Goal: Information Seeking & Learning: Learn about a topic

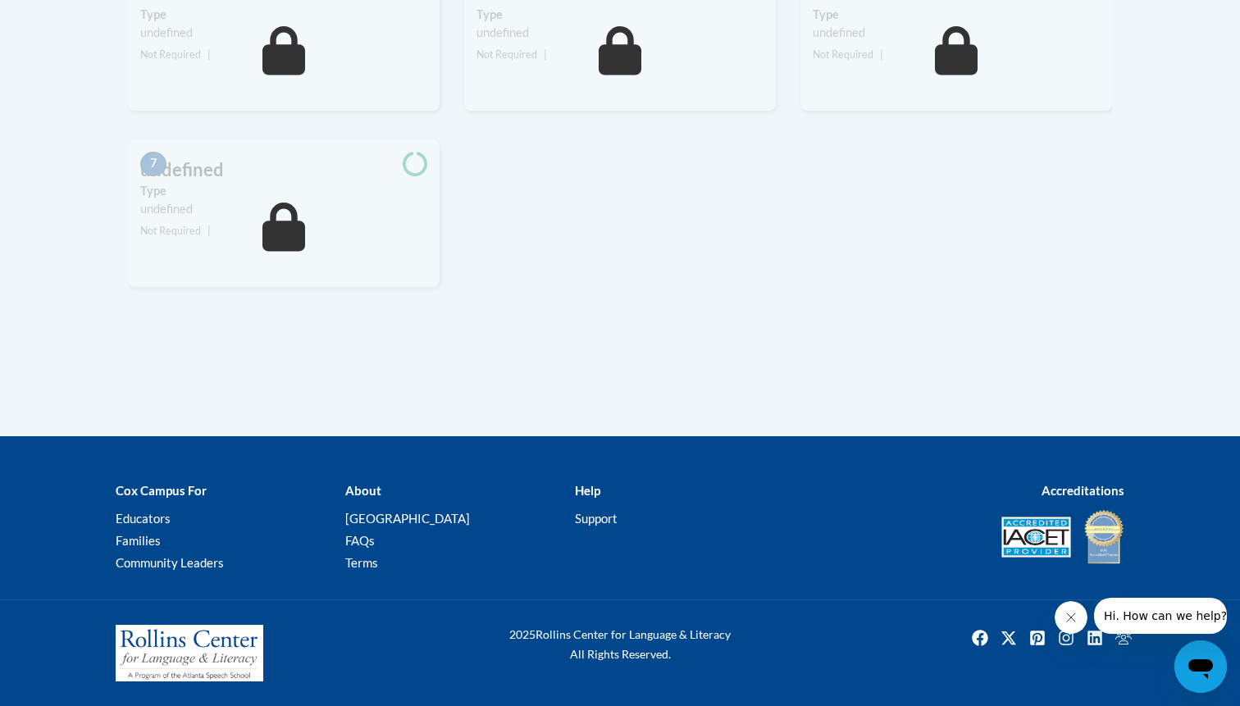
scroll to position [785, 0]
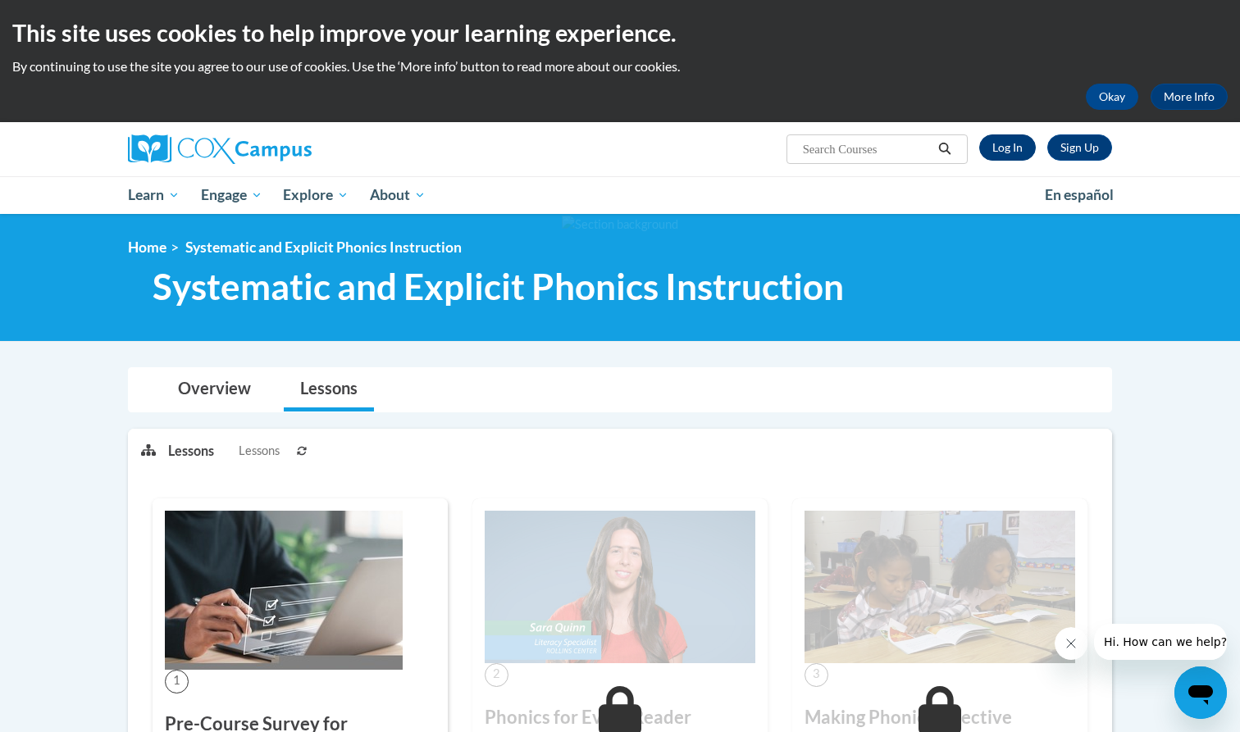
click at [1004, 150] on link "Log In" at bounding box center [1007, 147] width 57 height 26
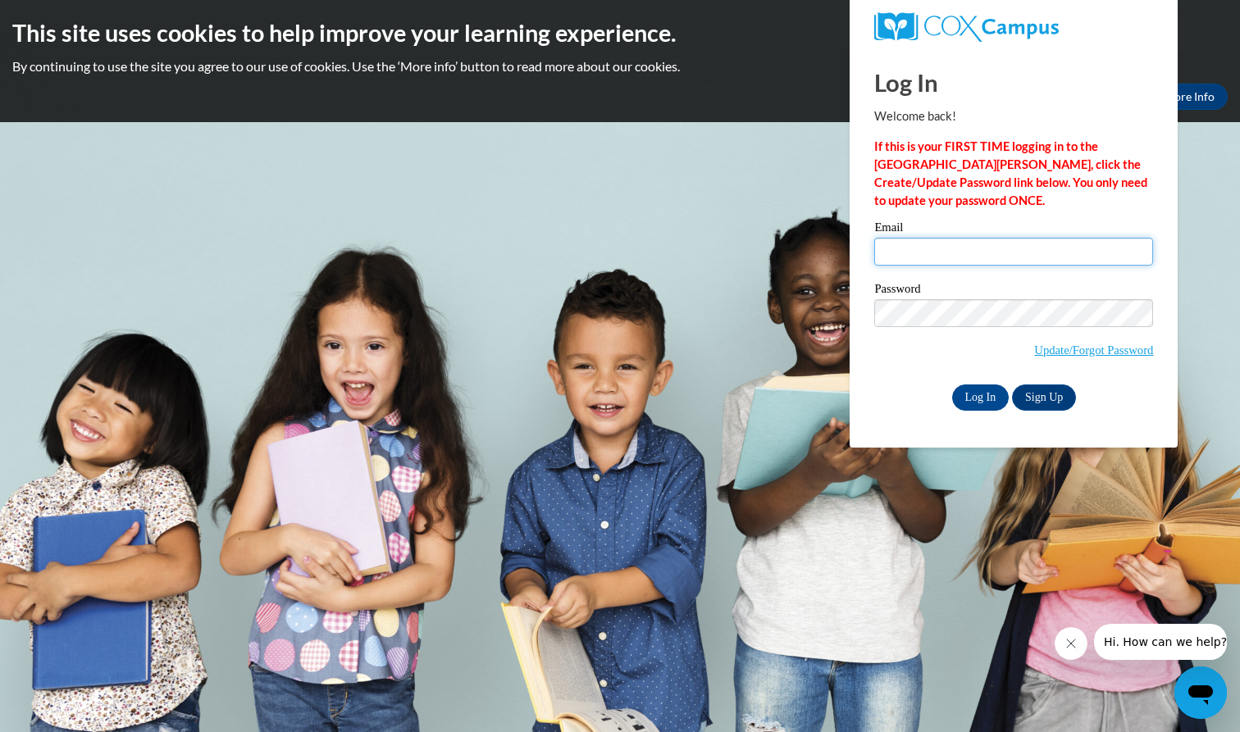
type input "LONGJOY@aasd.k12.wi.us"
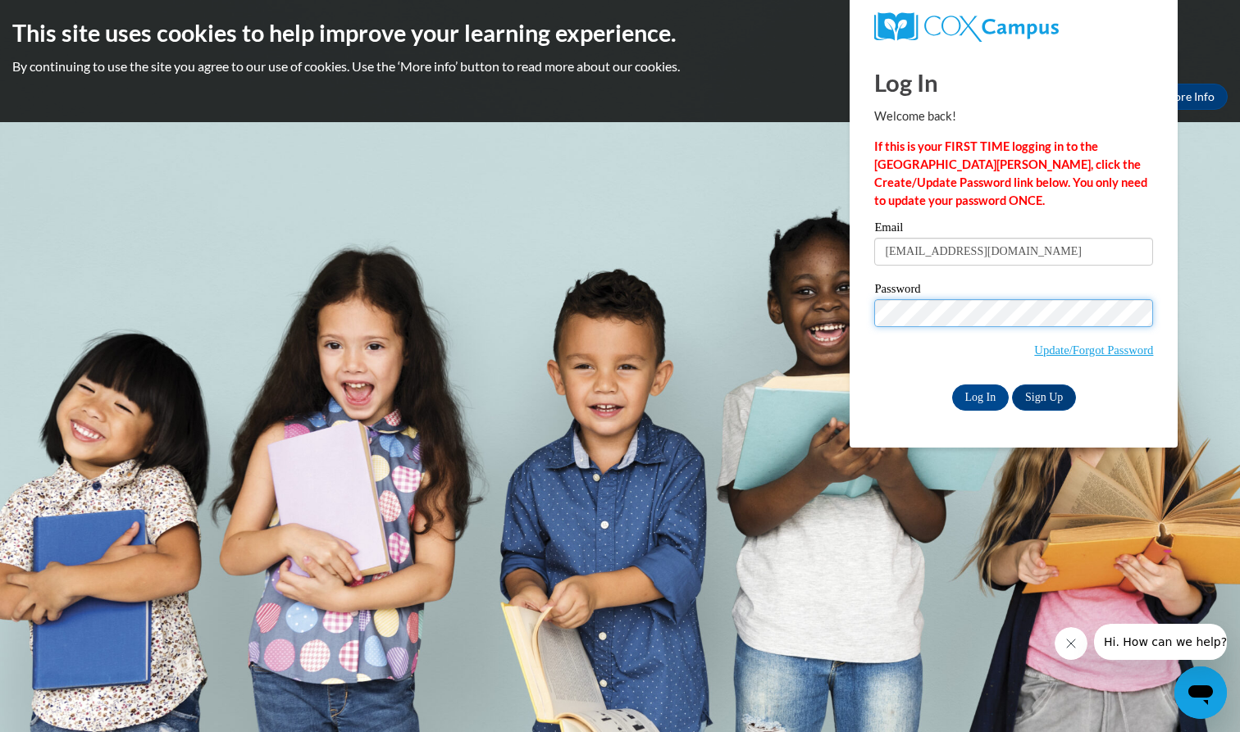
click at [979, 394] on input "Log In" at bounding box center [980, 398] width 57 height 26
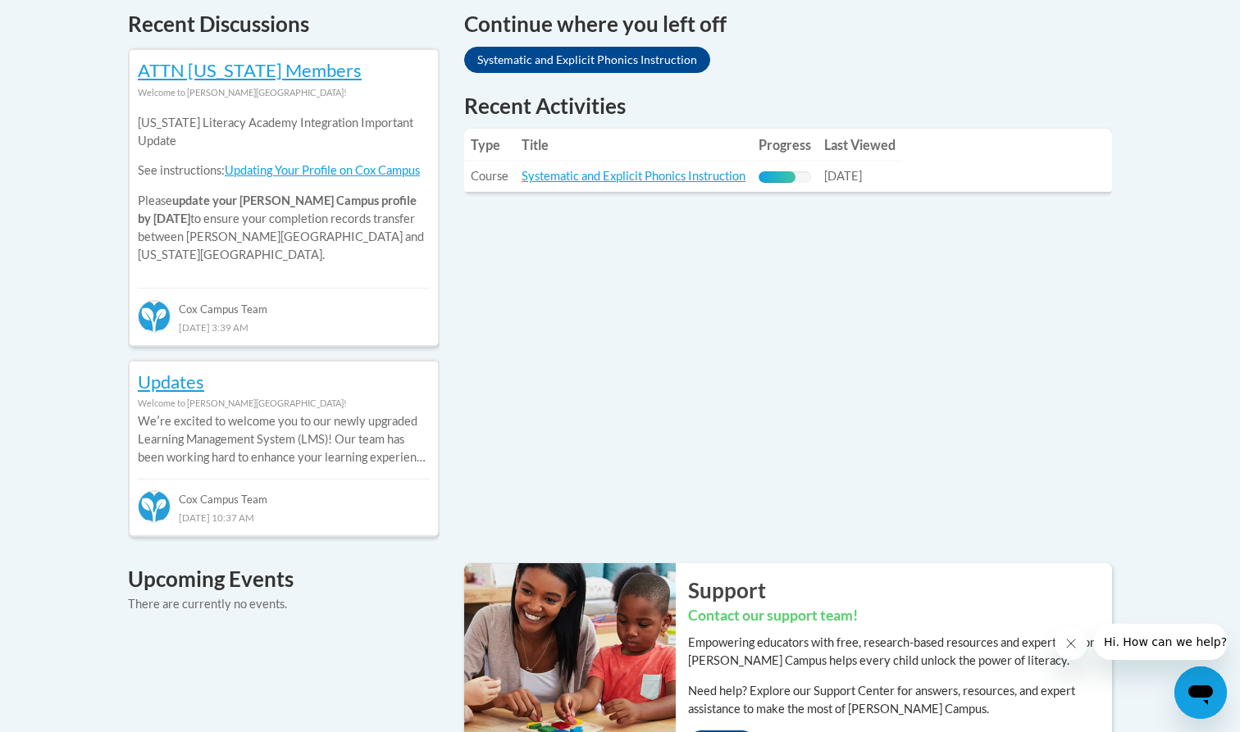
scroll to position [715, 0]
click at [659, 174] on link "Systematic and Explicit Phonics Instruction" at bounding box center [633, 175] width 224 height 14
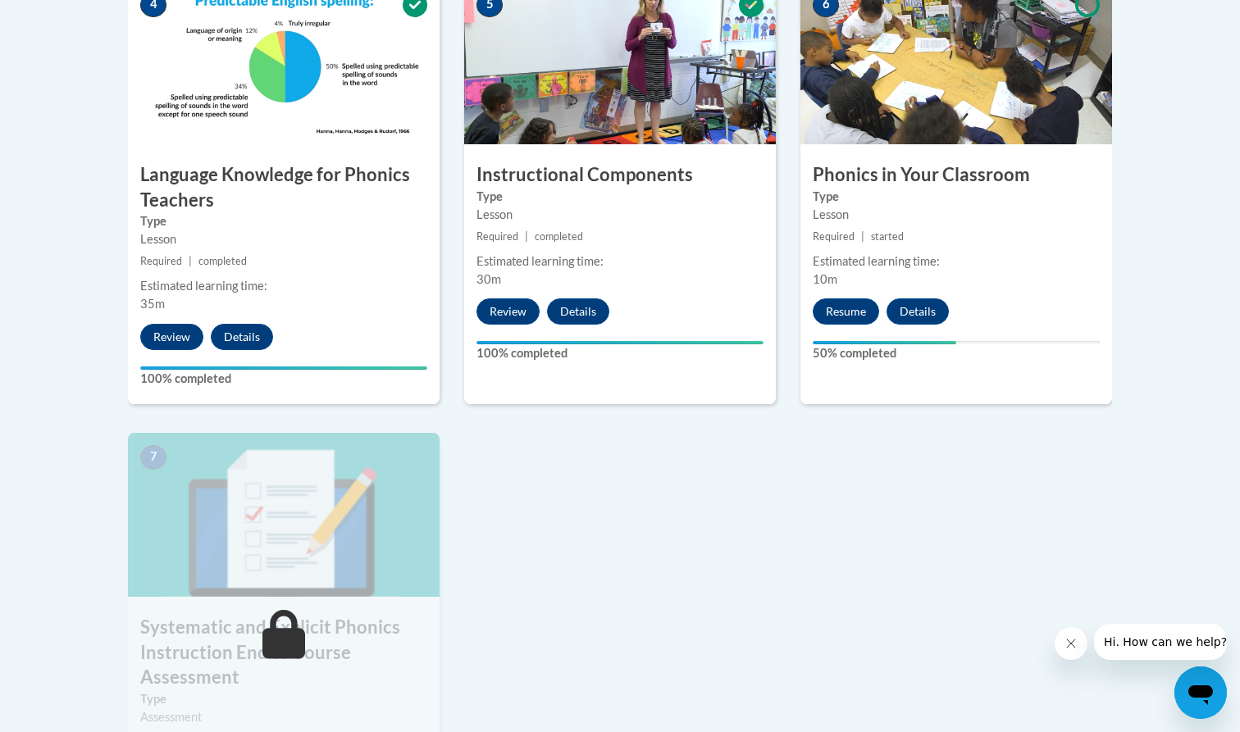
scroll to position [989, 0]
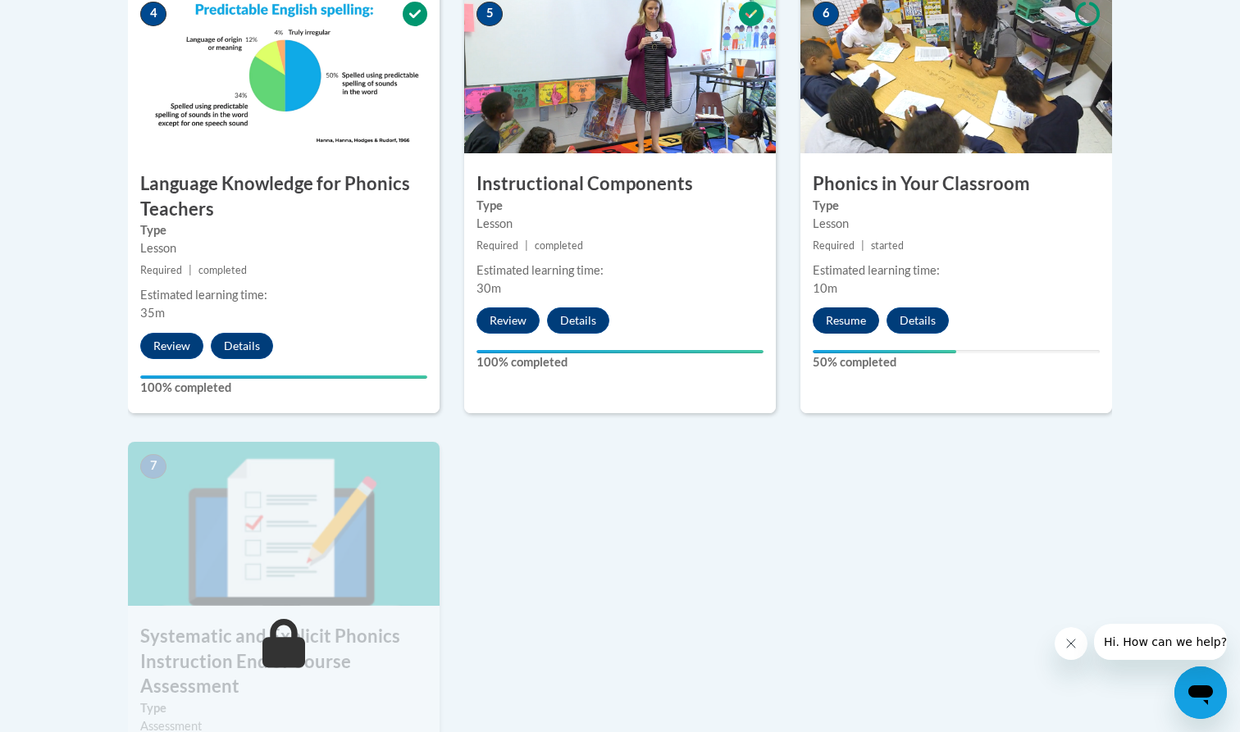
click at [844, 319] on button "Resume" at bounding box center [845, 320] width 66 height 26
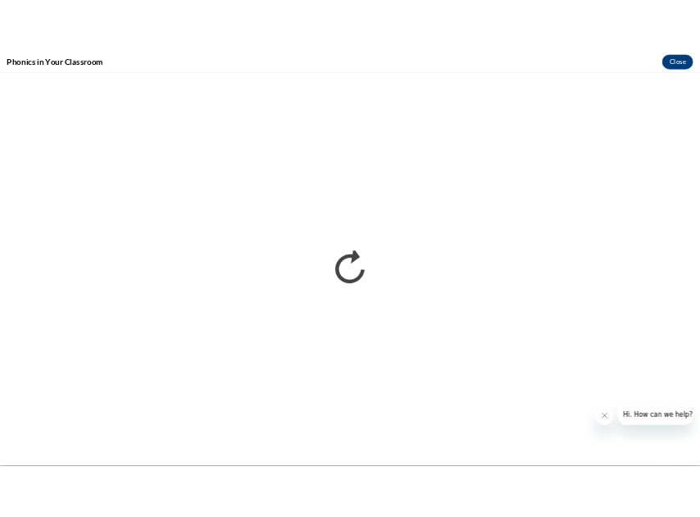
scroll to position [0, 0]
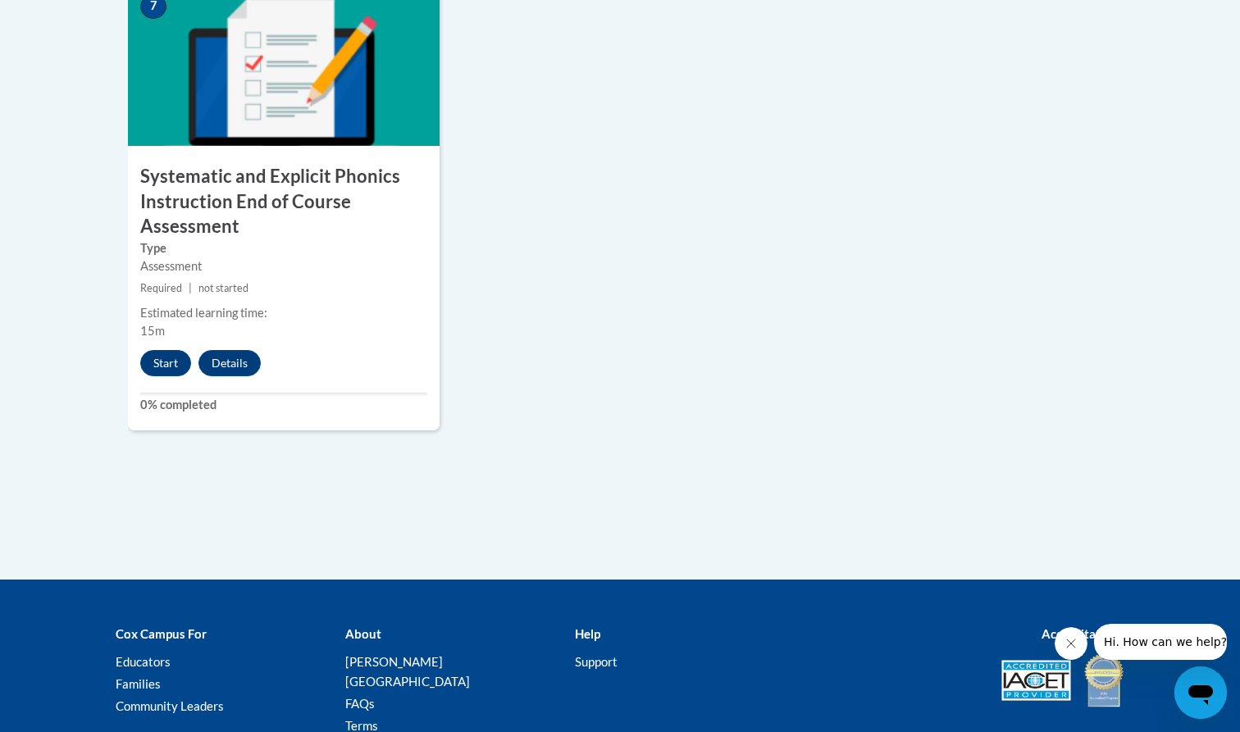
scroll to position [1443, 0]
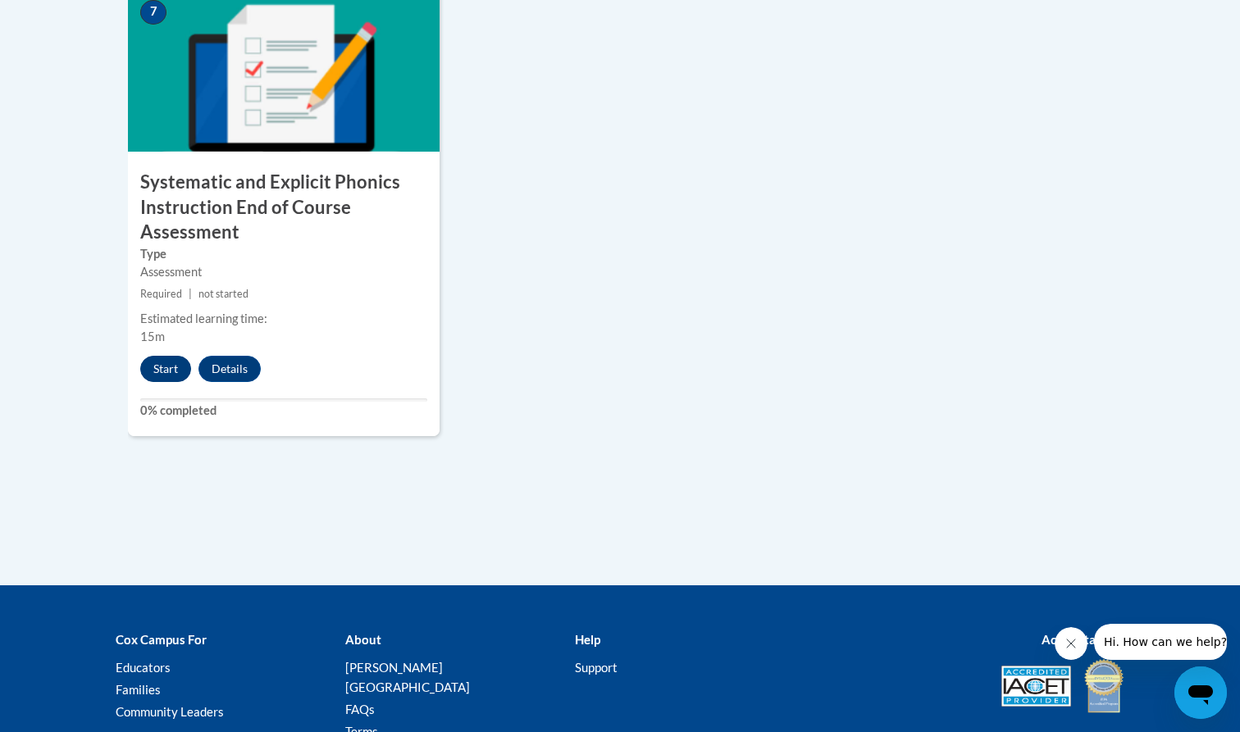
click at [175, 362] on button "Start" at bounding box center [165, 369] width 51 height 26
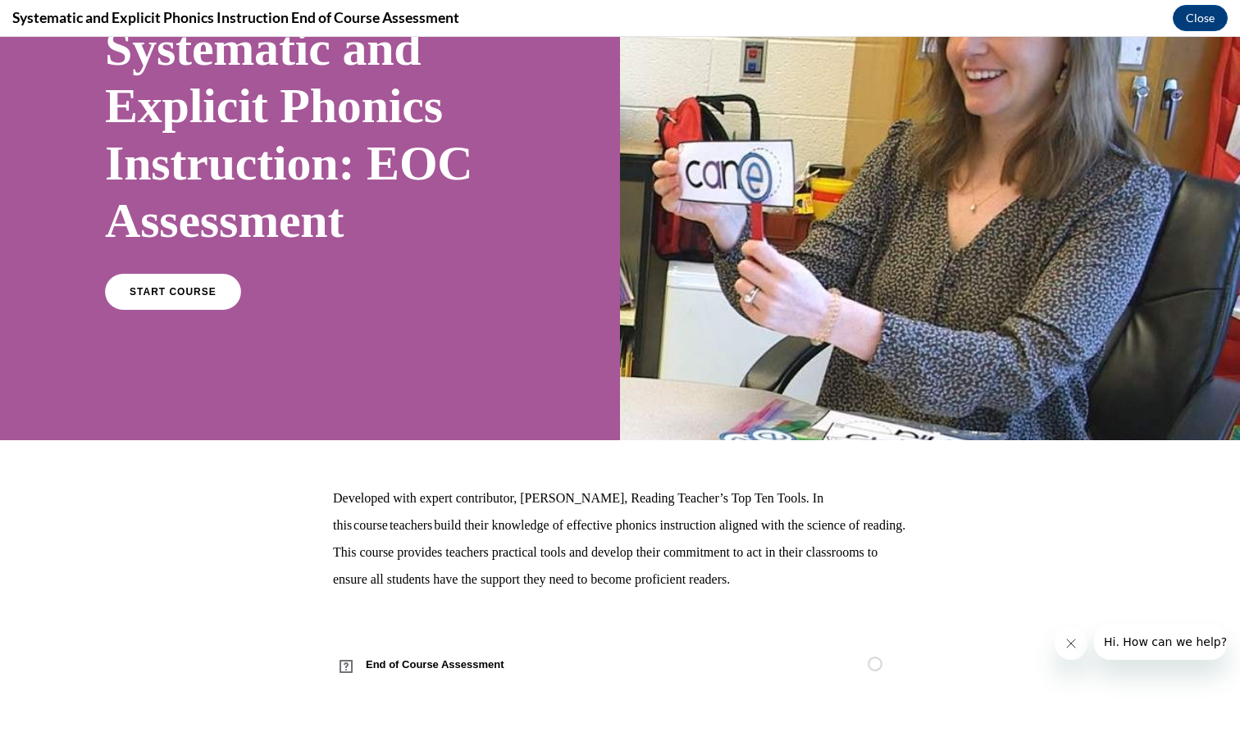
scroll to position [150, 0]
click at [169, 291] on span "START COURSE" at bounding box center [172, 292] width 91 height 12
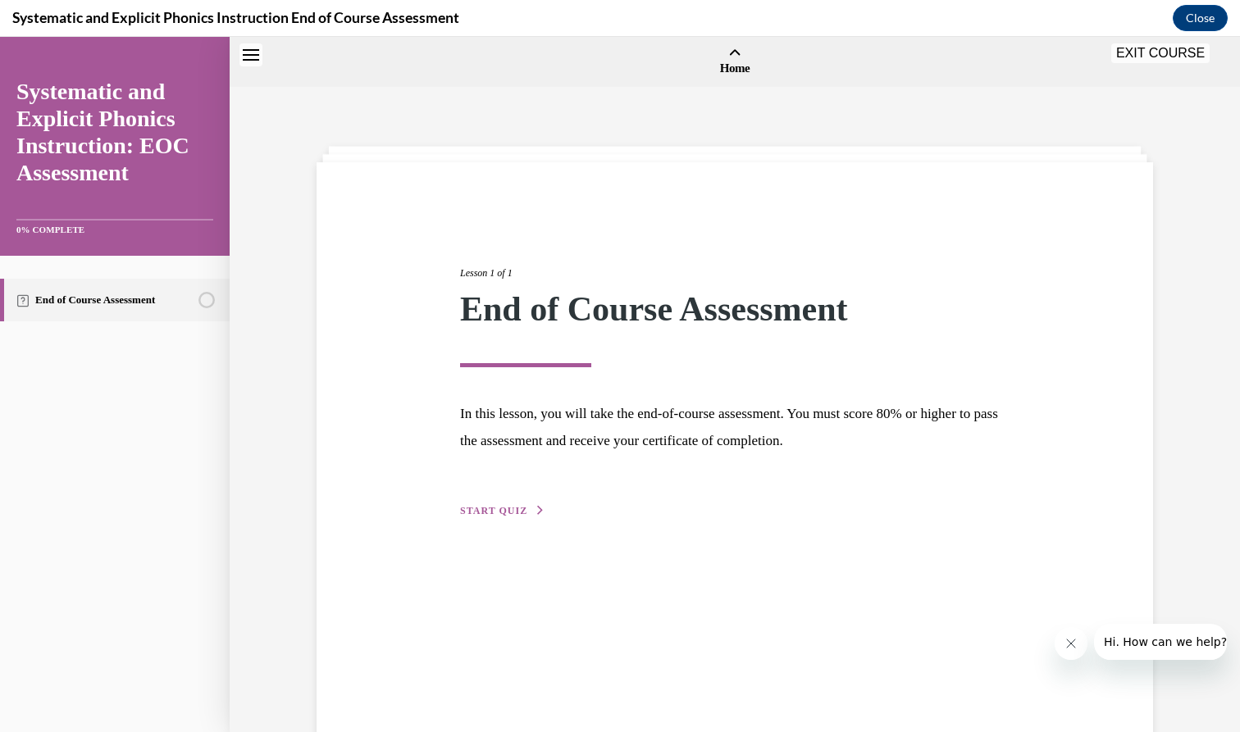
scroll to position [51, 0]
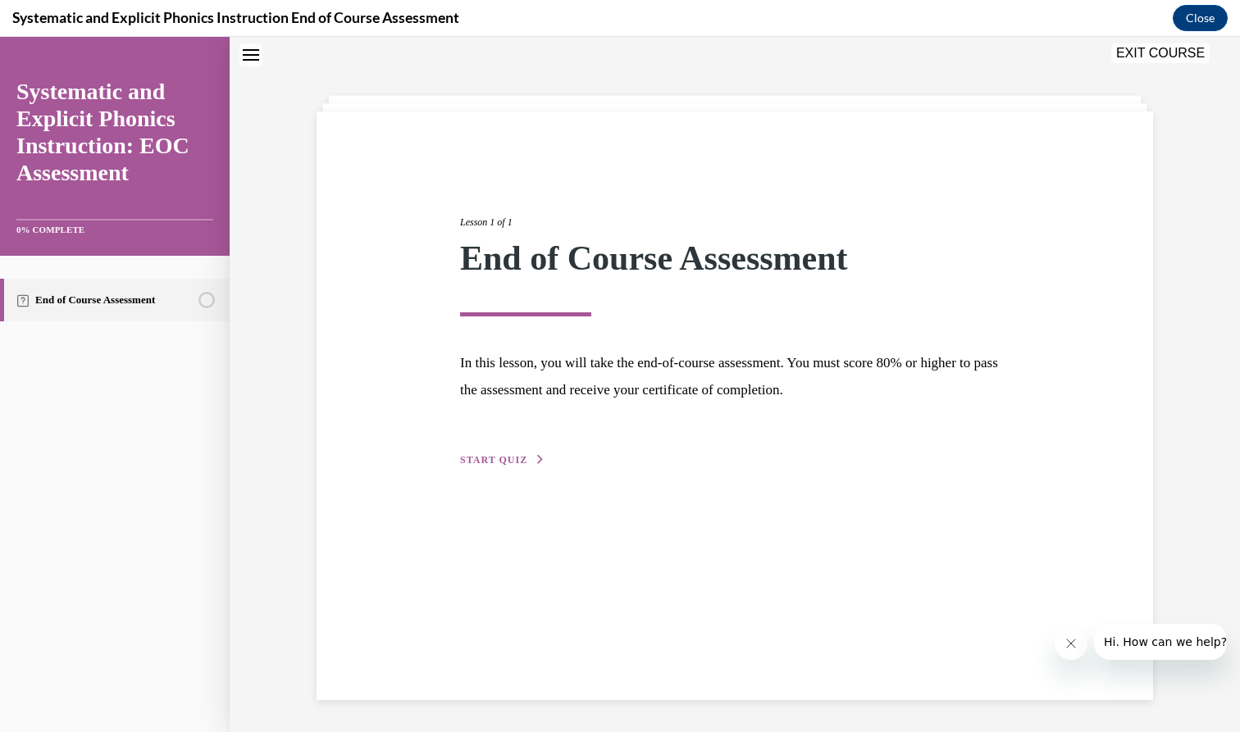
click at [475, 455] on span "START QUIZ" at bounding box center [493, 459] width 67 height 11
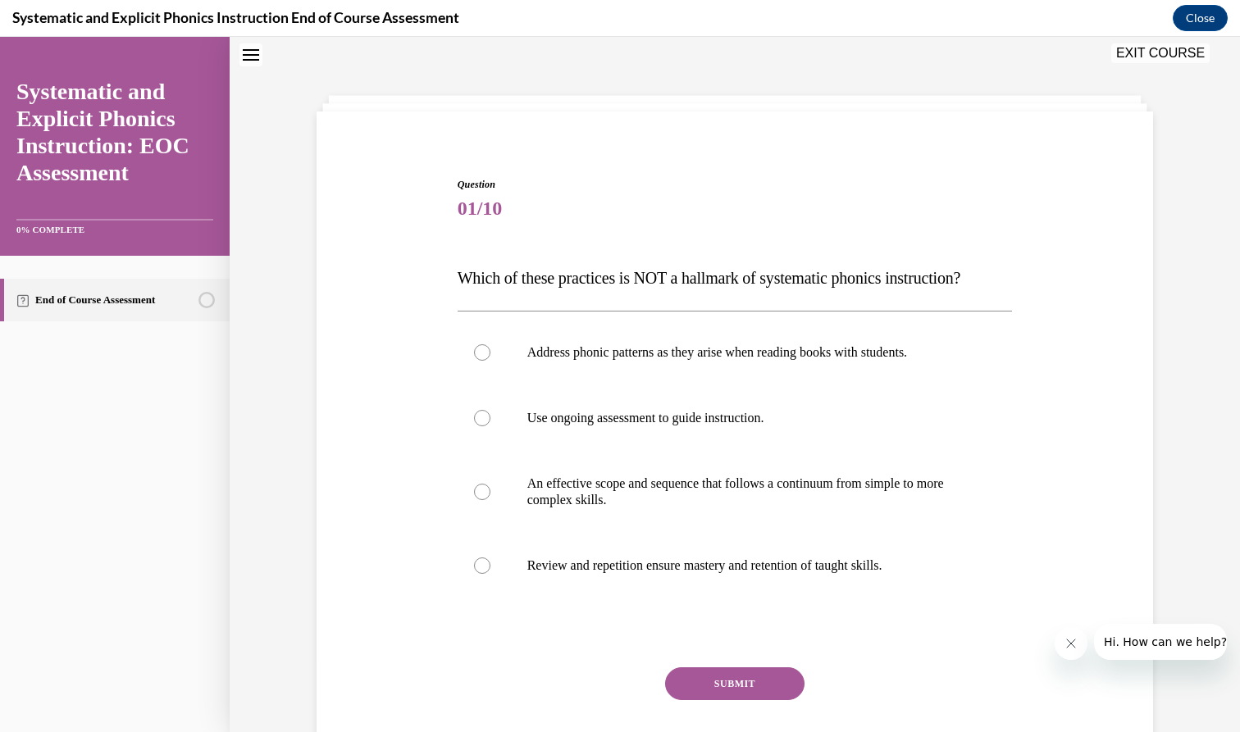
scroll to position [50, 0]
click at [475, 348] on div at bounding box center [482, 353] width 16 height 16
click at [699, 516] on button "SUBMIT" at bounding box center [734, 684] width 139 height 33
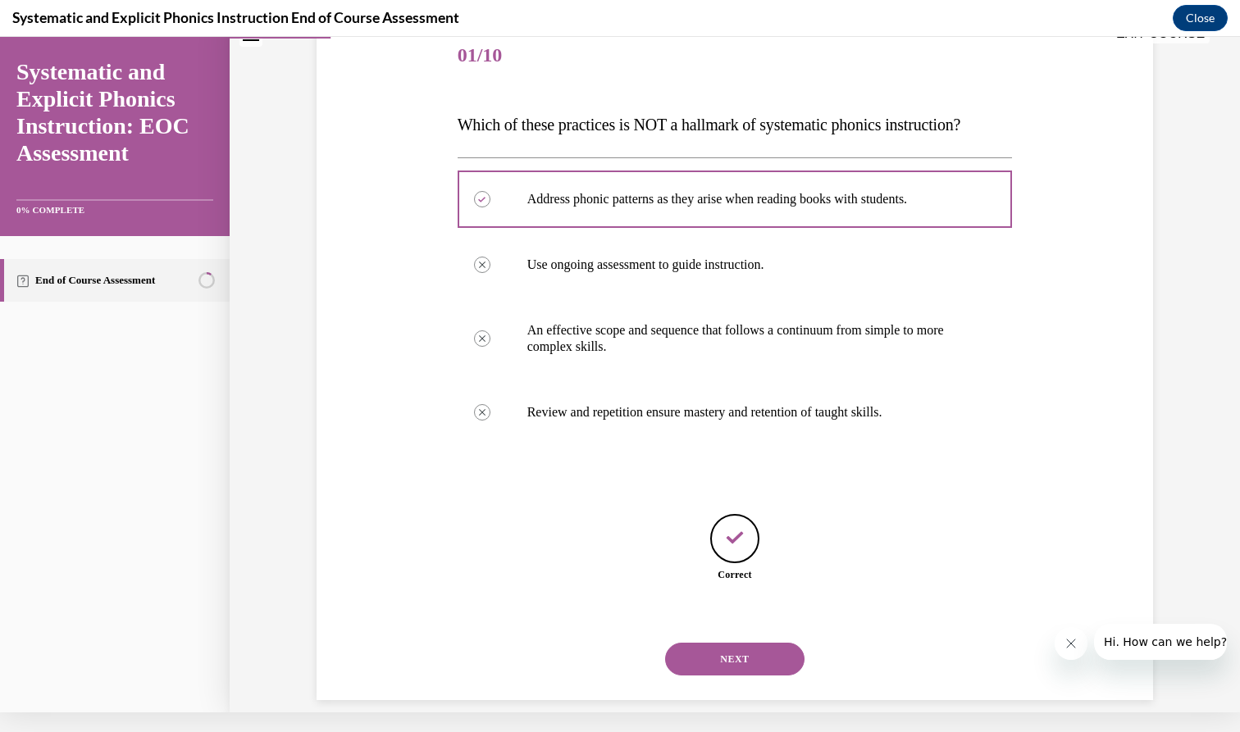
scroll to position [185, 0]
click at [699, 516] on button "NEXT" at bounding box center [734, 658] width 139 height 33
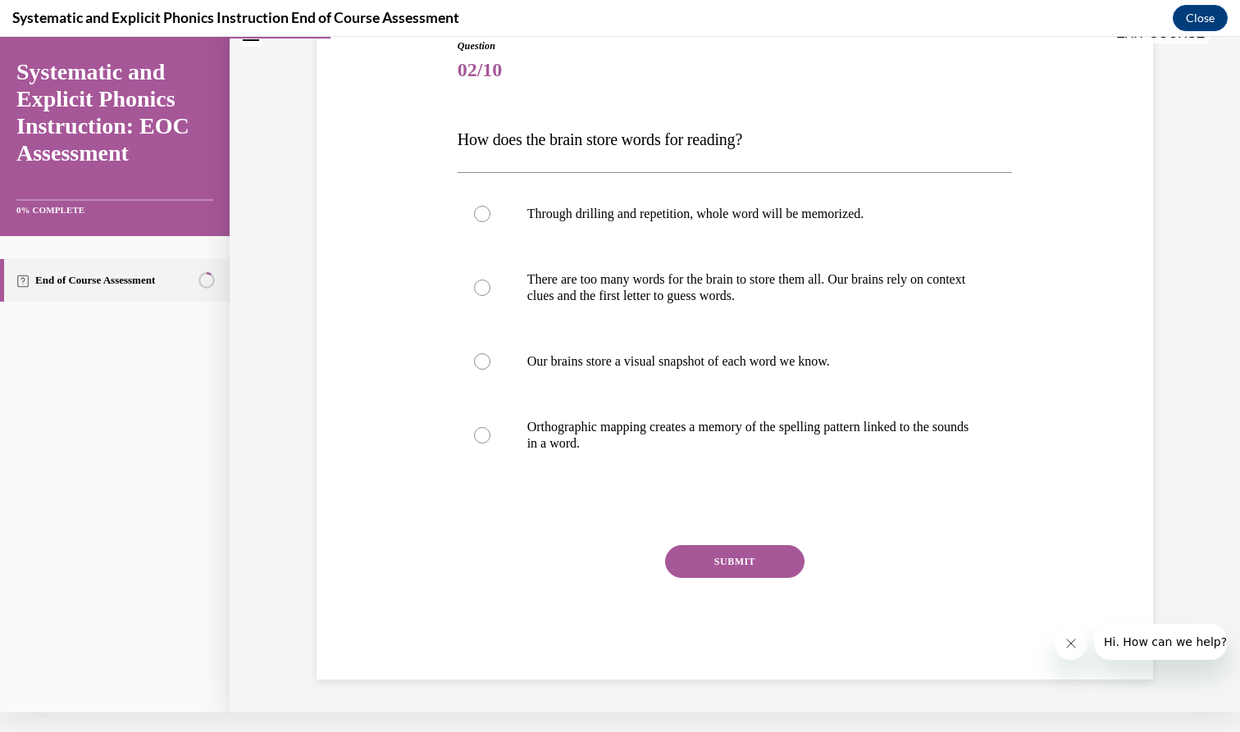
scroll to position [135, 0]
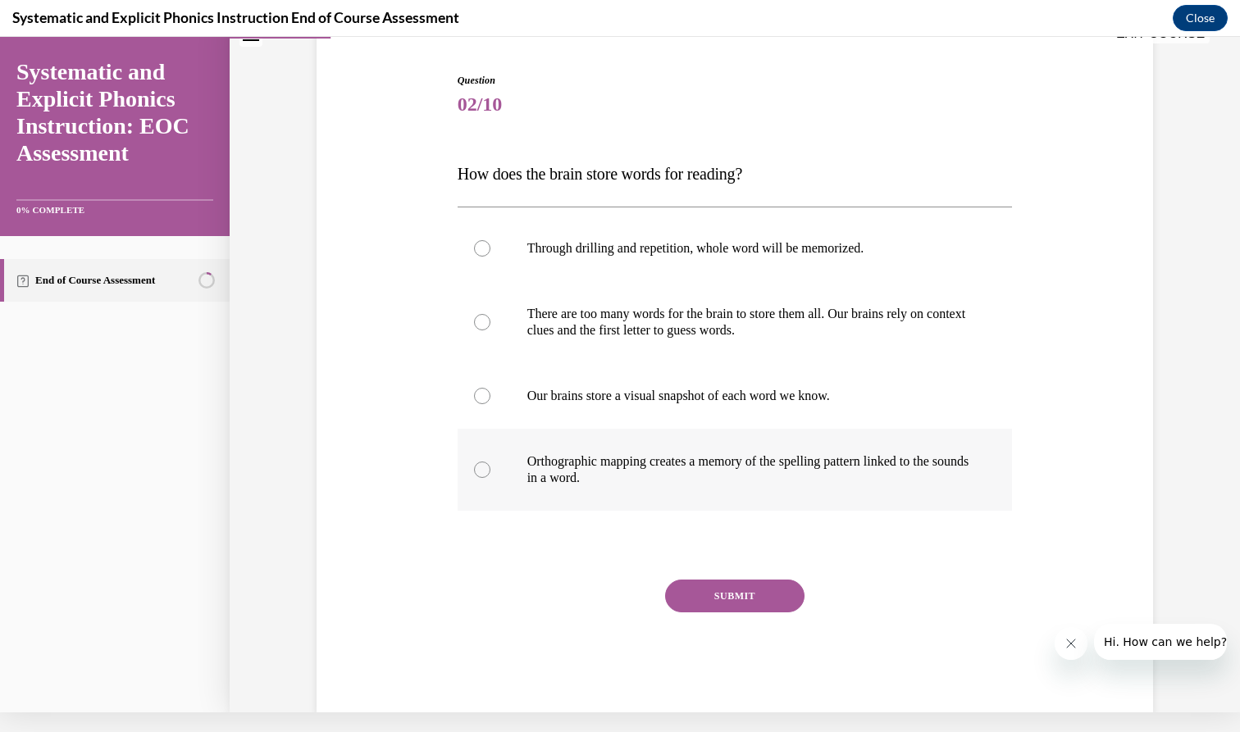
click at [478, 470] on div at bounding box center [482, 470] width 16 height 16
click at [699, 516] on button "SUBMIT" at bounding box center [734, 596] width 139 height 33
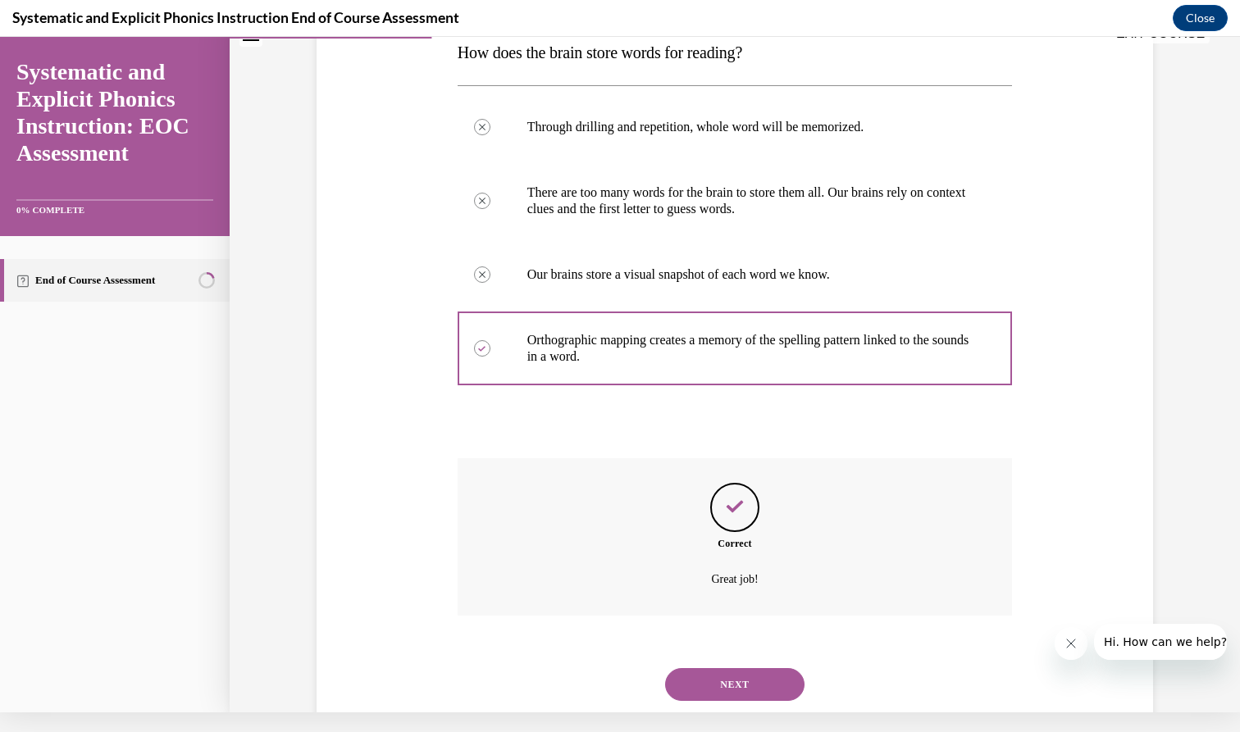
scroll to position [282, 0]
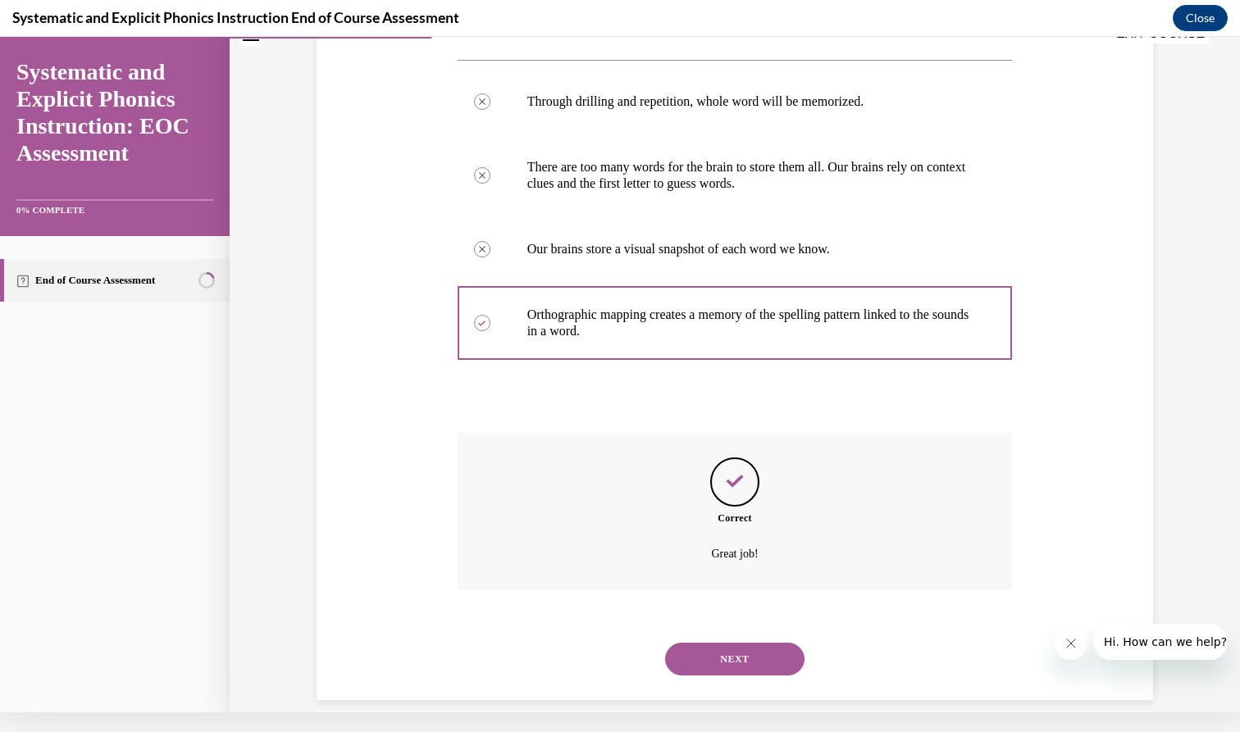
click at [699, 516] on button "NEXT" at bounding box center [734, 659] width 139 height 33
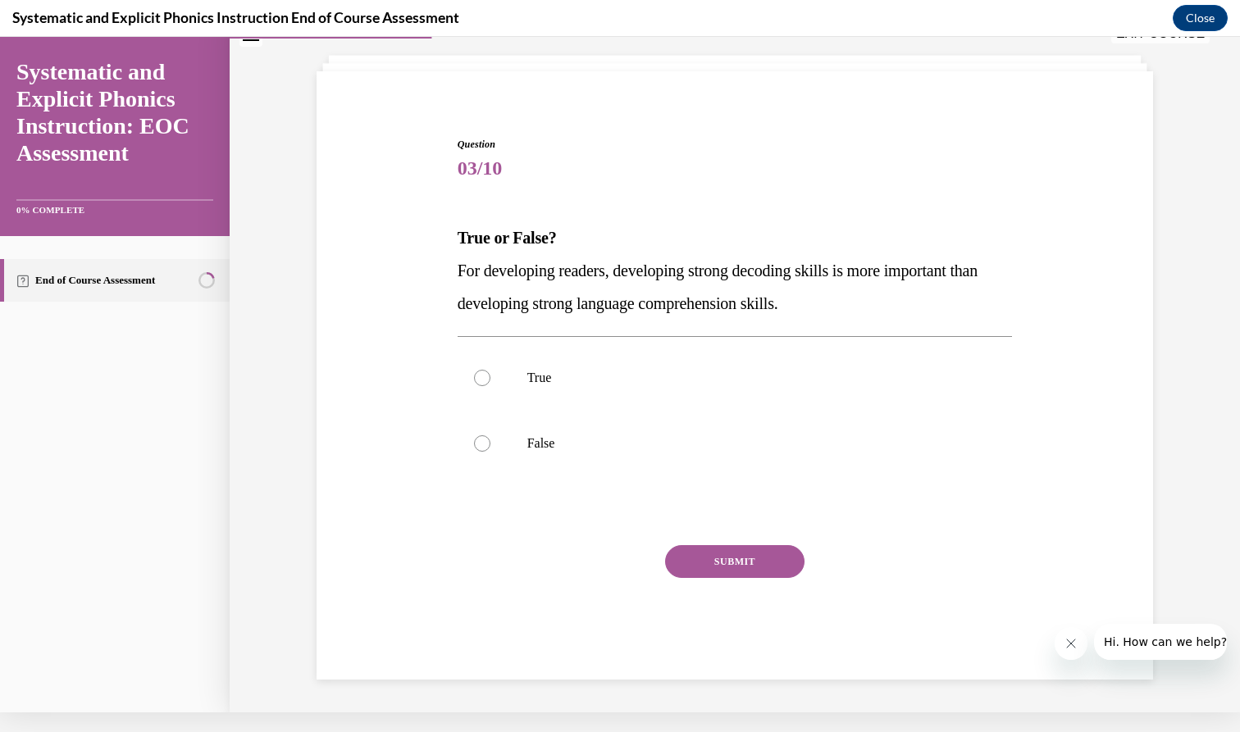
scroll to position [50, 0]
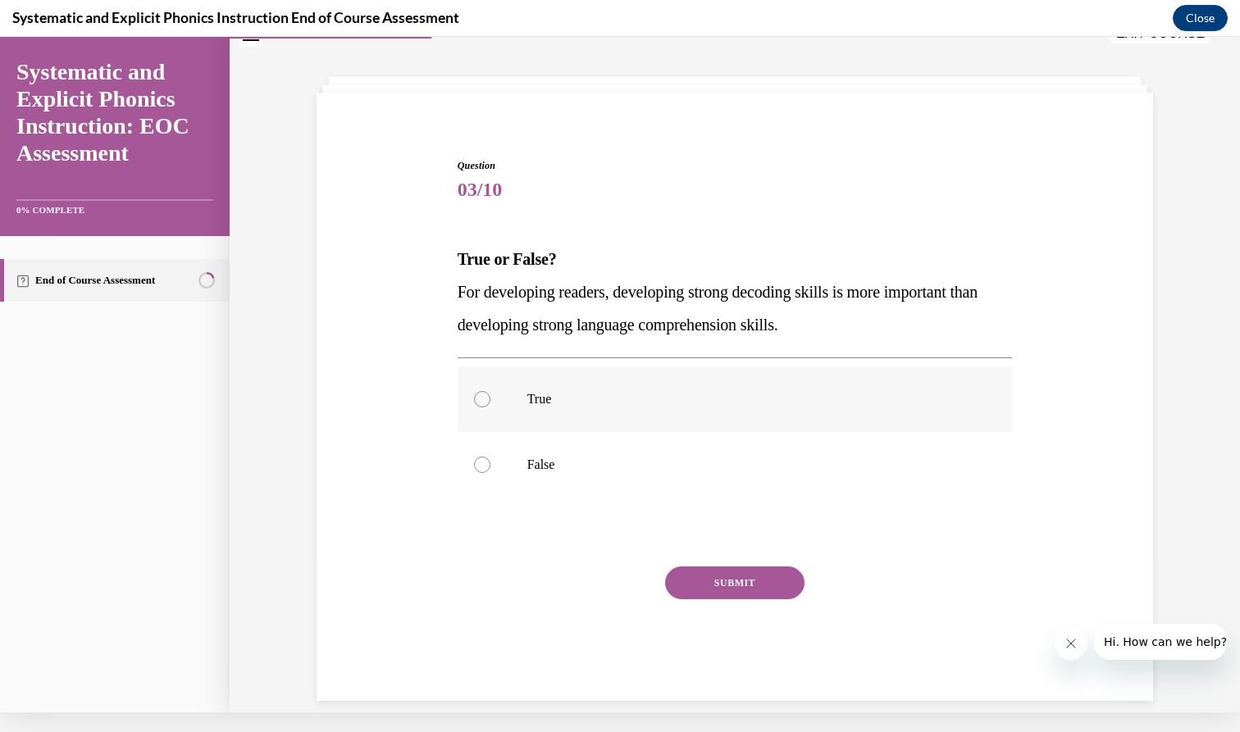
click at [480, 399] on div at bounding box center [482, 399] width 16 height 16
click at [699, 516] on button "SUBMIT" at bounding box center [734, 583] width 139 height 33
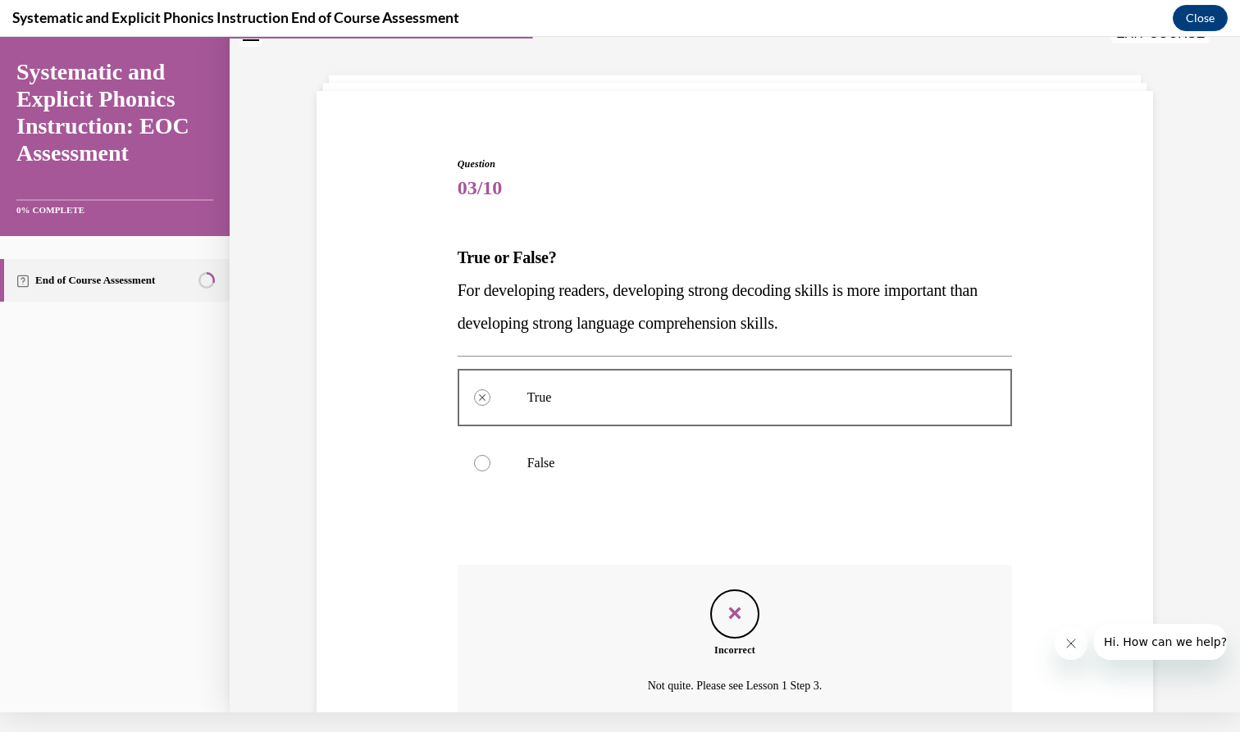
scroll to position [184, 0]
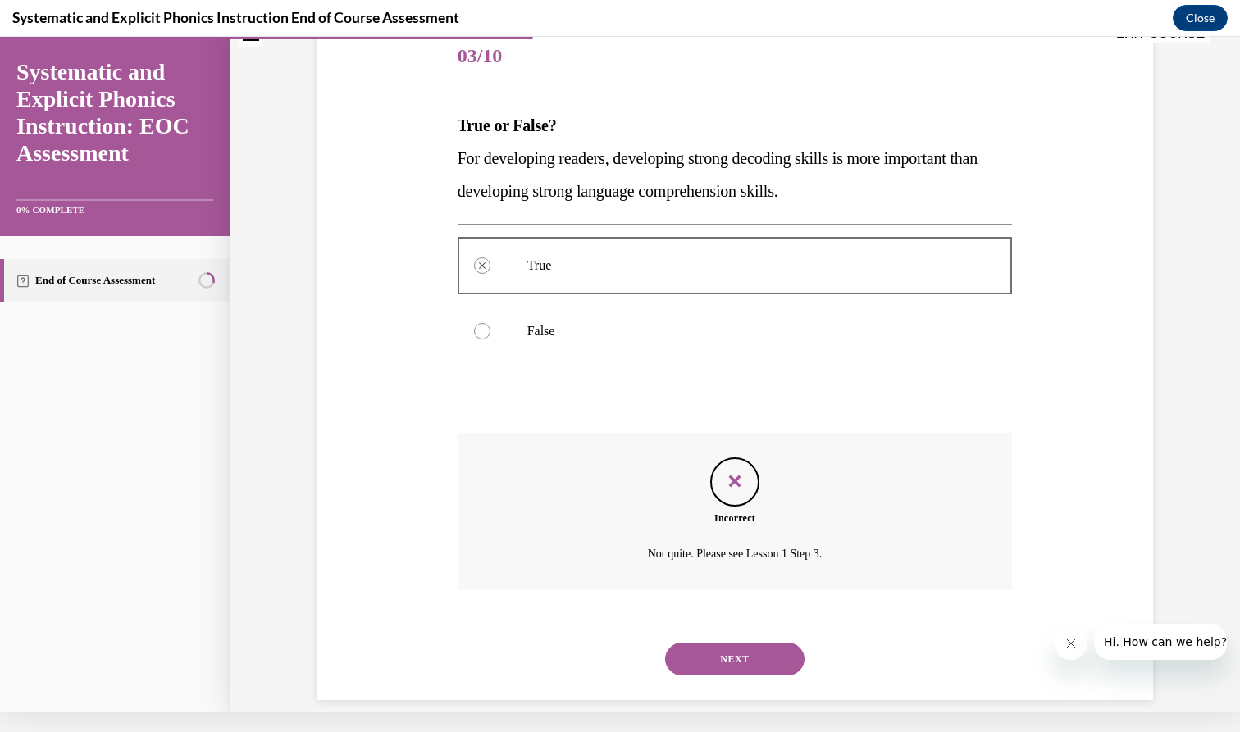
click at [699, 516] on button "NEXT" at bounding box center [734, 659] width 139 height 33
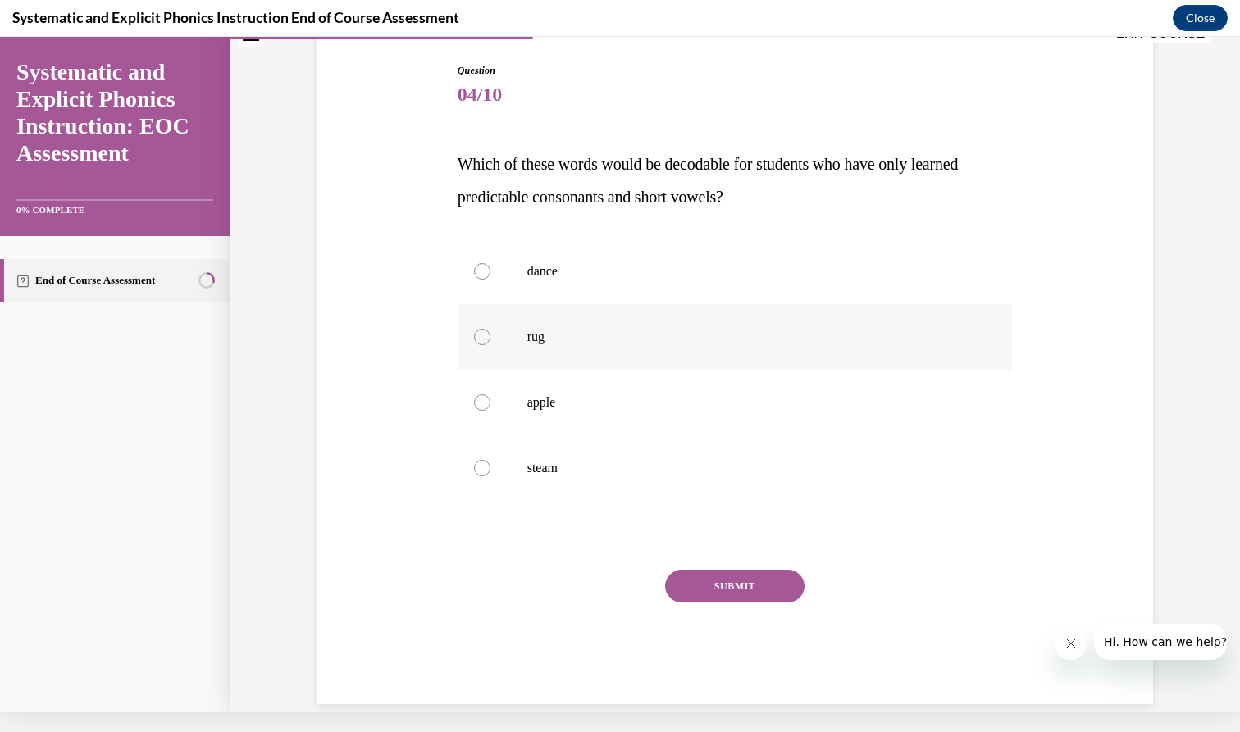
click at [485, 340] on div at bounding box center [482, 337] width 16 height 16
click at [699, 516] on button "SUBMIT" at bounding box center [734, 586] width 139 height 33
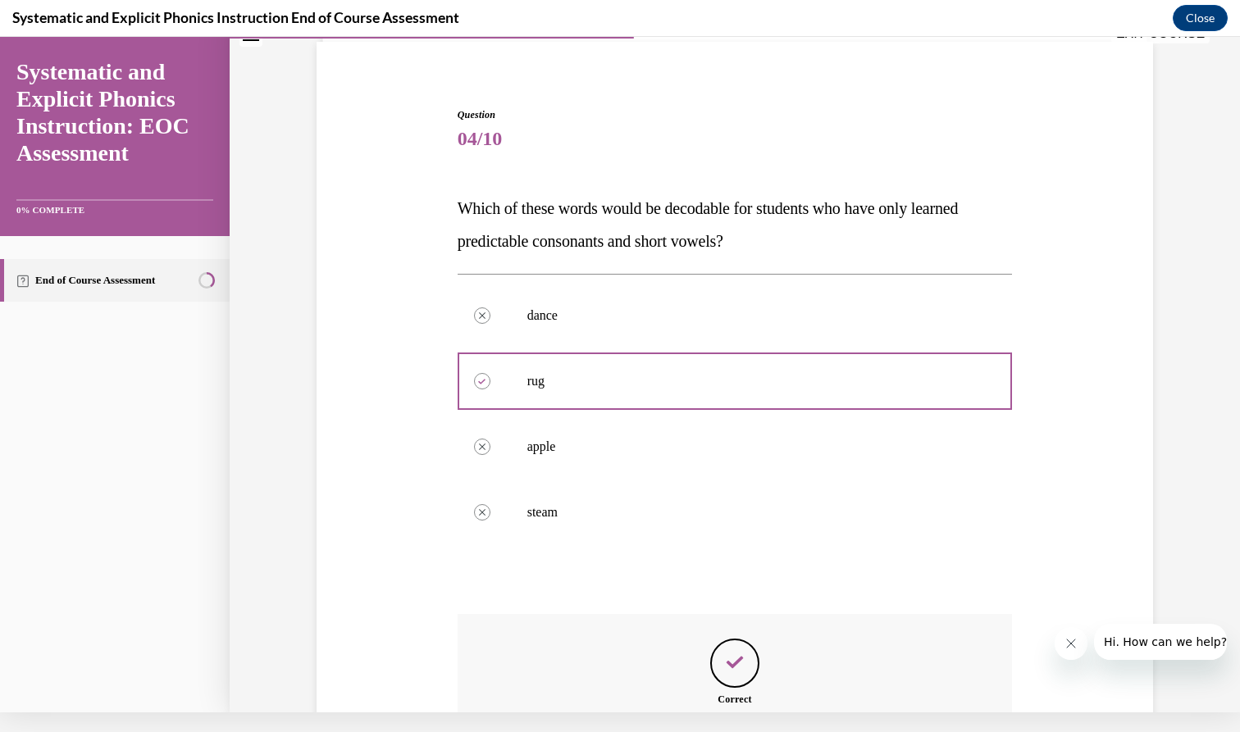
scroll to position [282, 0]
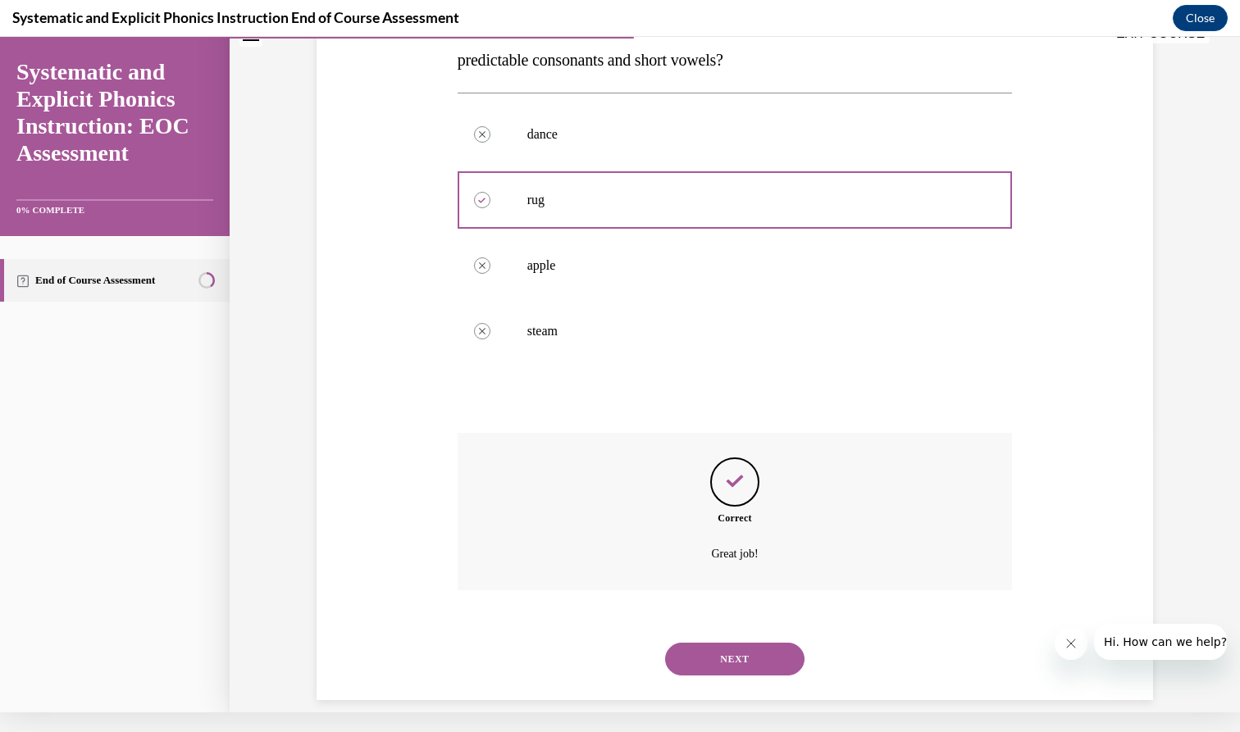
click at [699, 516] on button "NEXT" at bounding box center [734, 659] width 139 height 33
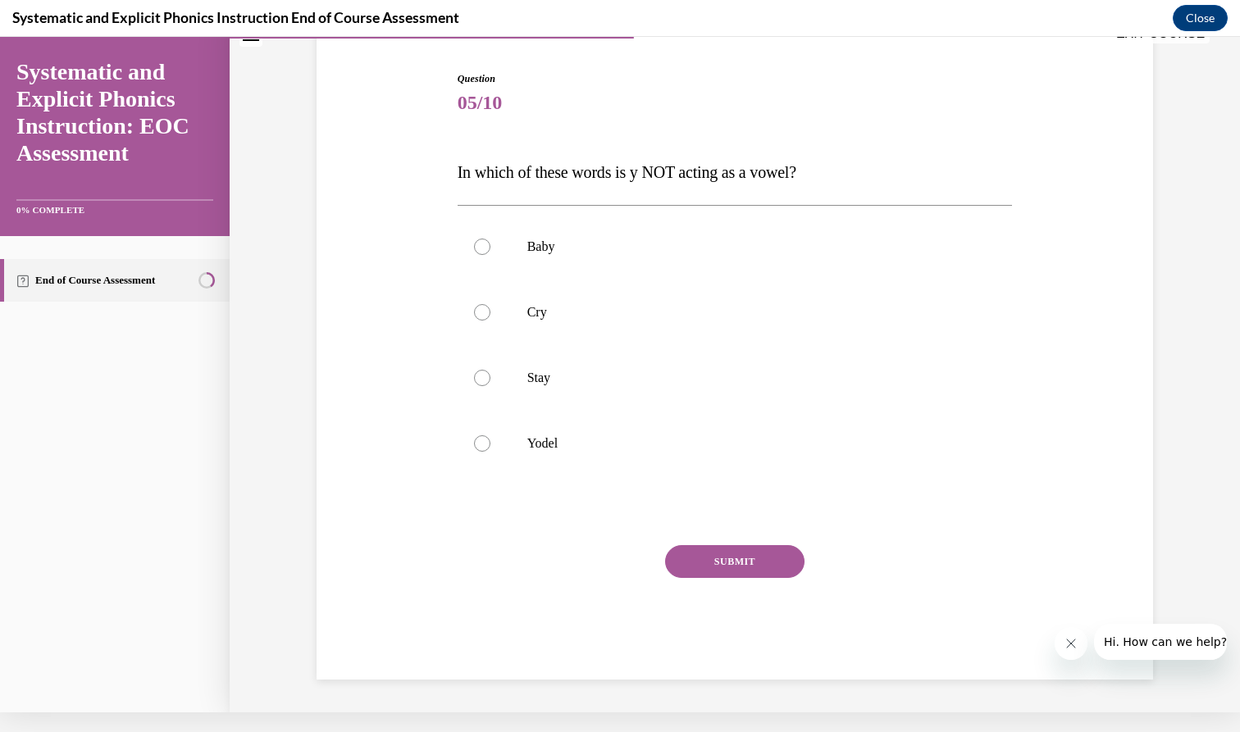
scroll to position [107, 0]
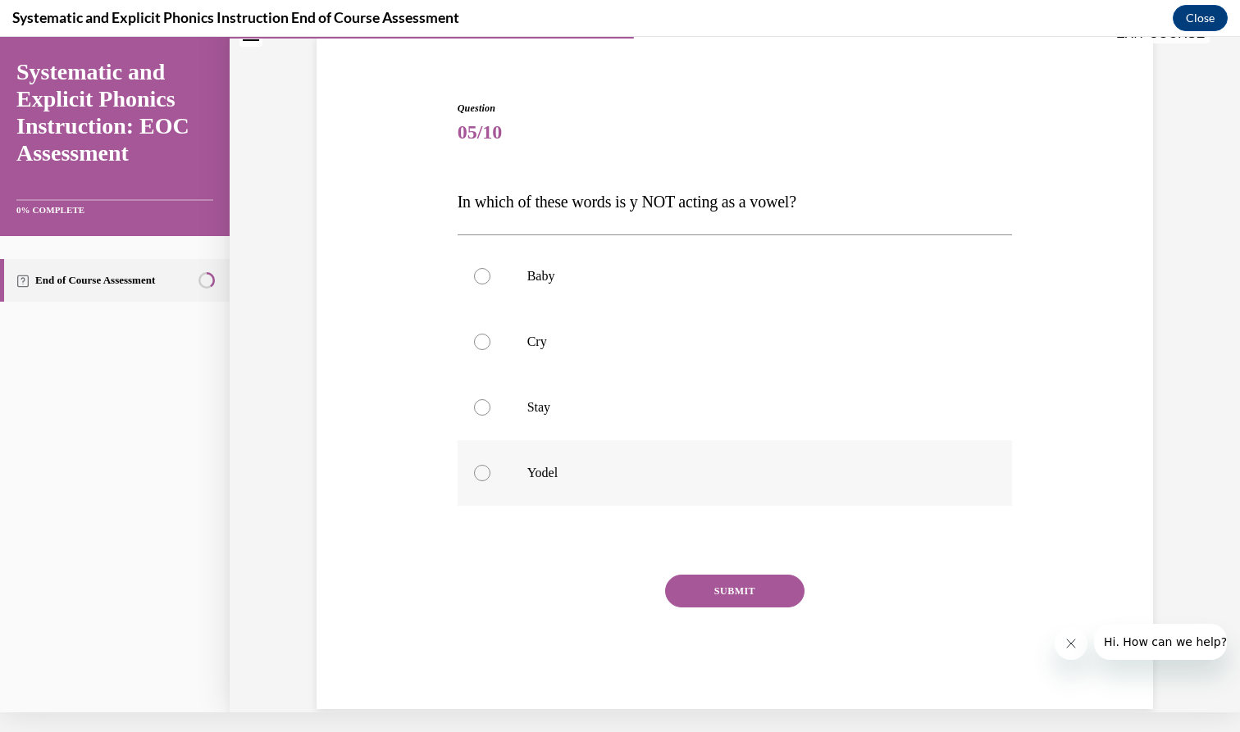
click at [482, 471] on div at bounding box center [482, 473] width 16 height 16
click at [699, 516] on button "SUBMIT" at bounding box center [734, 591] width 139 height 33
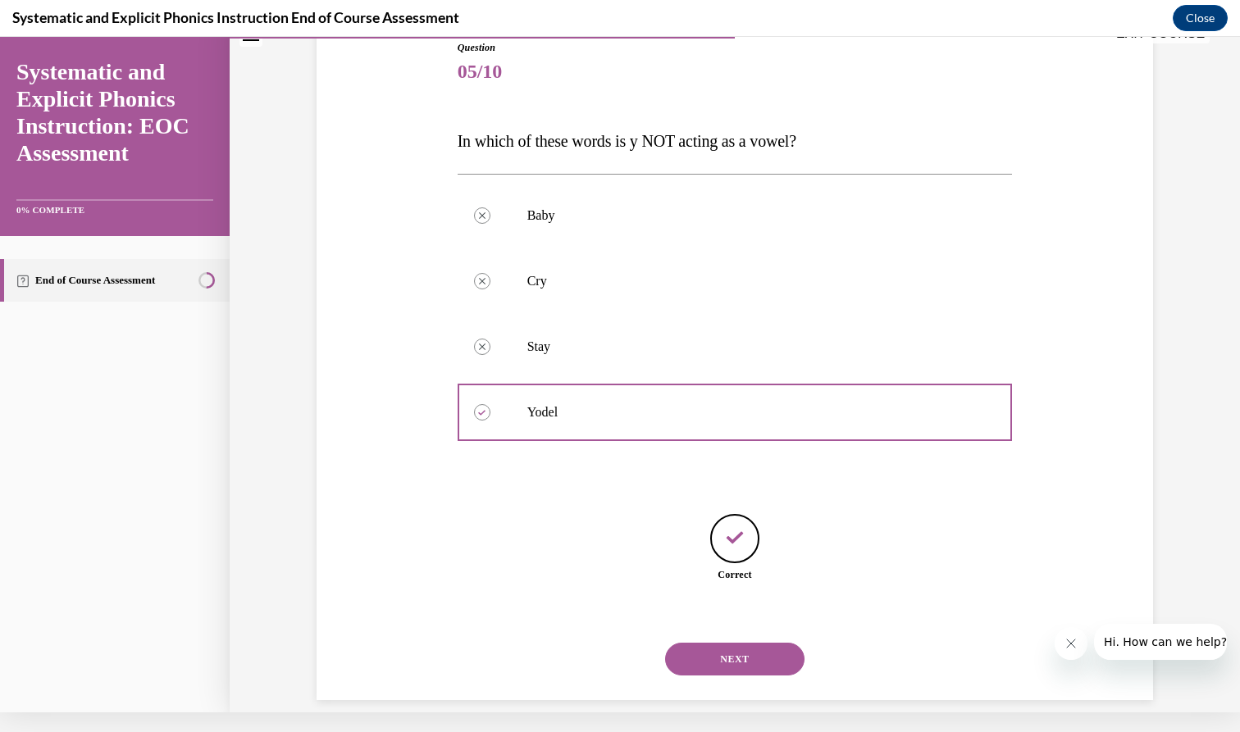
scroll to position [169, 0]
click at [699, 516] on button "NEXT" at bounding box center [734, 658] width 139 height 33
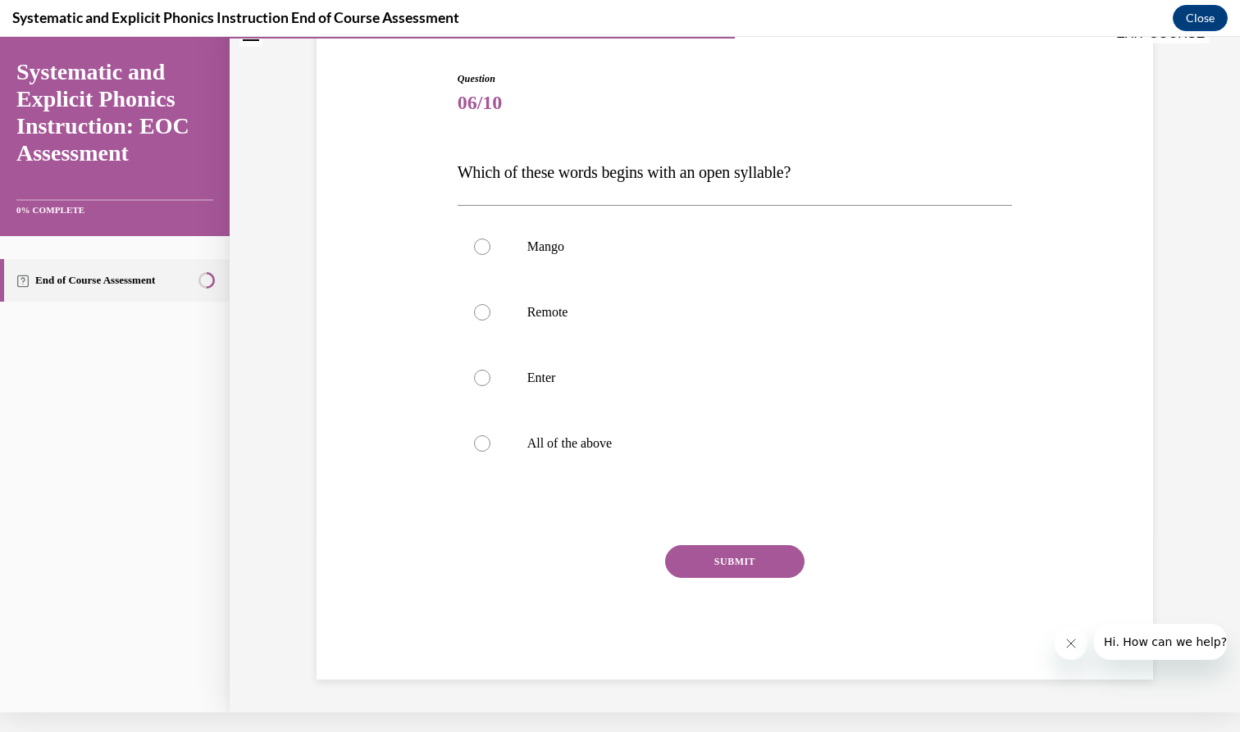
scroll to position [112, 0]
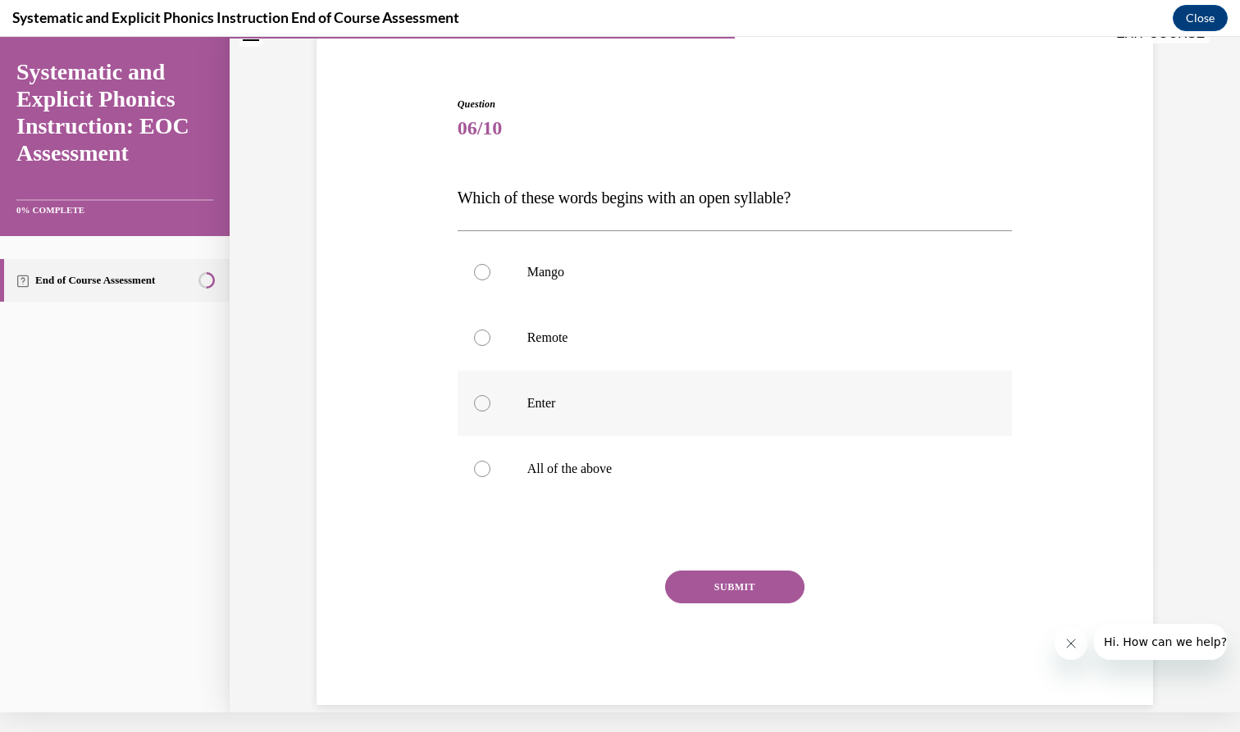
click at [480, 403] on div at bounding box center [482, 403] width 16 height 16
click at [683, 516] on button "SUBMIT" at bounding box center [734, 587] width 139 height 33
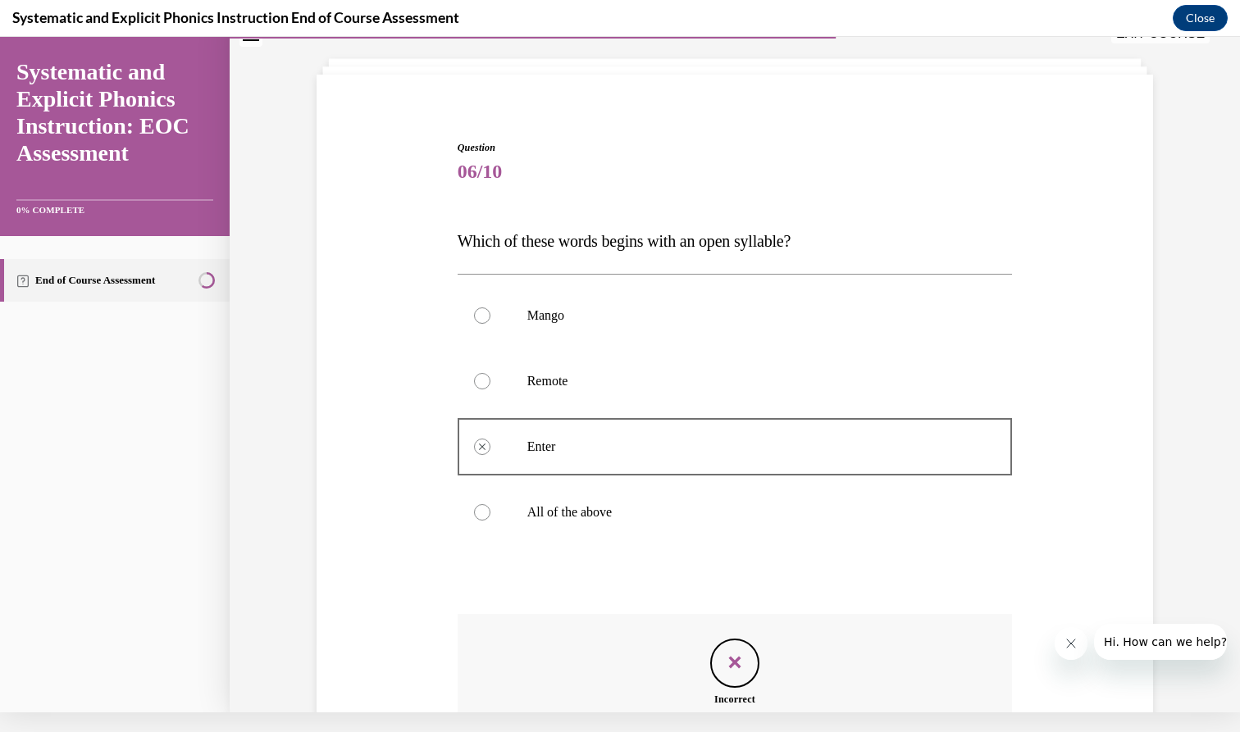
scroll to position [249, 0]
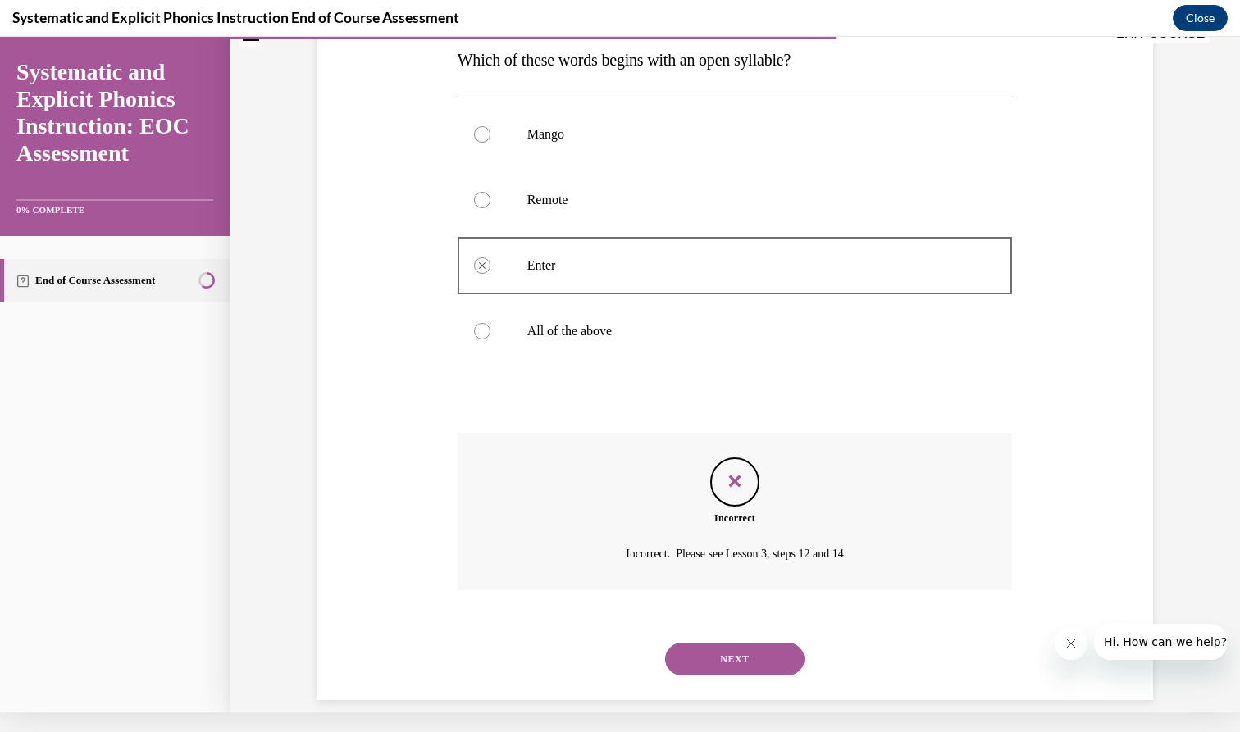
click at [699, 516] on button "NEXT" at bounding box center [734, 659] width 139 height 33
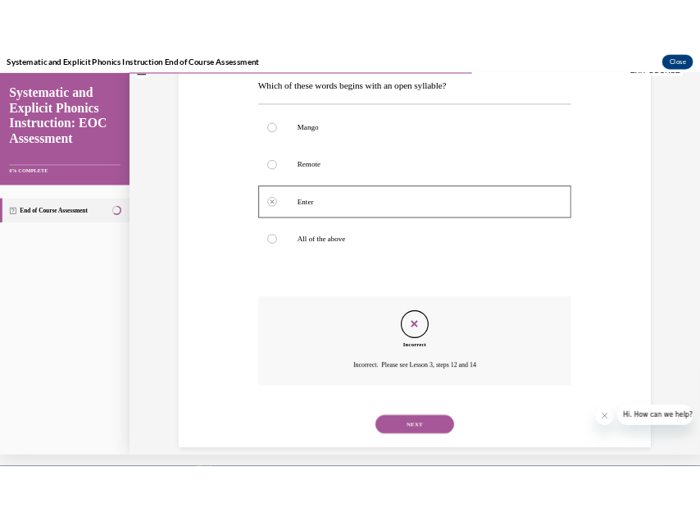
scroll to position [117, 0]
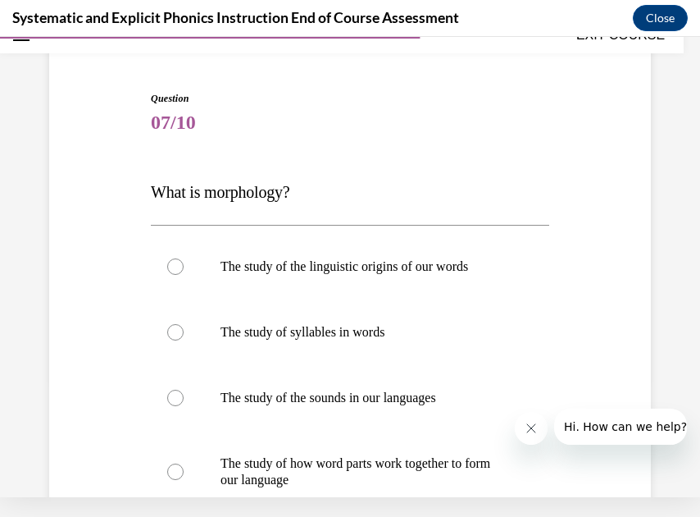
drag, startPoint x: 152, startPoint y: 61, endPoint x: 291, endPoint y: 70, distance: 138.9
click at [291, 70] on div "Question 07/10 What is morphology? The study of the linguistic origins of our w…" at bounding box center [350, 379] width 610 height 674
drag, startPoint x: 303, startPoint y: 55, endPoint x: 225, endPoint y: 56, distance: 78.7
click at [225, 56] on div "Question 07/10 What is morphology? The study of the linguistic origins of our w…" at bounding box center [350, 379] width 610 height 674
click at [163, 57] on div "Question 07/10 What is morphology? The study of the linguistic origins of our w…" at bounding box center [350, 379] width 610 height 674
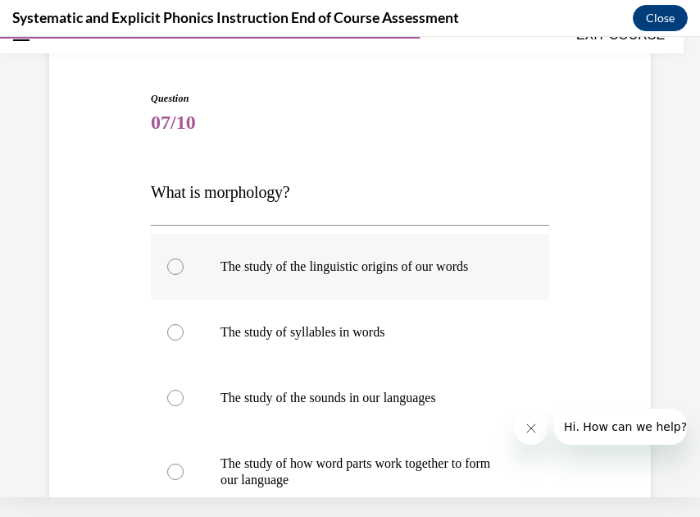
click at [176, 262] on div at bounding box center [175, 266] width 16 height 16
click at [173, 265] on icon at bounding box center [175, 266] width 5 height 5
click at [178, 266] on div at bounding box center [175, 266] width 16 height 16
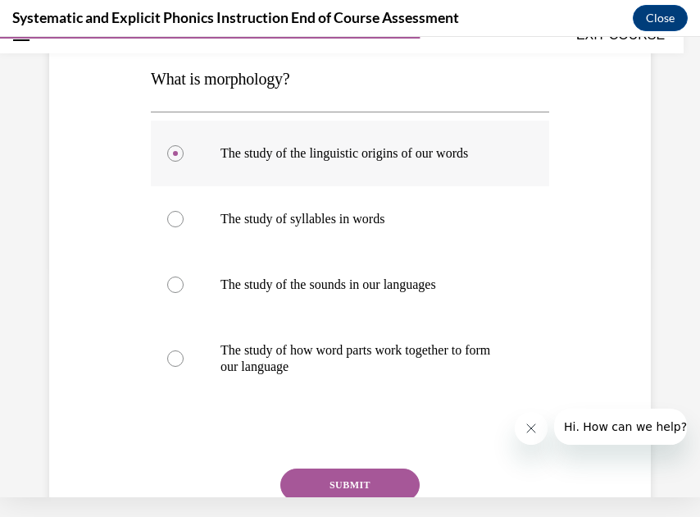
scroll to position [235, 0]
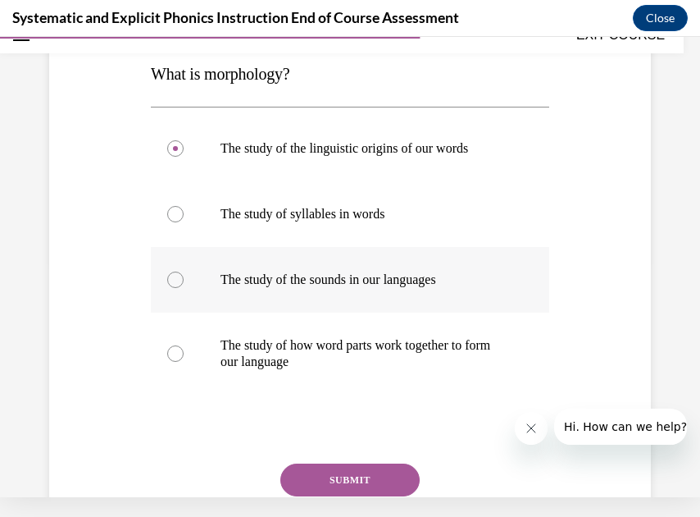
click at [175, 280] on div at bounding box center [175, 279] width 16 height 16
click at [341, 476] on button "SUBMIT" at bounding box center [349, 479] width 139 height 33
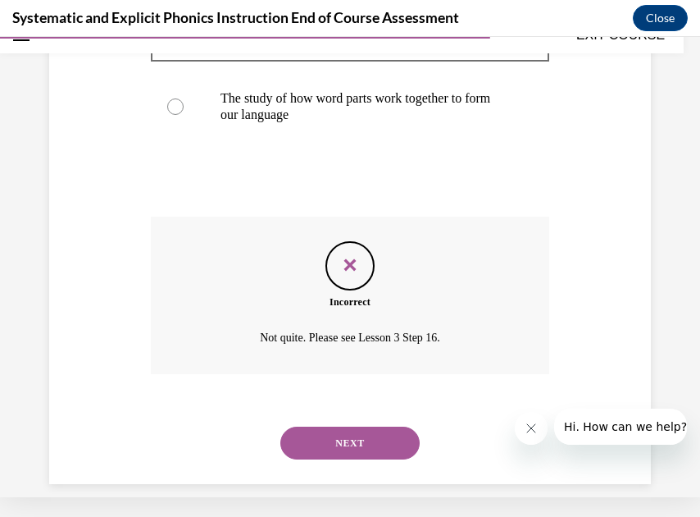
scroll to position [481, 0]
click at [353, 427] on button "NEXT" at bounding box center [349, 443] width 139 height 33
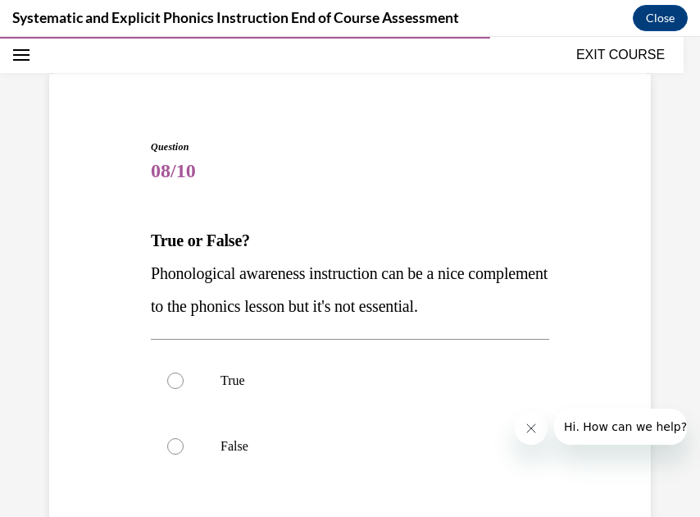
scroll to position [102, 0]
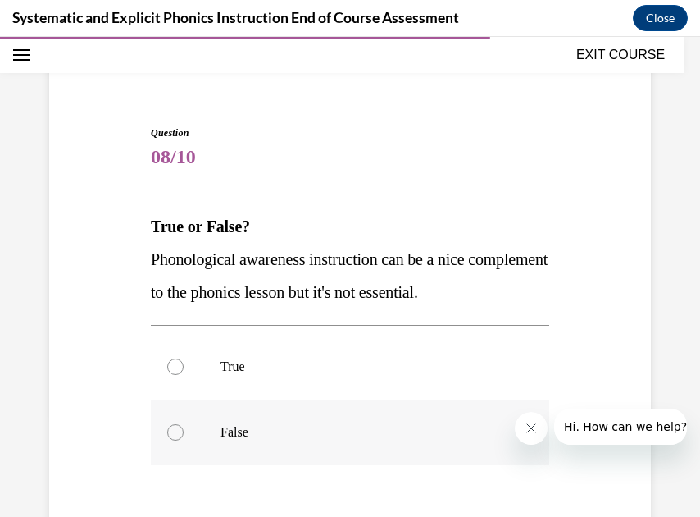
click at [177, 433] on div at bounding box center [175, 432] width 16 height 16
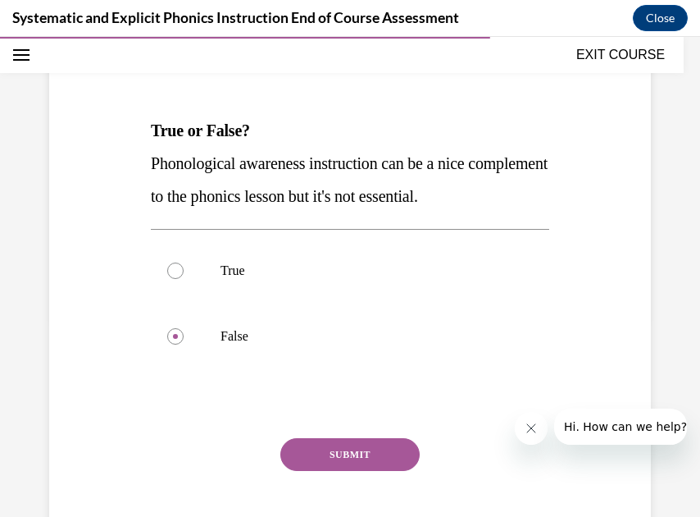
click at [322, 455] on button "SUBMIT" at bounding box center [349, 454] width 139 height 33
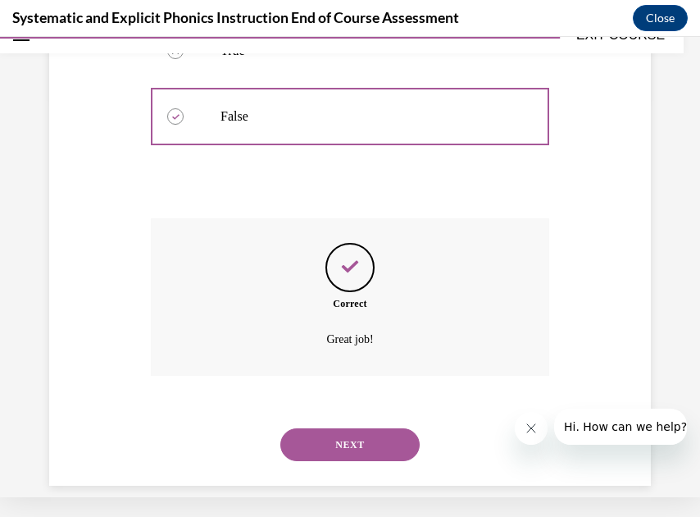
scroll to position [399, 0]
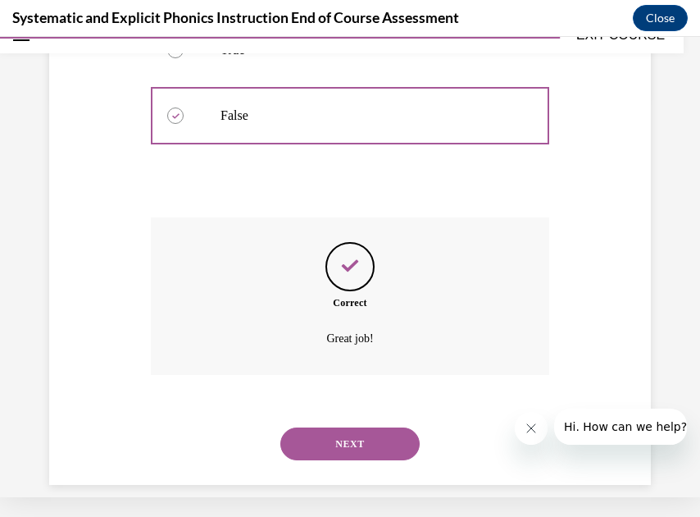
click at [364, 427] on button "NEXT" at bounding box center [349, 443] width 139 height 33
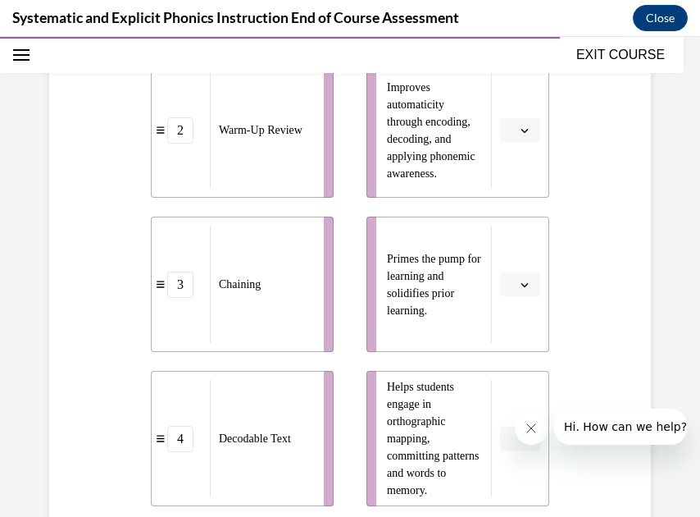
scroll to position [507, 0]
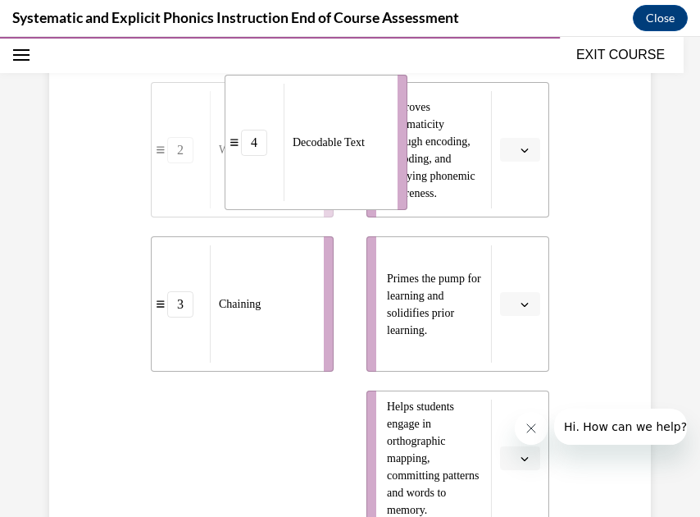
drag, startPoint x: 298, startPoint y: 450, endPoint x: 373, endPoint y: 133, distance: 325.9
click at [373, 133] on div "Decodable Text" at bounding box center [335, 142] width 103 height 117
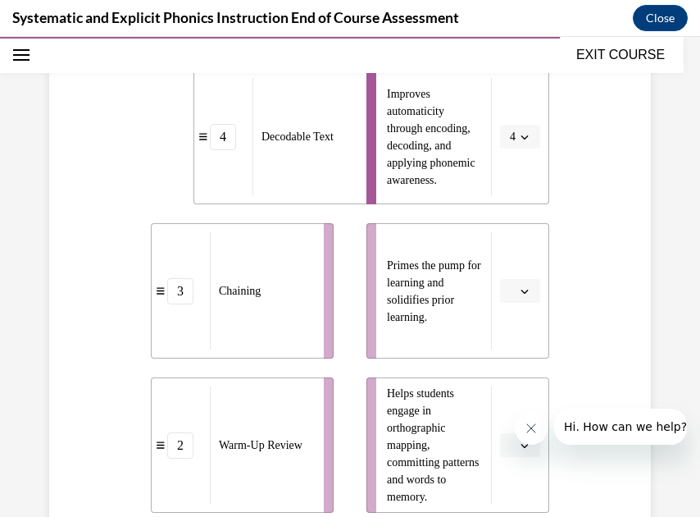
scroll to position [522, 0]
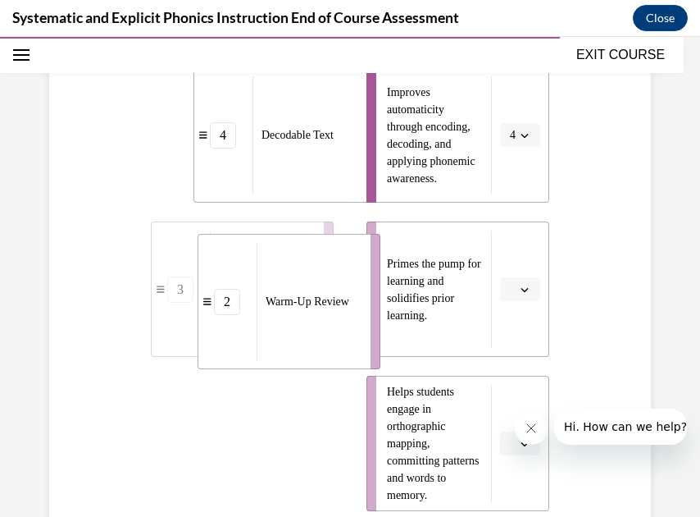
drag, startPoint x: 287, startPoint y: 412, endPoint x: 334, endPoint y: 271, distance: 149.3
click at [334, 271] on div "Warm-Up Review" at bounding box center [308, 301] width 103 height 117
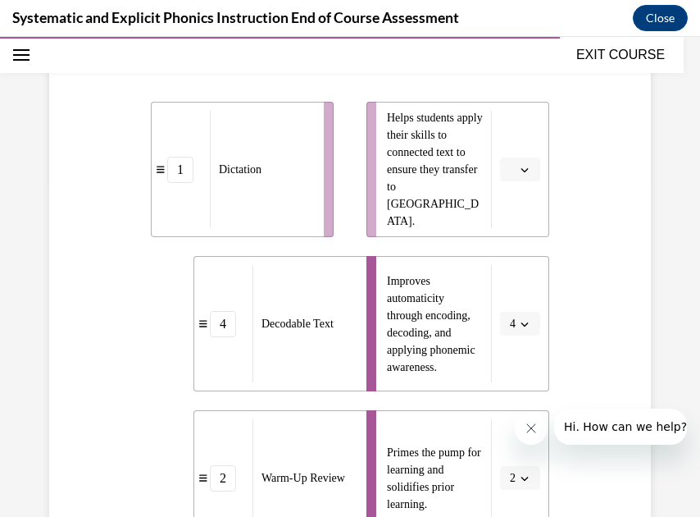
scroll to position [320, 0]
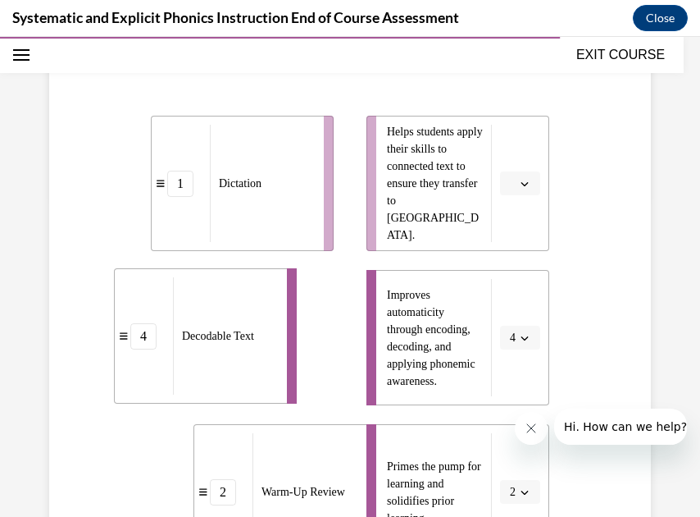
drag, startPoint x: 325, startPoint y: 305, endPoint x: 244, endPoint y: 303, distance: 81.2
click at [244, 303] on div "Decodable Text" at bounding box center [224, 335] width 103 height 117
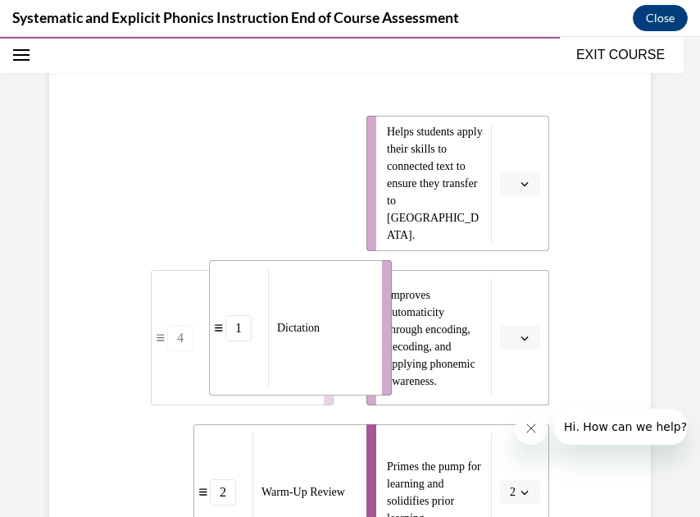
drag, startPoint x: 258, startPoint y: 192, endPoint x: 316, endPoint y: 336, distance: 155.6
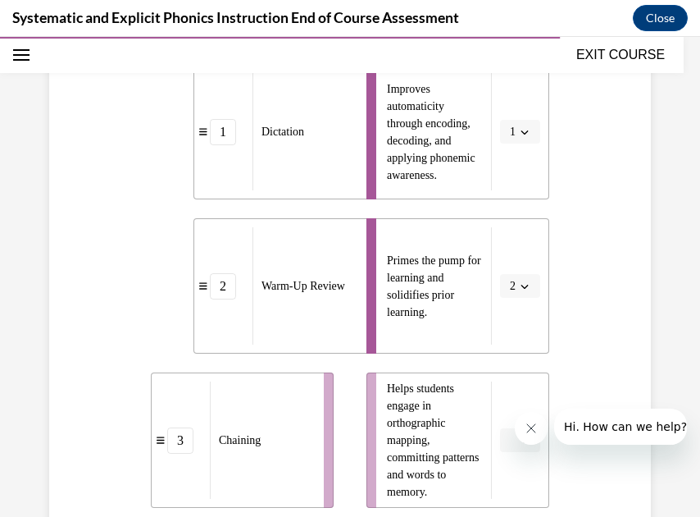
scroll to position [547, 0]
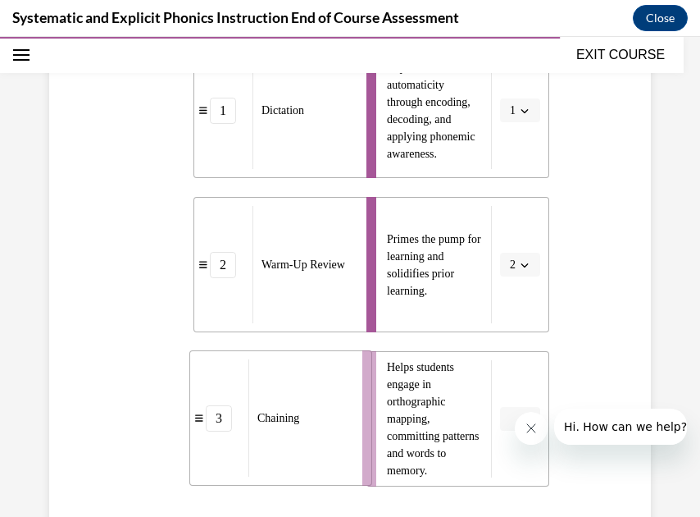
drag, startPoint x: 306, startPoint y: 383, endPoint x: 347, endPoint y: 380, distance: 41.1
click at [345, 381] on div "Chaining" at bounding box center [299, 417] width 103 height 117
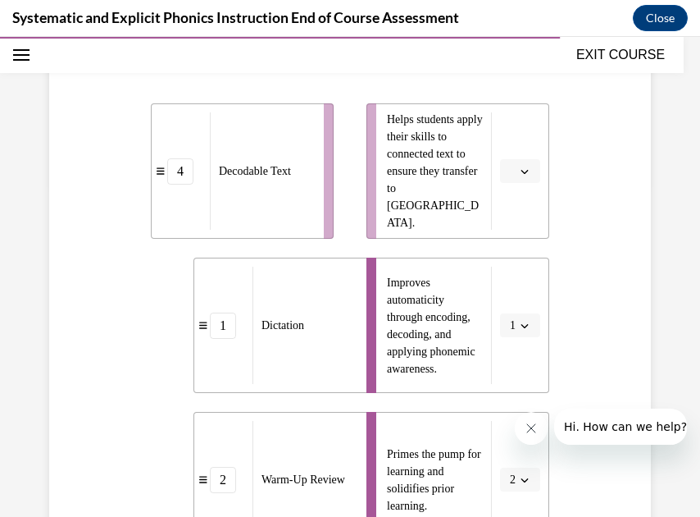
scroll to position [321, 0]
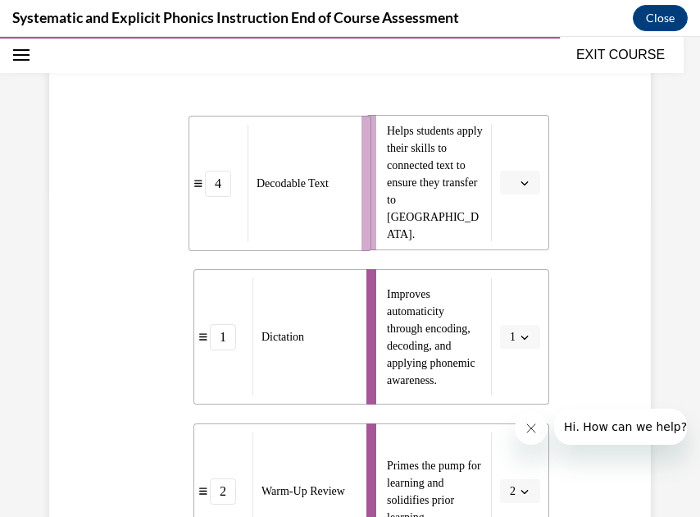
drag, startPoint x: 289, startPoint y: 218, endPoint x: 328, endPoint y: 218, distance: 38.5
click at [328, 218] on div "Decodable Text" at bounding box center [299, 183] width 103 height 117
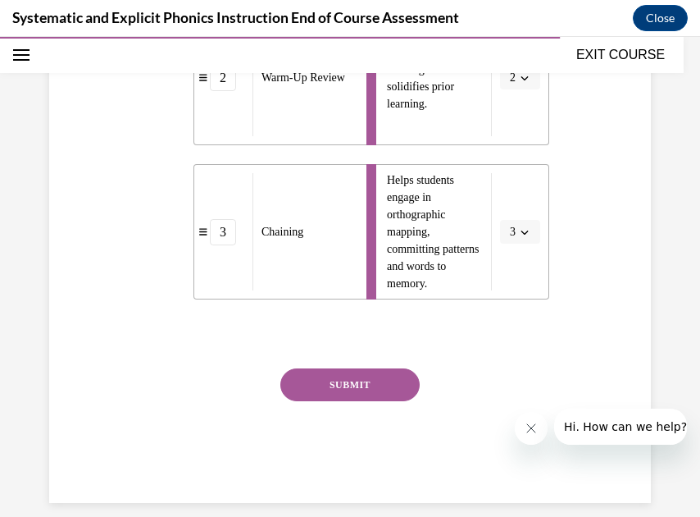
scroll to position [733, 0]
click at [338, 385] on button "SUBMIT" at bounding box center [349, 385] width 139 height 33
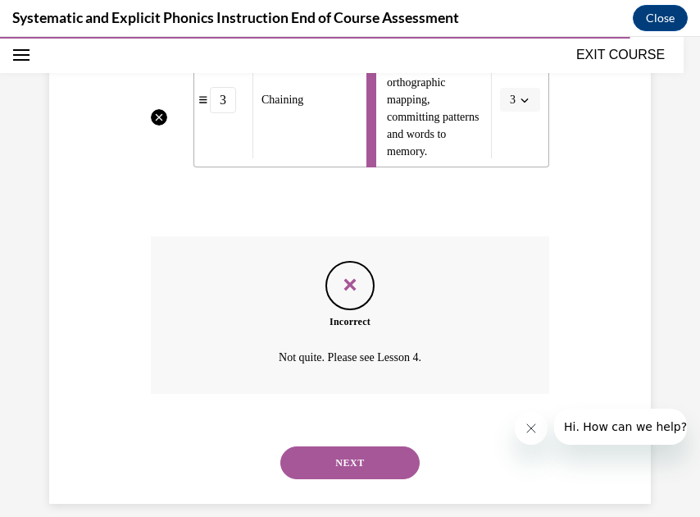
scroll to position [865, 0]
click at [330, 447] on button "NEXT" at bounding box center [349, 463] width 139 height 33
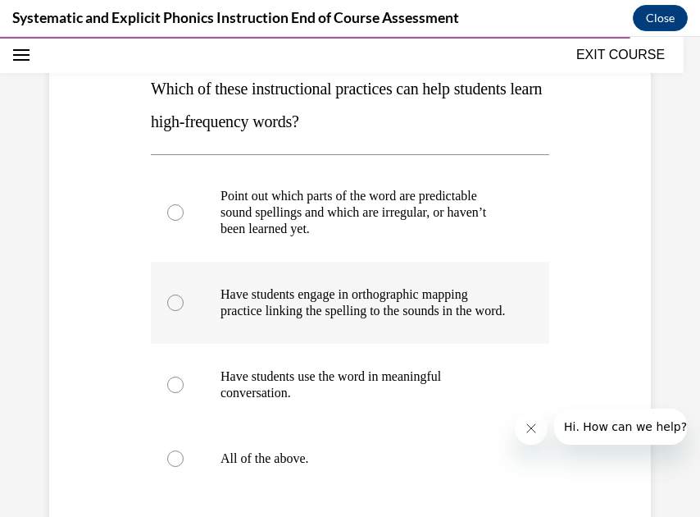
scroll to position [242, 0]
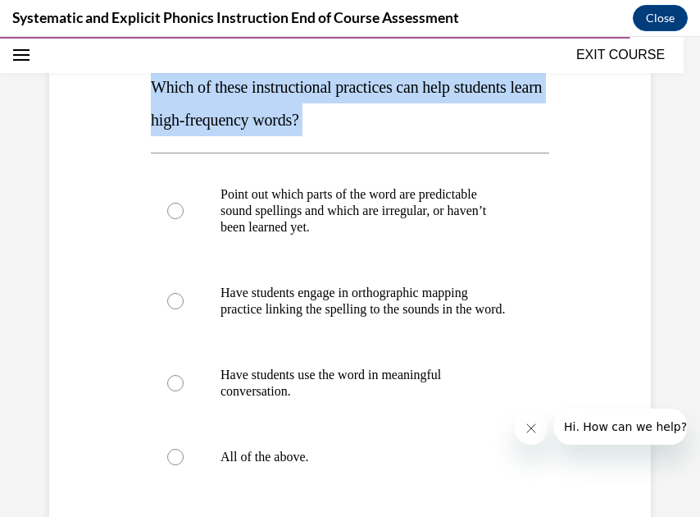
drag, startPoint x: 152, startPoint y: 86, endPoint x: 355, endPoint y: 119, distance: 206.0
click at [355, 119] on p "Which of these instructional practices can help students learn high-frequency w…" at bounding box center [350, 104] width 398 height 66
copy p "Which of these instructional practices can help students learn high-frequency w…"
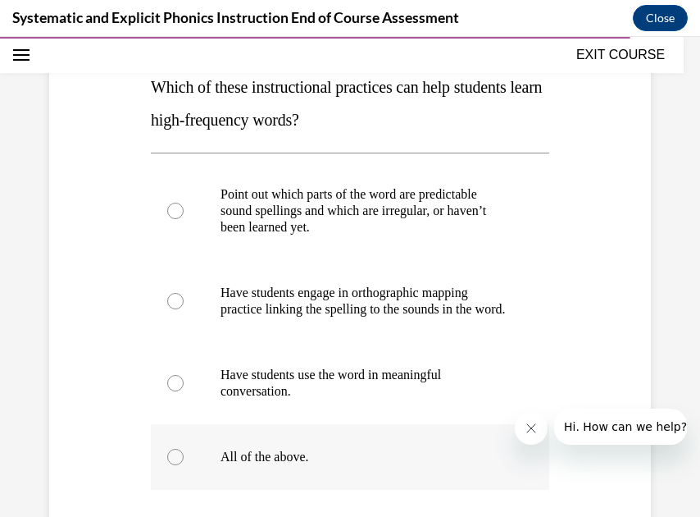
click at [171, 465] on div at bounding box center [175, 456] width 16 height 16
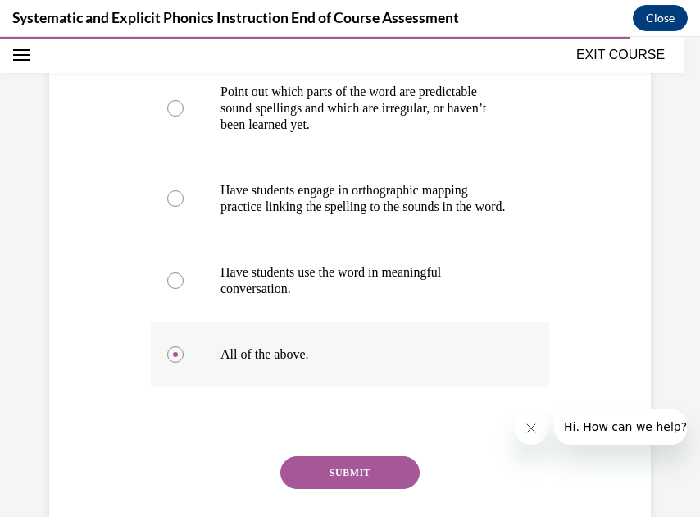
scroll to position [363, 0]
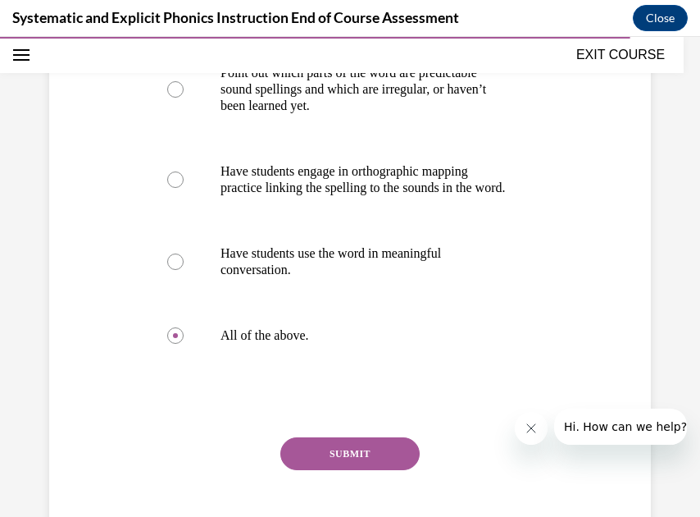
click at [308, 466] on button "SUBMIT" at bounding box center [349, 453] width 139 height 33
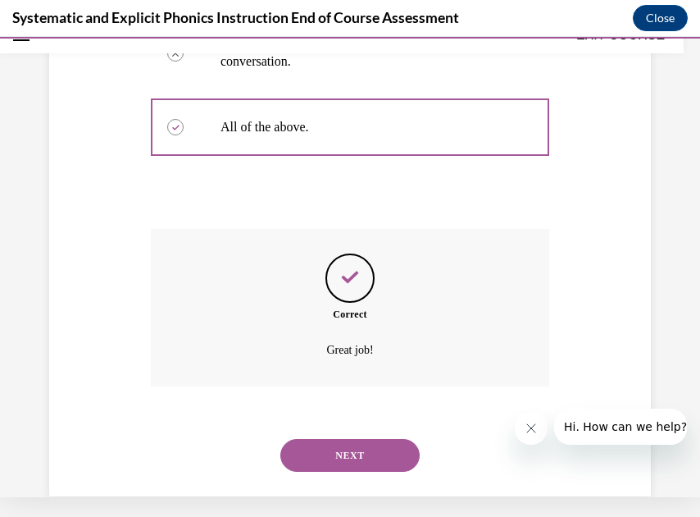
scroll to position [580, 0]
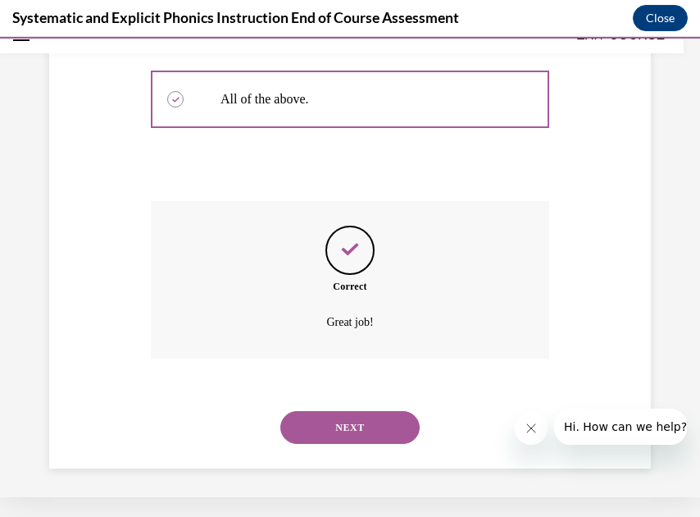
click at [359, 423] on button "NEXT" at bounding box center [349, 427] width 139 height 33
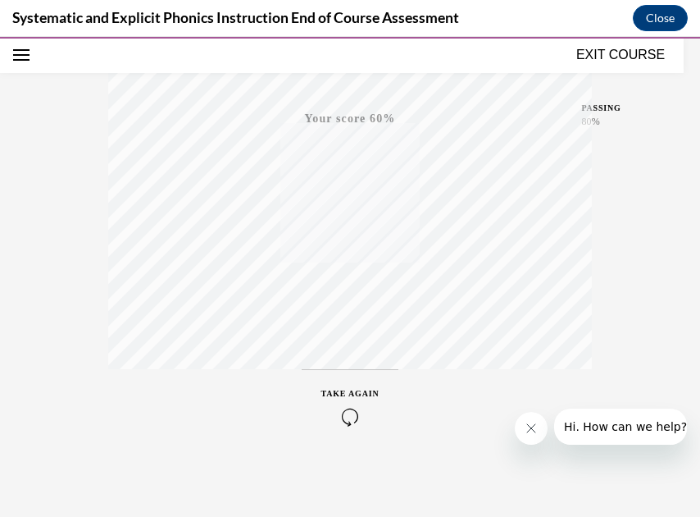
scroll to position [361, 0]
click at [350, 412] on icon "button" at bounding box center [350, 416] width 58 height 18
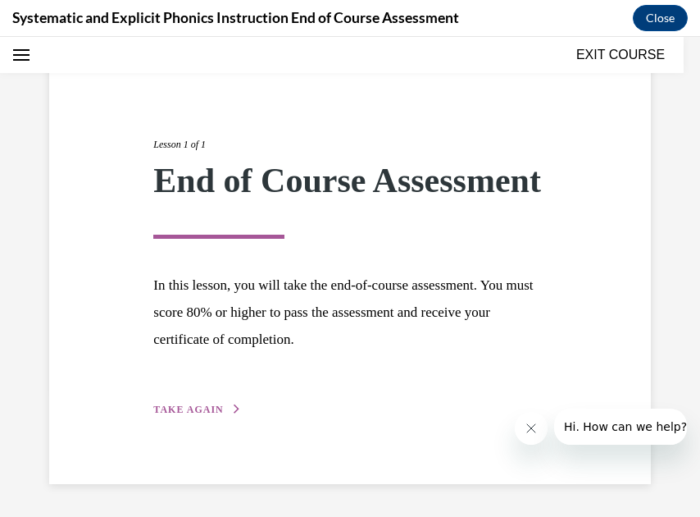
click at [208, 406] on span "TAKE AGAIN" at bounding box center [188, 408] width 70 height 11
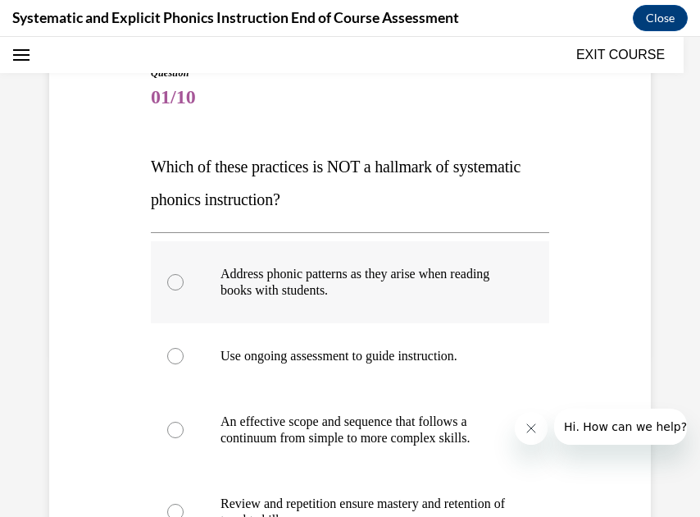
click at [184, 278] on div at bounding box center [350, 282] width 398 height 82
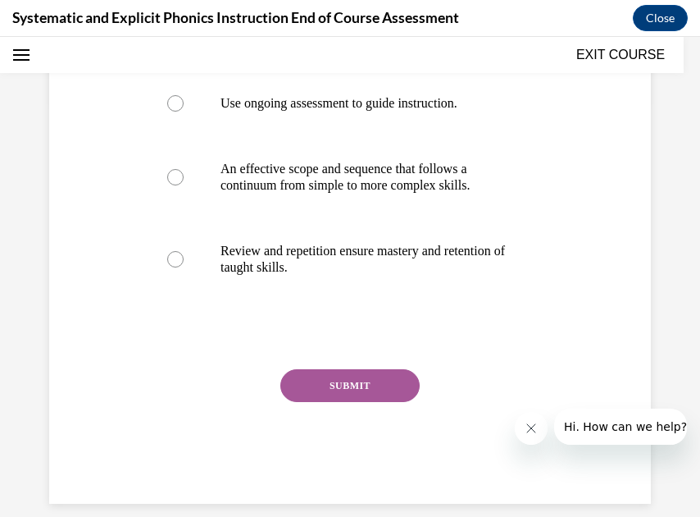
click at [327, 388] on button "SUBMIT" at bounding box center [349, 385] width 139 height 33
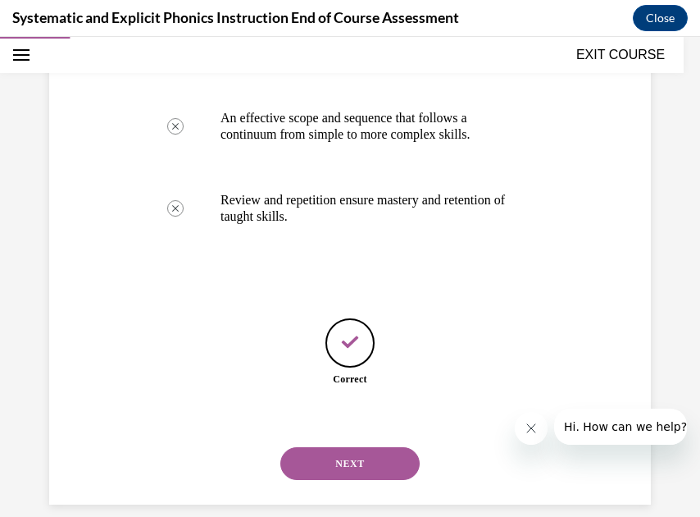
scroll to position [467, 0]
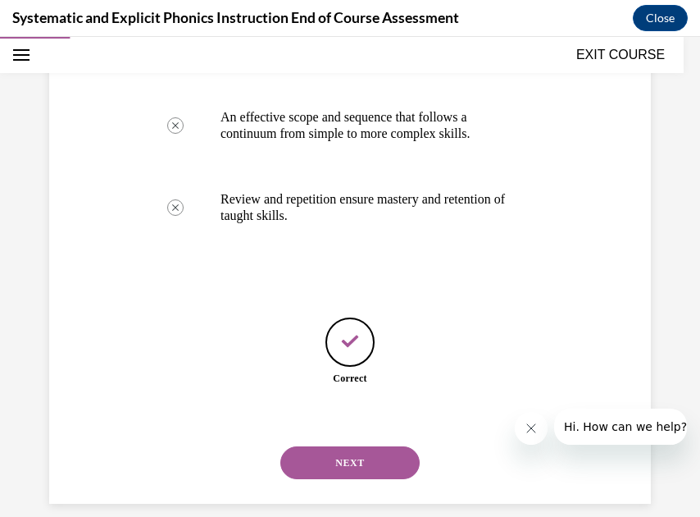
click at [354, 446] on button "NEXT" at bounding box center [349, 462] width 139 height 33
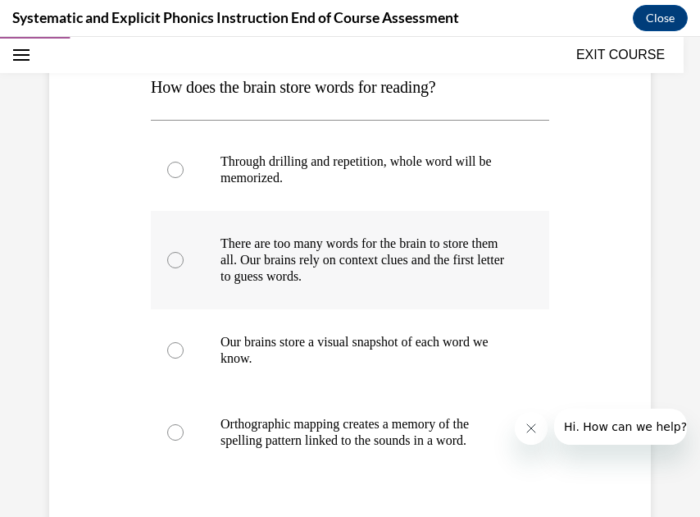
scroll to position [273, 0]
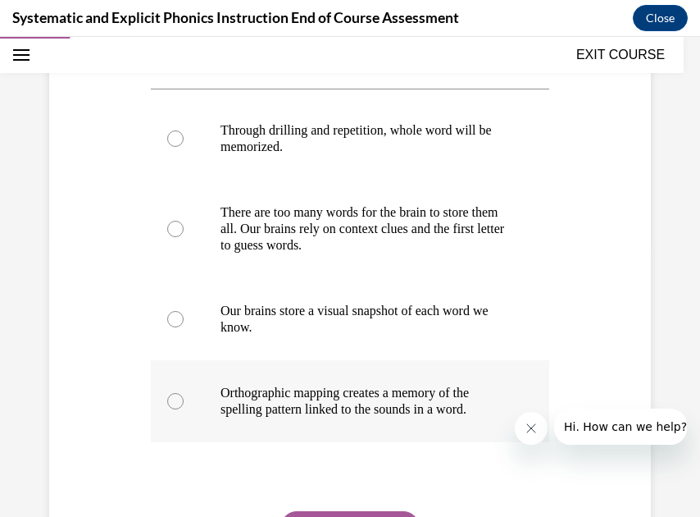
click at [175, 402] on div at bounding box center [175, 401] width 16 height 16
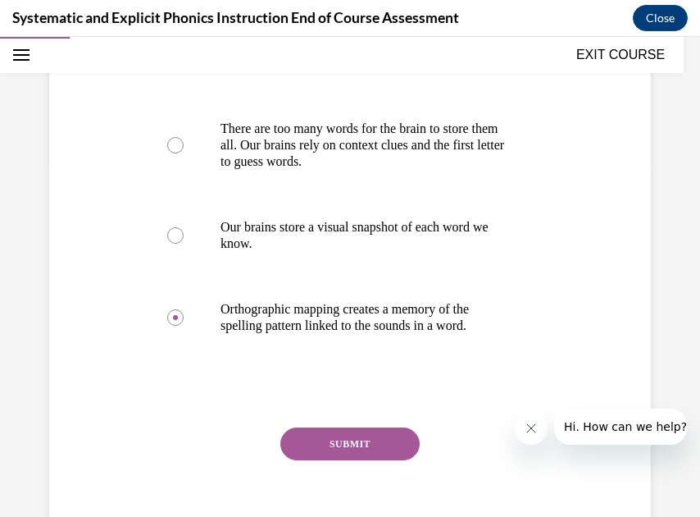
click at [327, 437] on button "SUBMIT" at bounding box center [349, 443] width 139 height 33
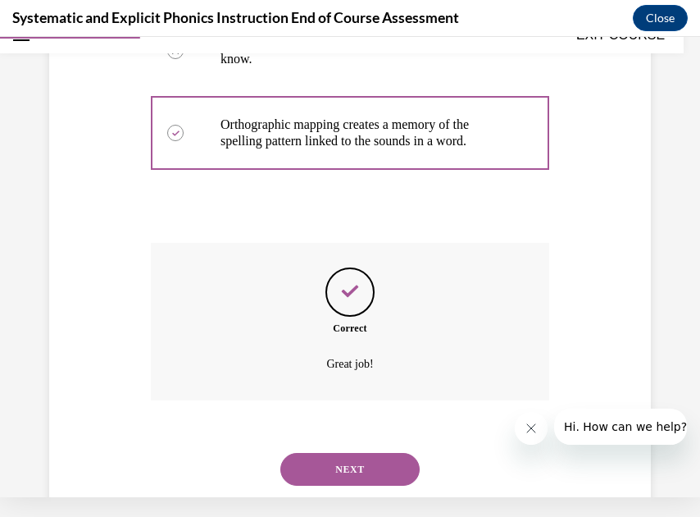
scroll to position [547, 0]
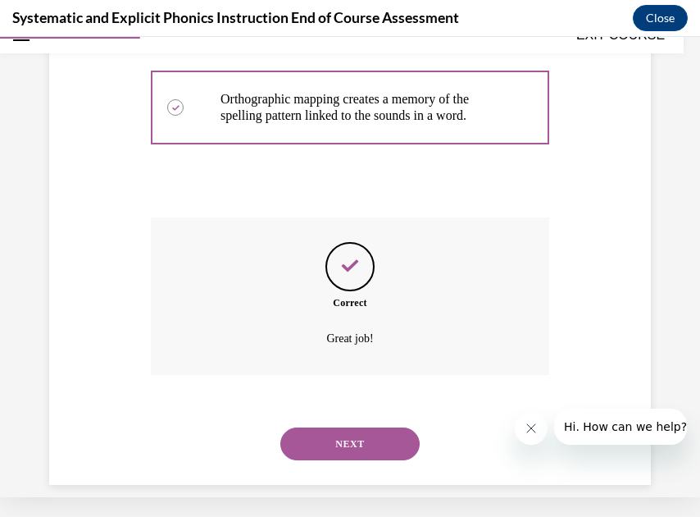
click at [333, 427] on button "NEXT" at bounding box center [349, 443] width 139 height 33
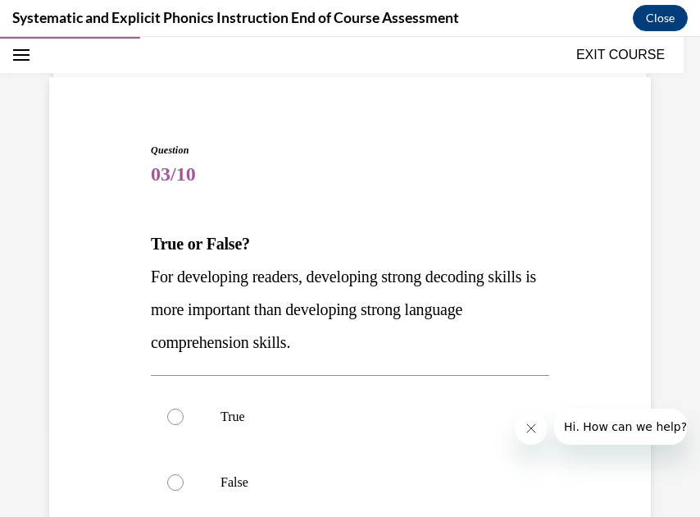
scroll to position [94, 0]
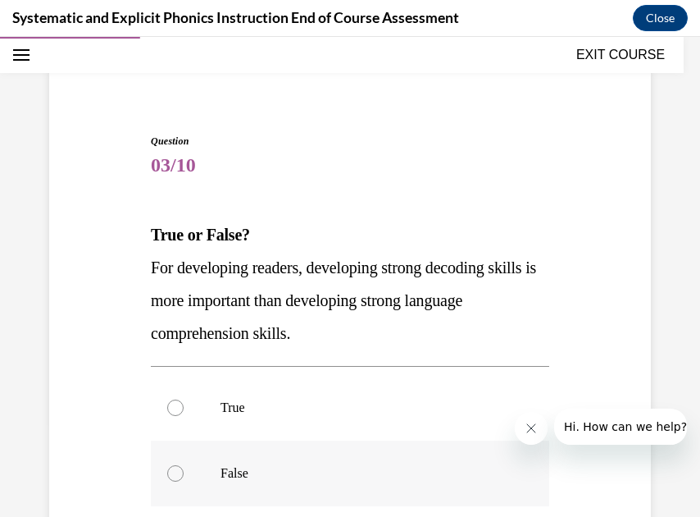
click at [171, 468] on div at bounding box center [175, 473] width 16 height 16
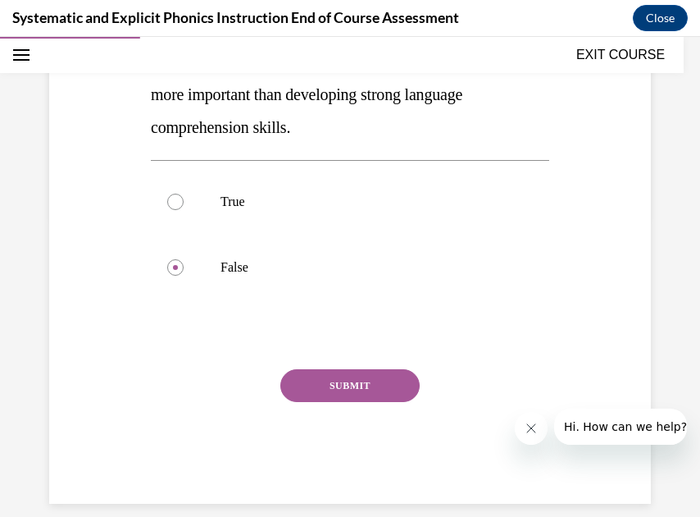
click at [334, 386] on button "SUBMIT" at bounding box center [349, 385] width 139 height 33
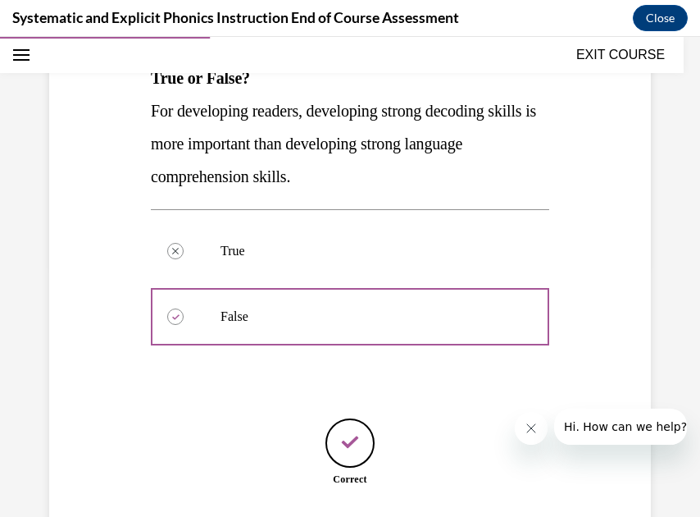
scroll to position [352, 0]
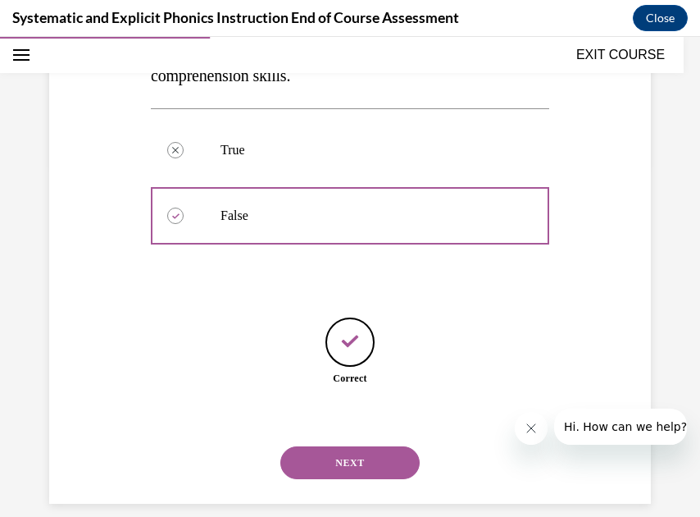
click at [341, 446] on button "NEXT" at bounding box center [349, 462] width 139 height 33
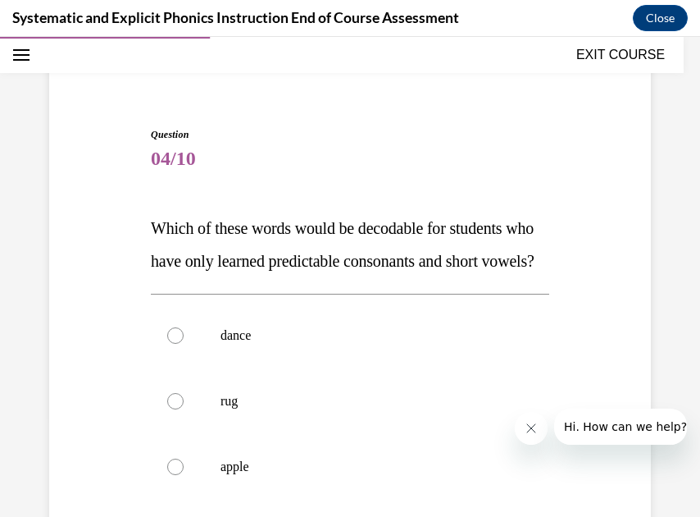
scroll to position [135, 0]
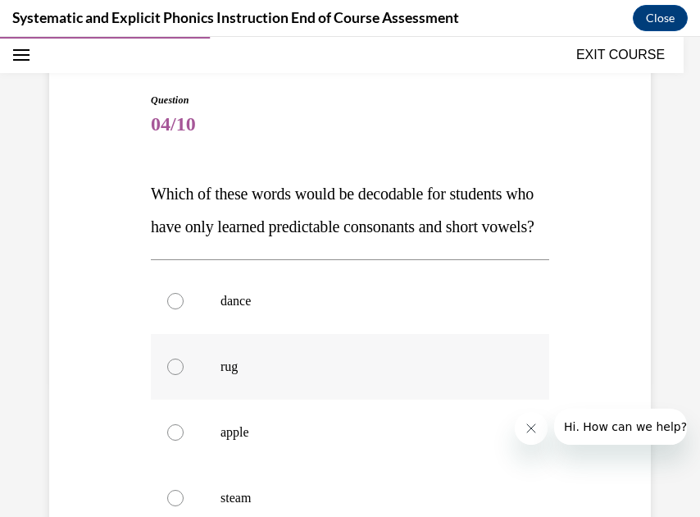
click at [172, 375] on div at bounding box center [175, 366] width 16 height 16
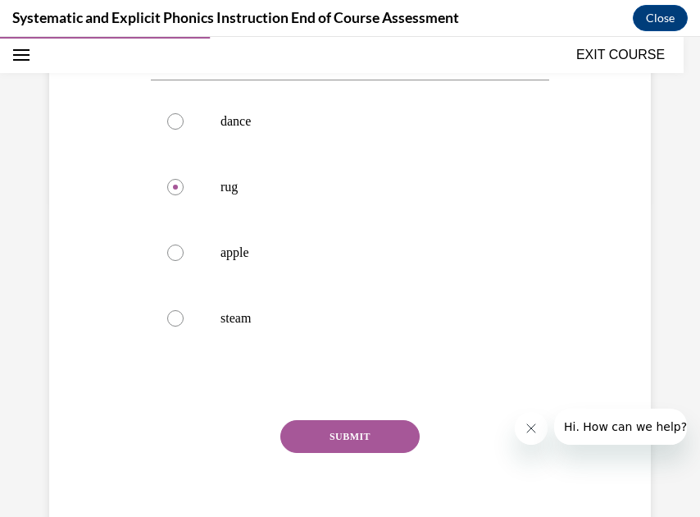
click at [328, 453] on button "SUBMIT" at bounding box center [349, 436] width 139 height 33
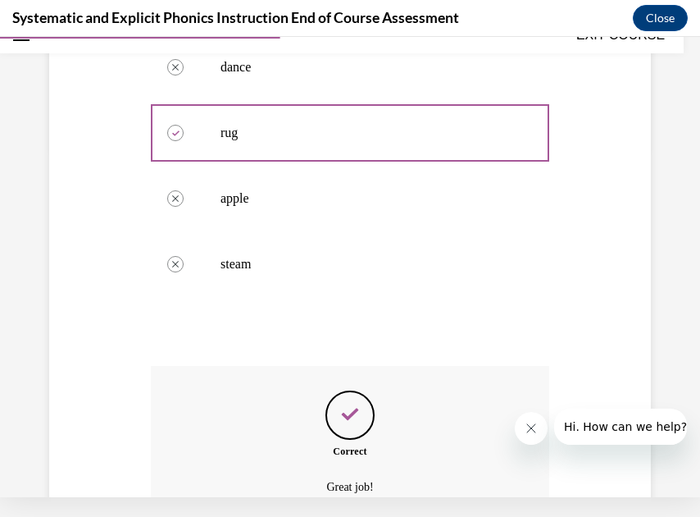
scroll to position [530, 0]
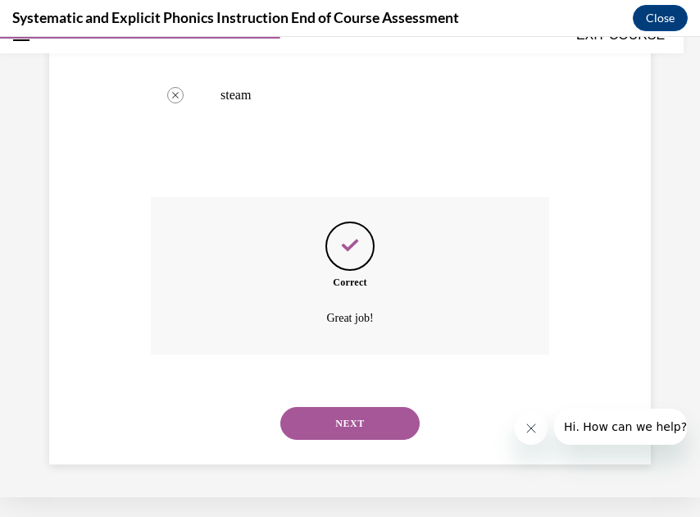
click at [352, 419] on button "NEXT" at bounding box center [349, 423] width 139 height 33
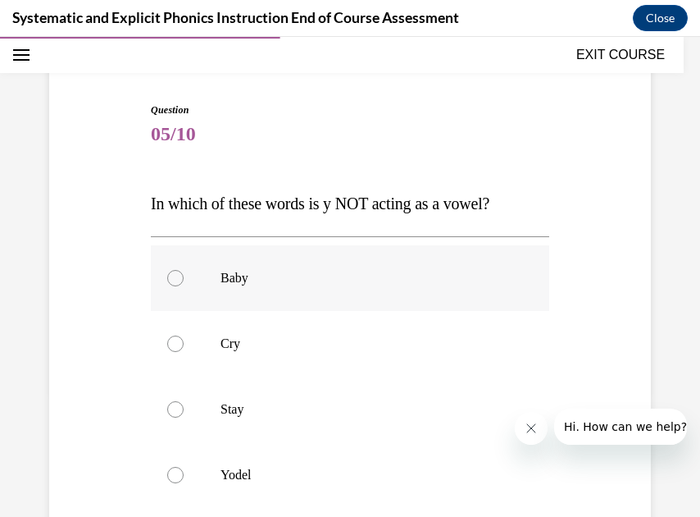
scroll to position [176, 0]
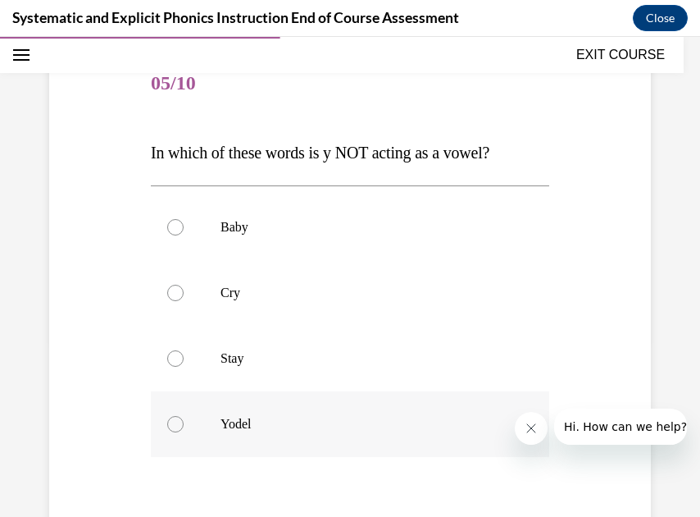
click at [175, 421] on div at bounding box center [175, 424] width 16 height 16
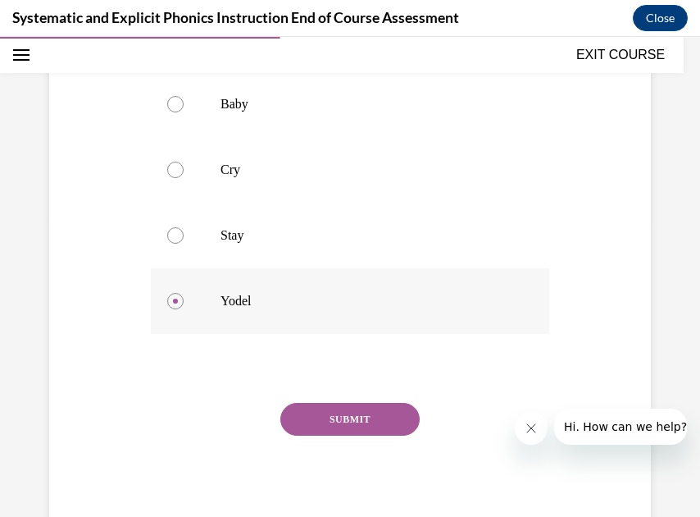
scroll to position [325, 0]
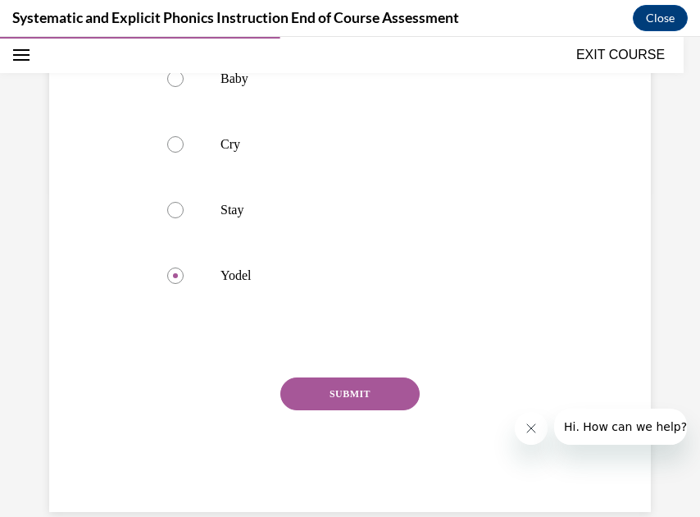
click at [366, 395] on button "SUBMIT" at bounding box center [349, 393] width 139 height 33
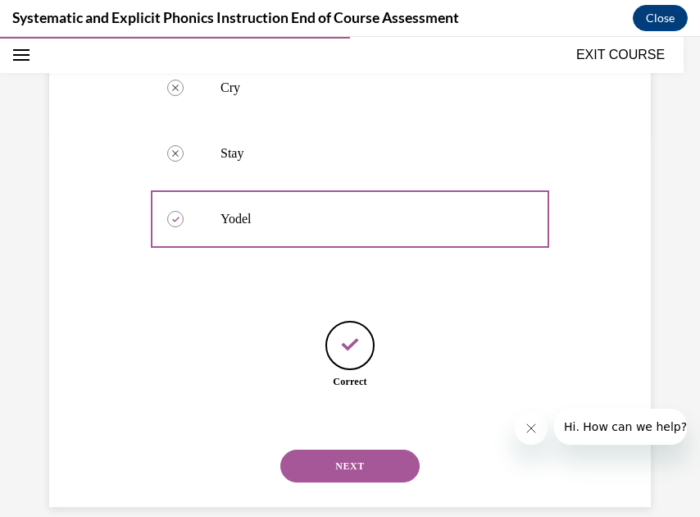
scroll to position [385, 0]
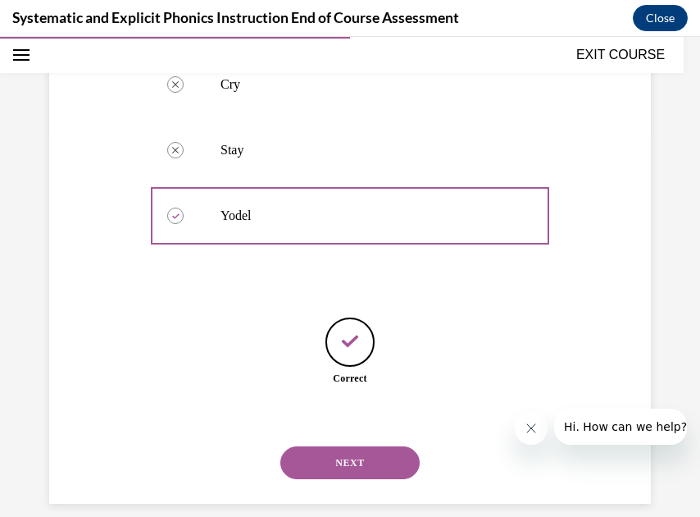
click at [361, 446] on button "NEXT" at bounding box center [349, 462] width 139 height 33
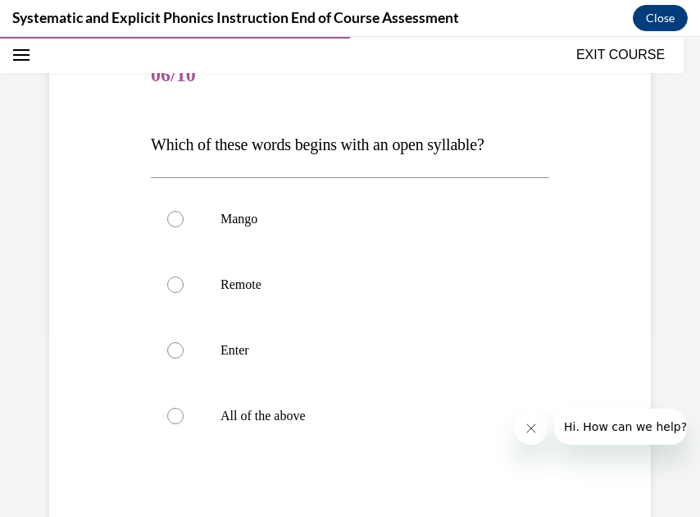
scroll to position [197, 0]
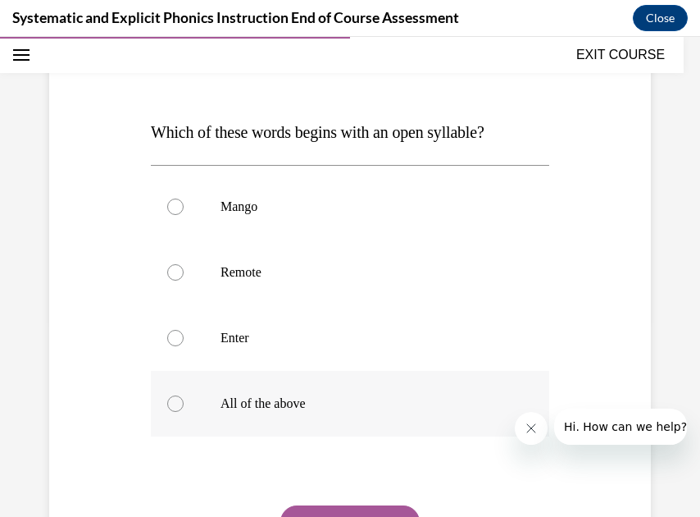
click at [179, 403] on div at bounding box center [175, 403] width 16 height 16
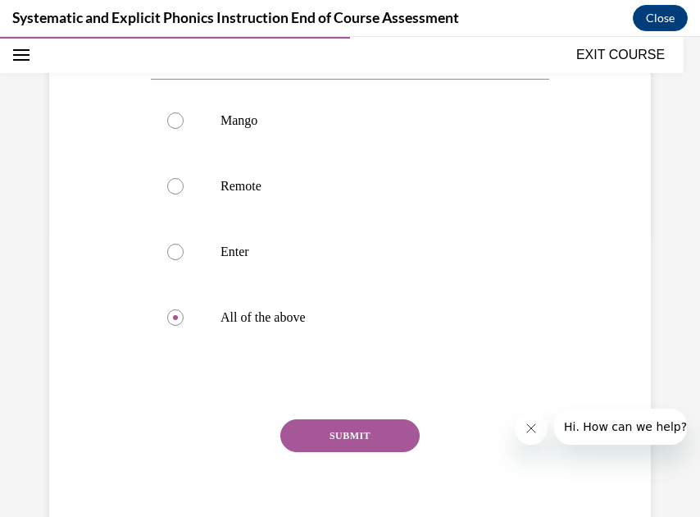
click at [367, 432] on button "SUBMIT" at bounding box center [349, 435] width 139 height 33
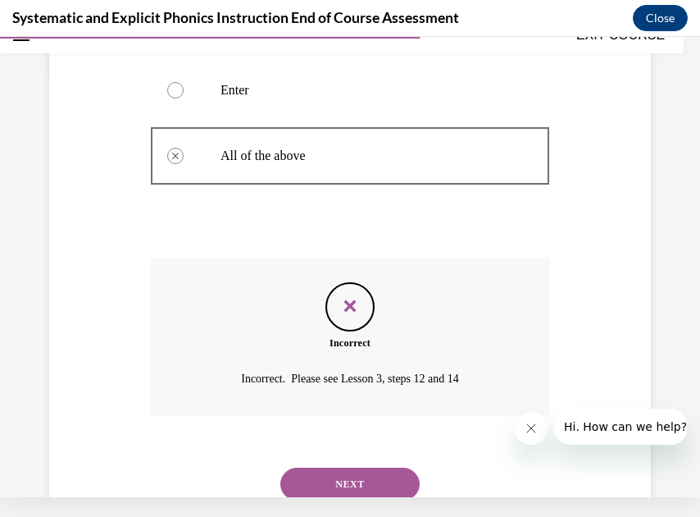
scroll to position [454, 0]
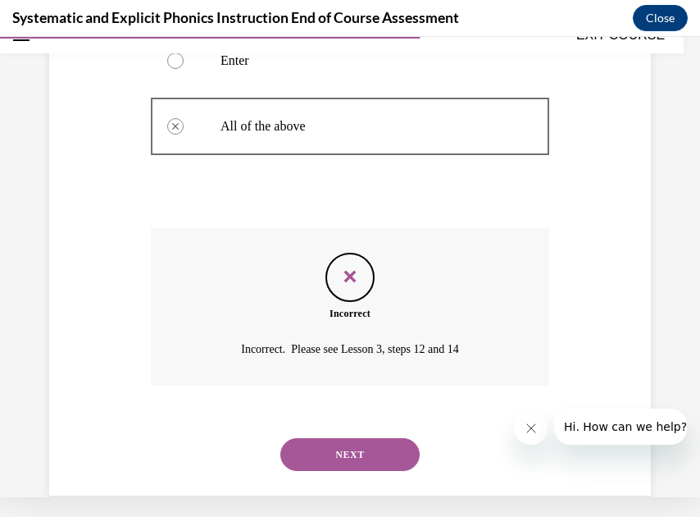
click at [341, 438] on button "NEXT" at bounding box center [349, 454] width 139 height 33
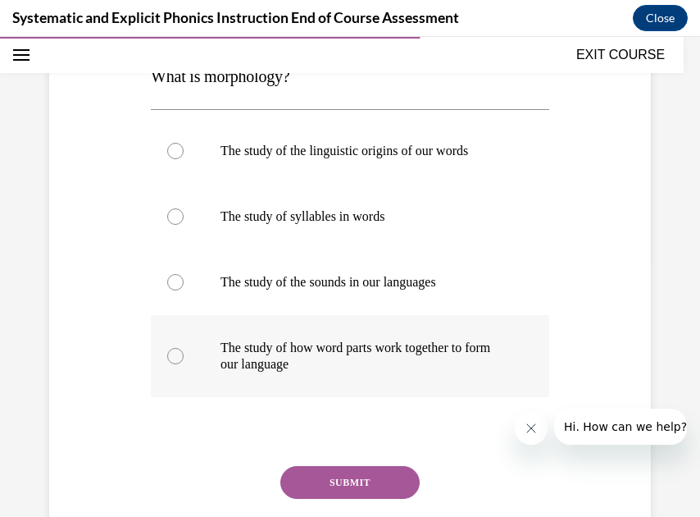
scroll to position [253, 0]
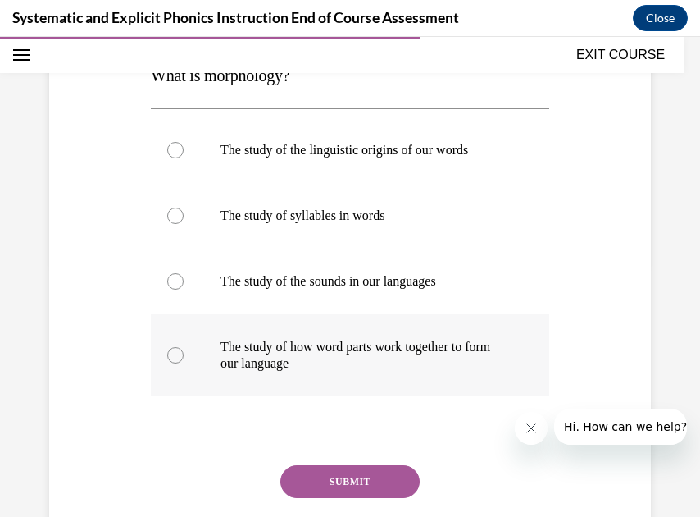
click at [180, 351] on div at bounding box center [175, 355] width 16 height 16
click at [314, 477] on button "SUBMIT" at bounding box center [349, 481] width 139 height 33
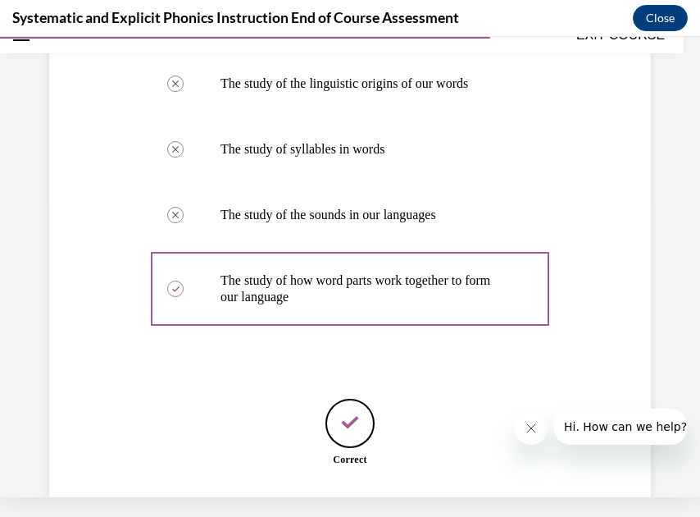
scroll to position [401, 0]
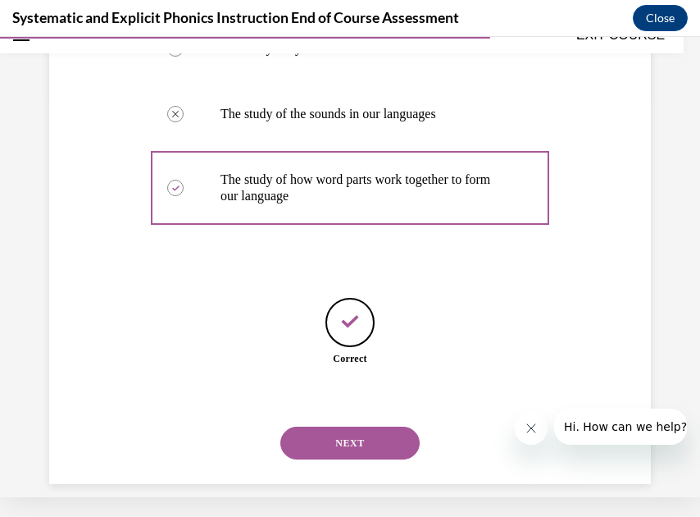
click at [361, 426] on button "NEXT" at bounding box center [349, 442] width 139 height 33
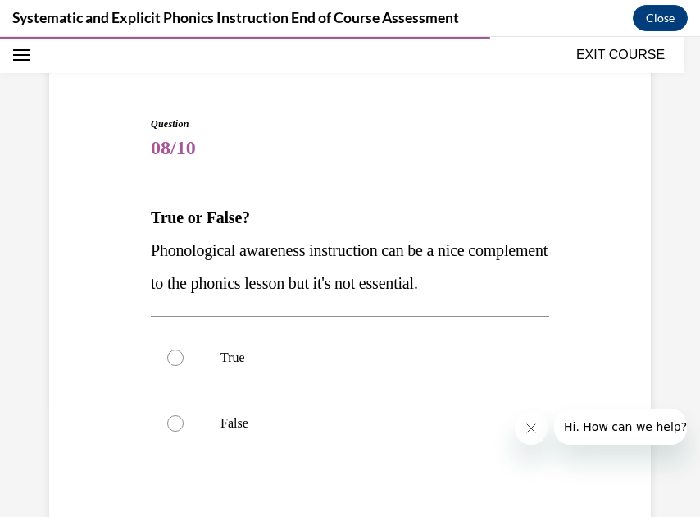
scroll to position [130, 0]
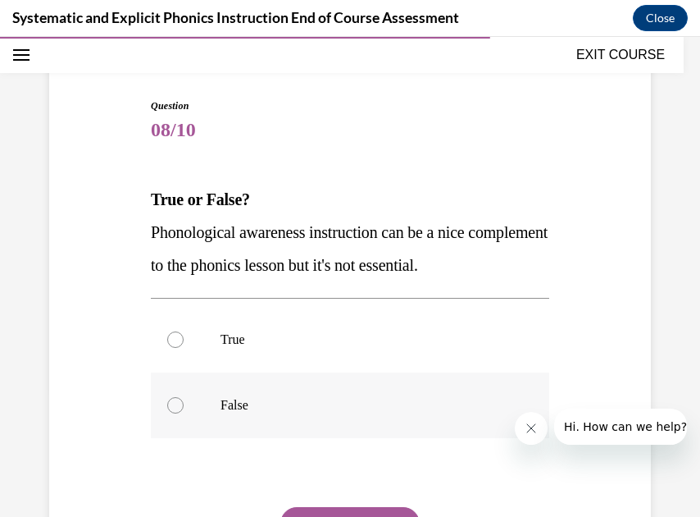
click at [175, 410] on div at bounding box center [175, 405] width 16 height 16
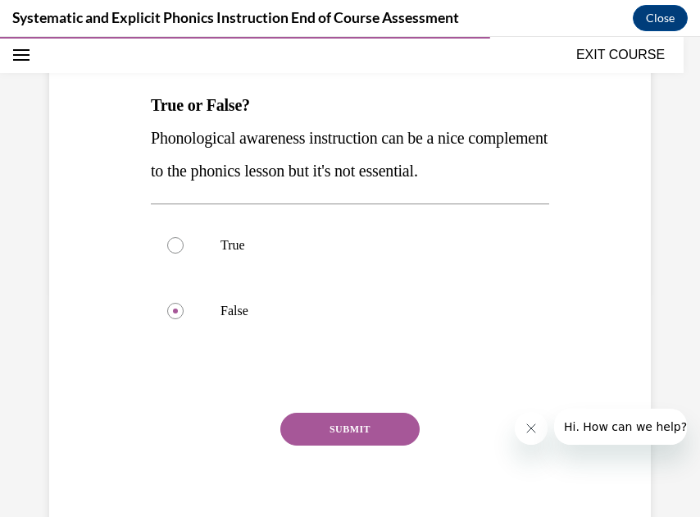
click at [333, 428] on button "SUBMIT" at bounding box center [349, 428] width 139 height 33
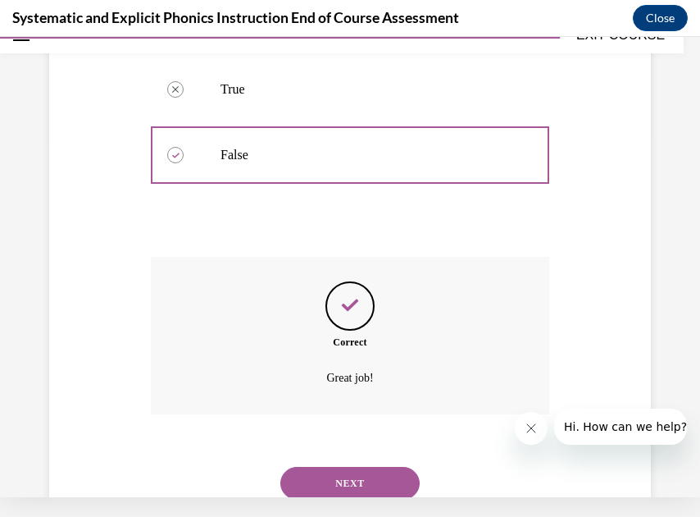
scroll to position [399, 0]
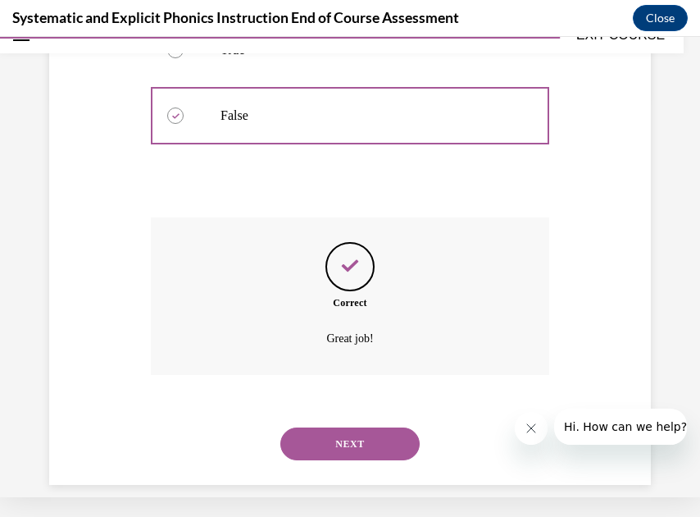
click at [343, 427] on button "NEXT" at bounding box center [349, 443] width 139 height 33
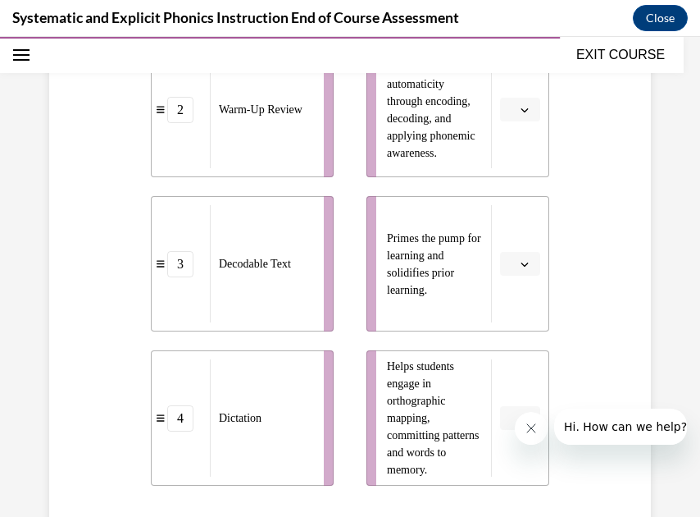
scroll to position [541, 0]
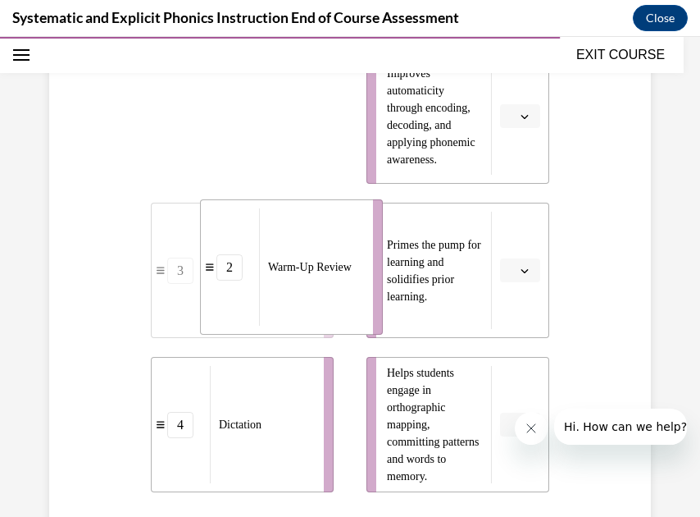
drag, startPoint x: 271, startPoint y: 168, endPoint x: 320, endPoint y: 316, distance: 155.3
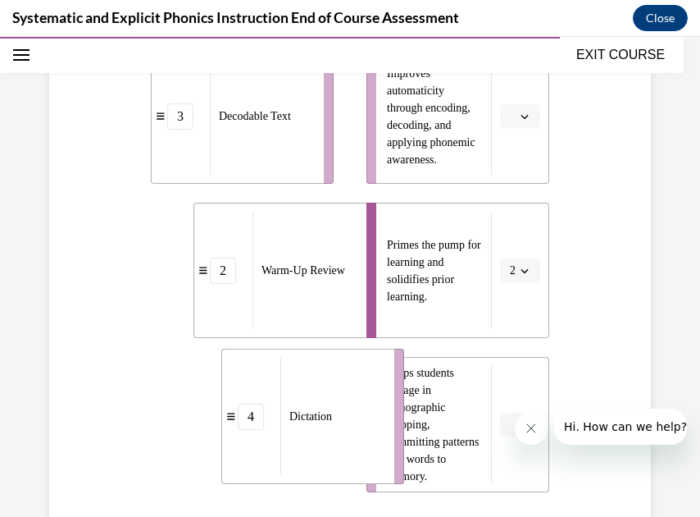
drag, startPoint x: 290, startPoint y: 445, endPoint x: 358, endPoint y: 435, distance: 68.9
click at [360, 437] on div "Dictation" at bounding box center [331, 415] width 103 height 117
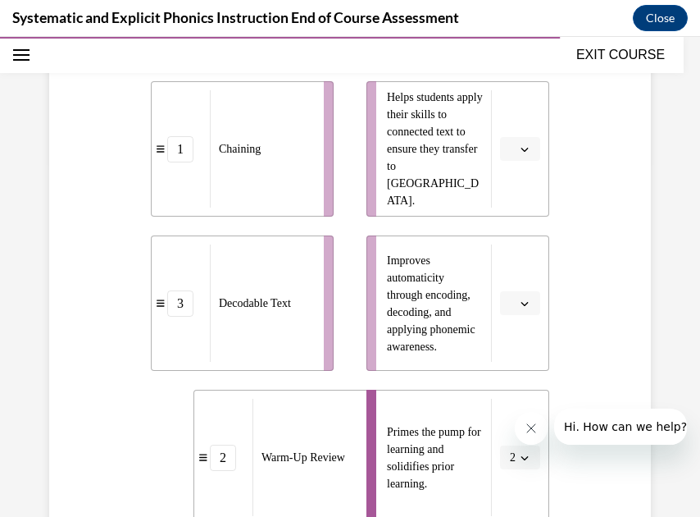
scroll to position [345, 0]
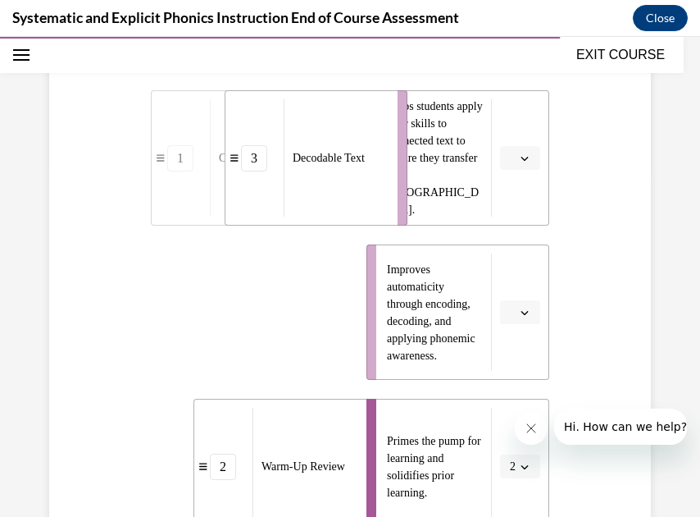
drag, startPoint x: 282, startPoint y: 325, endPoint x: 355, endPoint y: 171, distance: 171.3
click at [356, 171] on div "Decodable Text" at bounding box center [335, 157] width 103 height 117
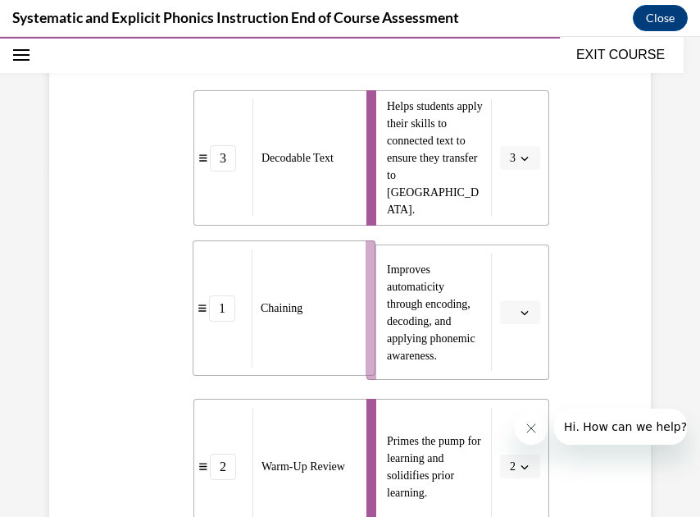
drag, startPoint x: 272, startPoint y: 279, endPoint x: 314, endPoint y: 275, distance: 42.0
click at [314, 275] on div "Chaining" at bounding box center [303, 307] width 103 height 117
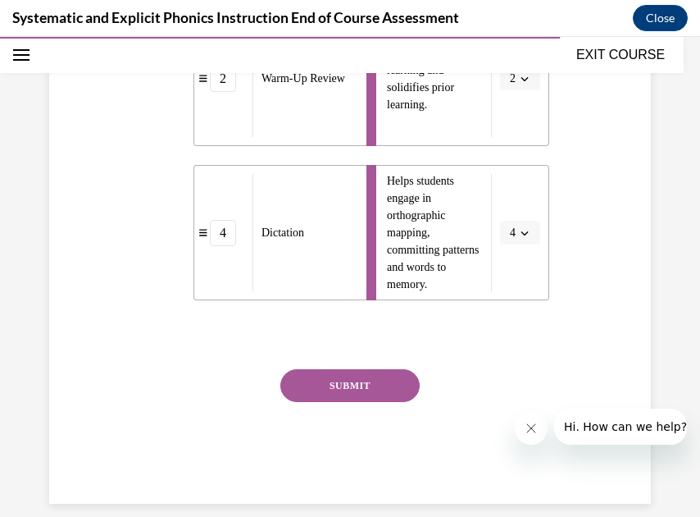
click at [330, 385] on button "SUBMIT" at bounding box center [349, 385] width 139 height 33
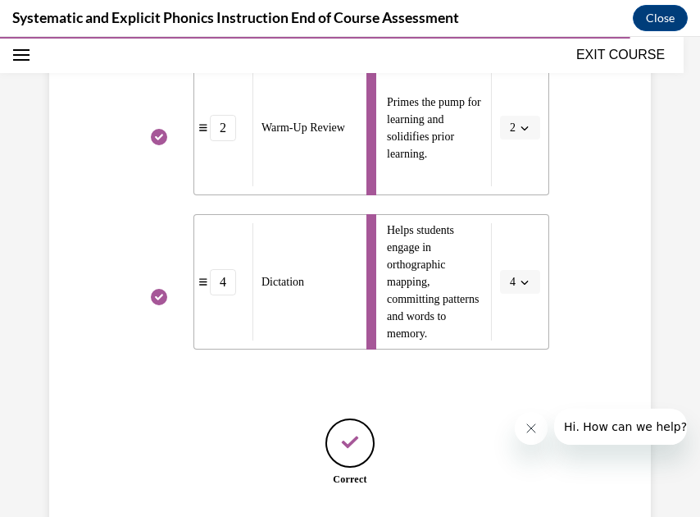
scroll to position [785, 0]
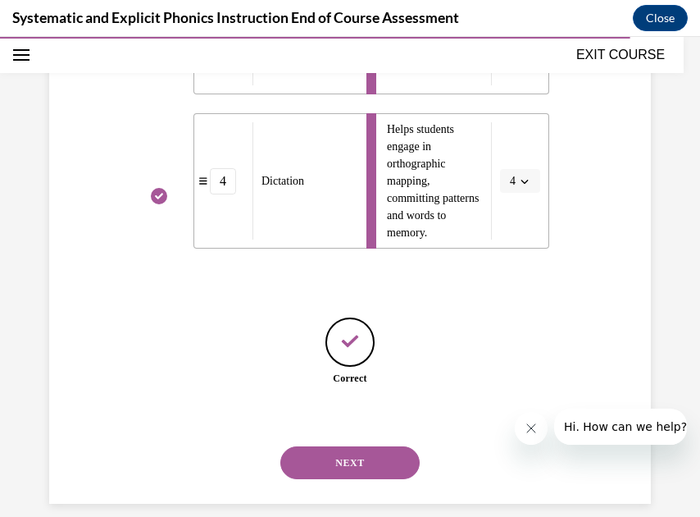
click at [337, 453] on button "NEXT" at bounding box center [349, 462] width 139 height 33
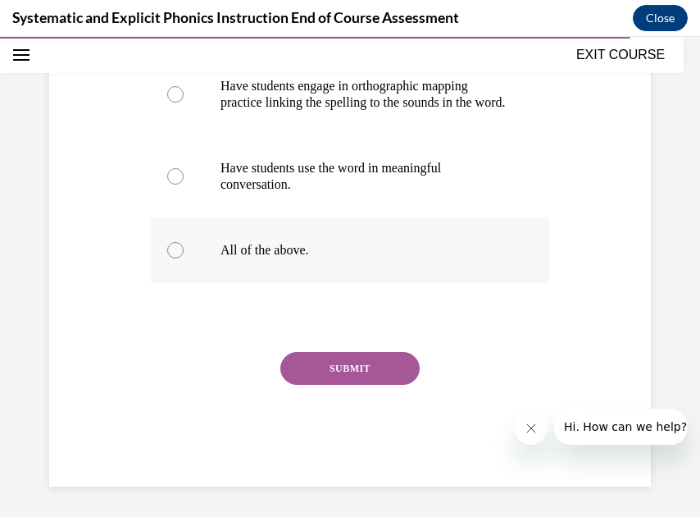
scroll to position [448, 0]
click at [175, 259] on div at bounding box center [175, 251] width 16 height 16
click at [332, 380] on button "SUBMIT" at bounding box center [349, 369] width 139 height 33
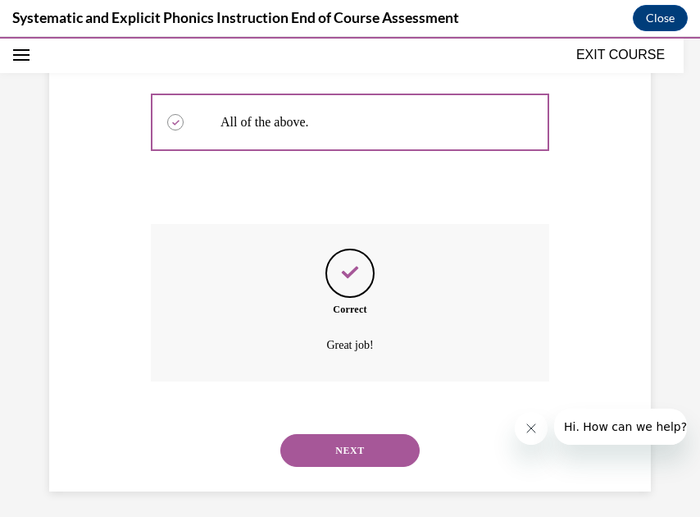
scroll to position [580, 0]
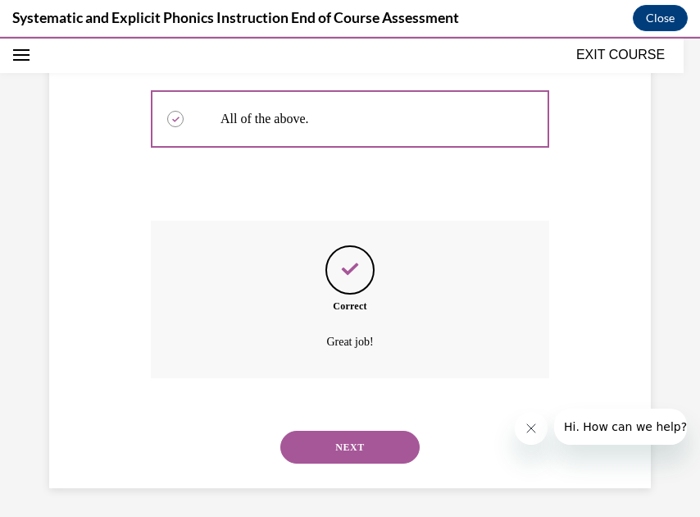
click at [335, 441] on button "NEXT" at bounding box center [349, 446] width 139 height 33
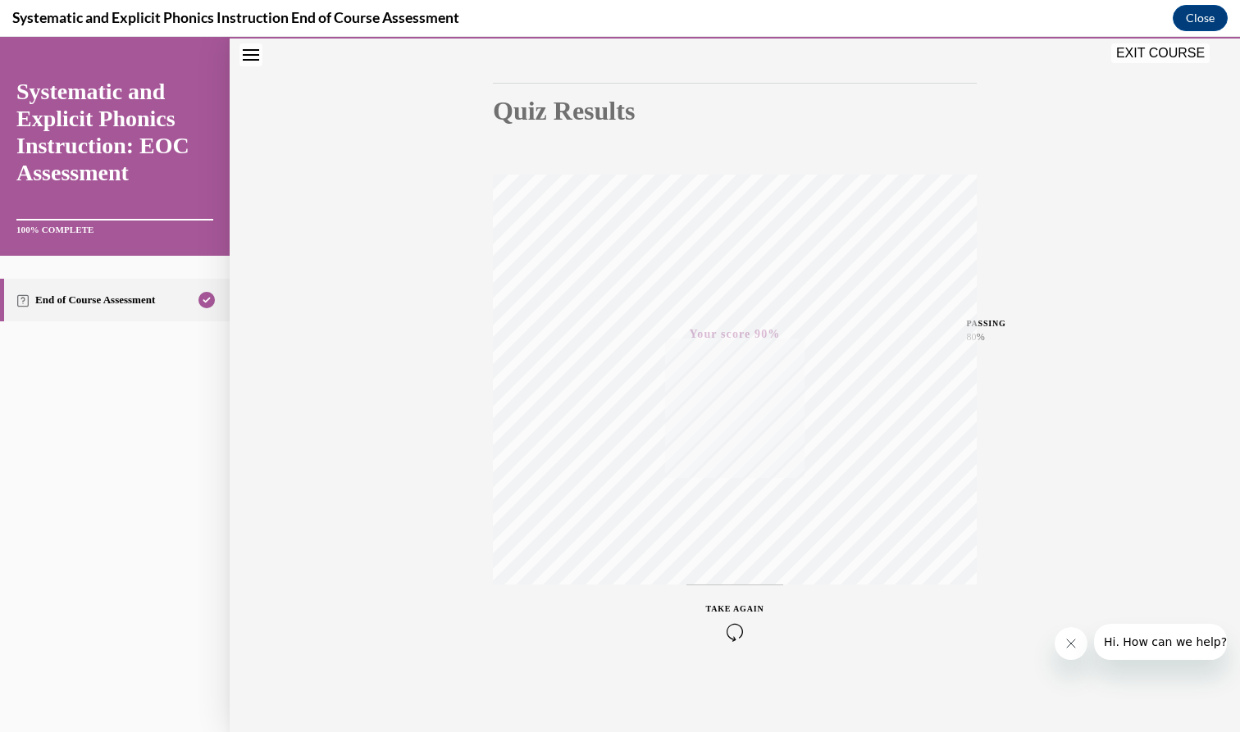
scroll to position [145, 0]
click at [699, 516] on icon "Close message from company" at bounding box center [1070, 643] width 13 height 13
click at [699, 49] on button "EXIT COURSE" at bounding box center [1160, 53] width 98 height 20
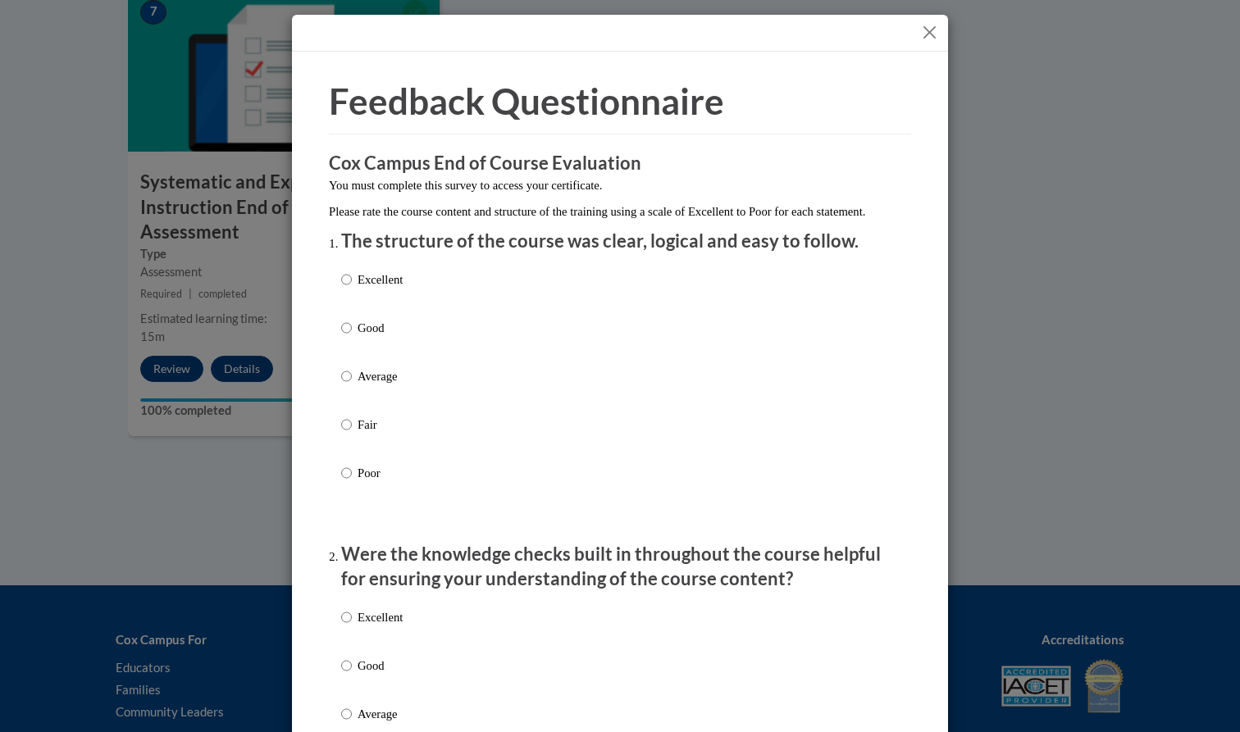
click at [348, 337] on input "Good" at bounding box center [346, 328] width 11 height 18
radio input "true"
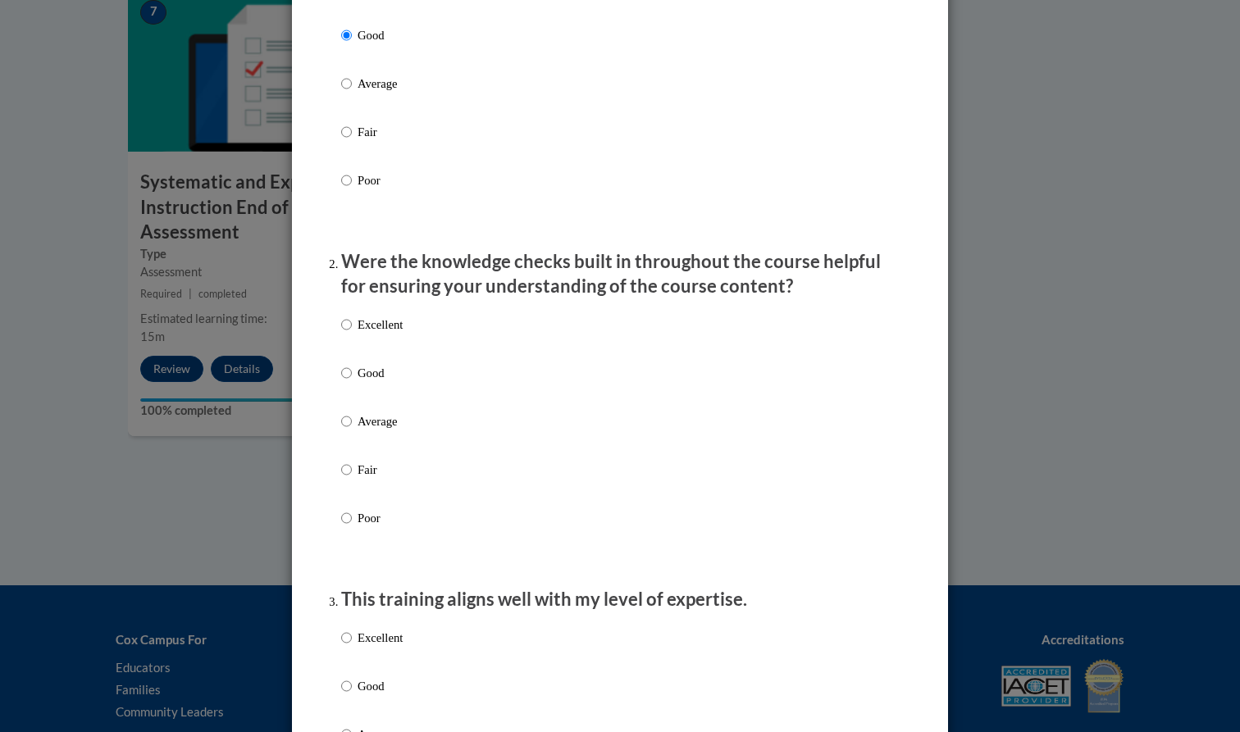
scroll to position [357, 0]
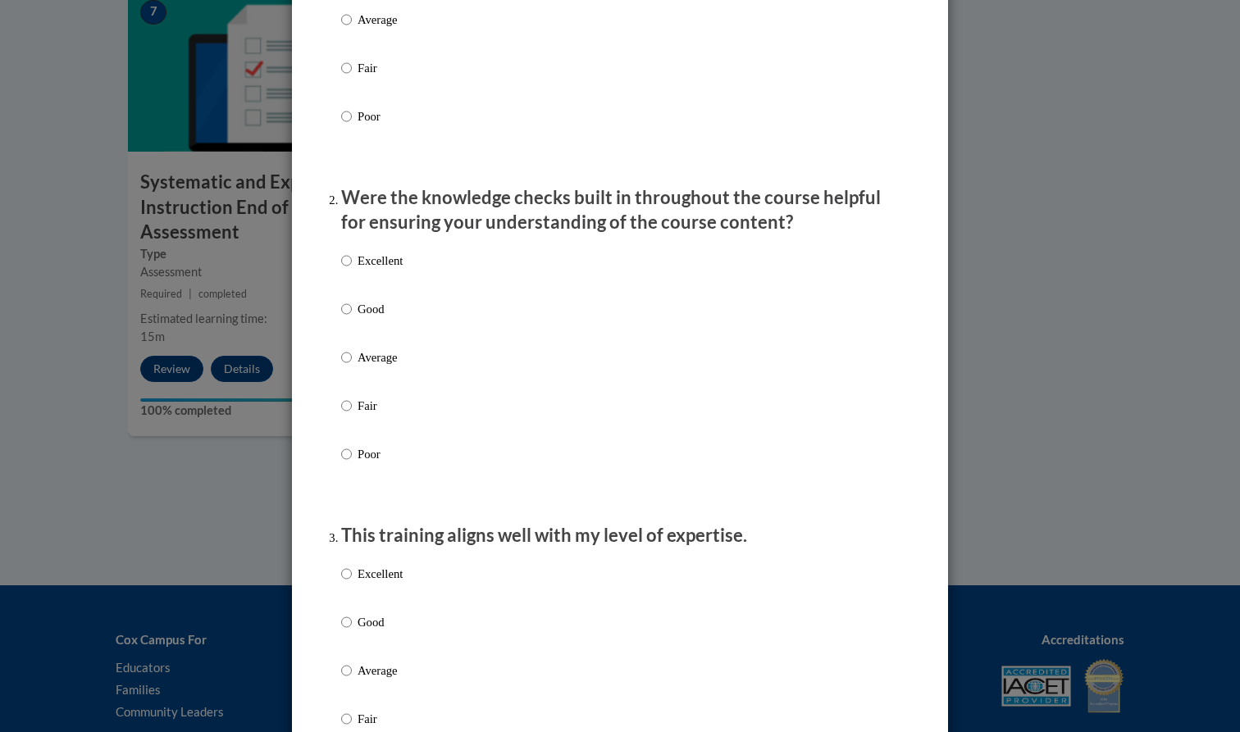
click at [348, 315] on input "Good" at bounding box center [346, 309] width 11 height 18
radio input "true"
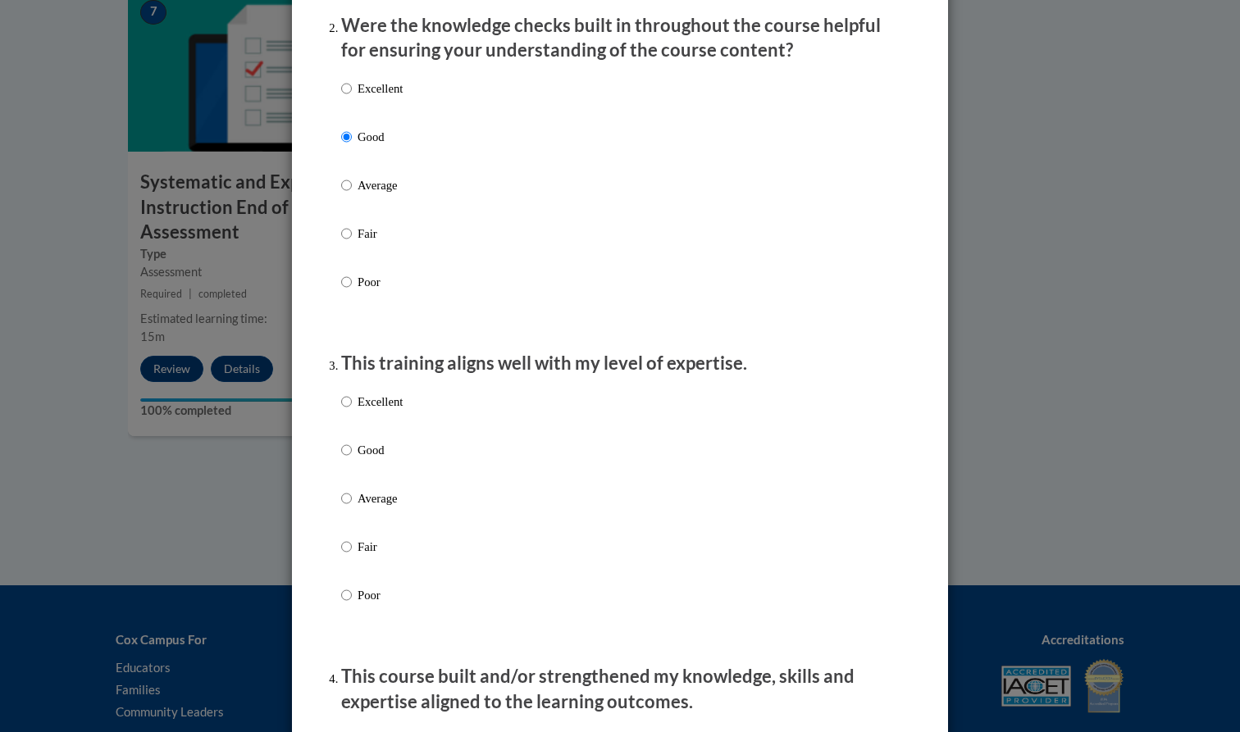
scroll to position [530, 0]
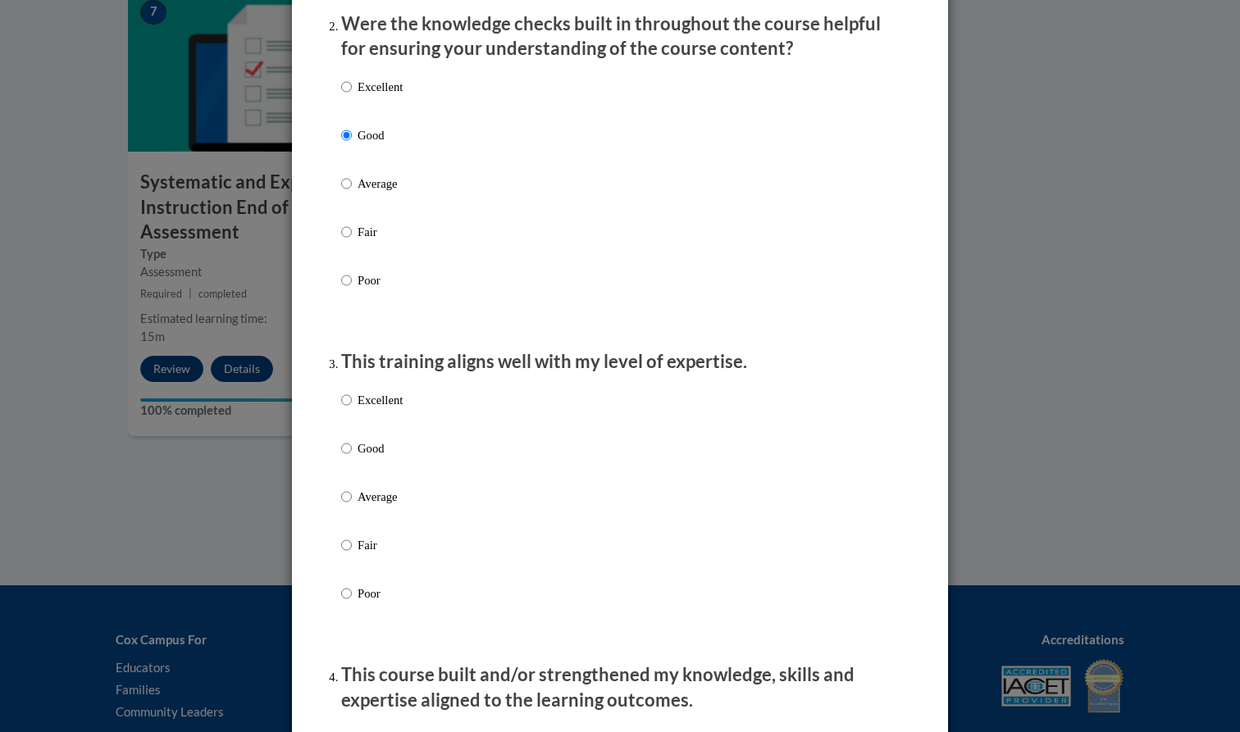
click at [353, 506] on label "Average" at bounding box center [371, 510] width 61 height 44
click at [352, 506] on input "Average" at bounding box center [346, 497] width 11 height 18
radio input "true"
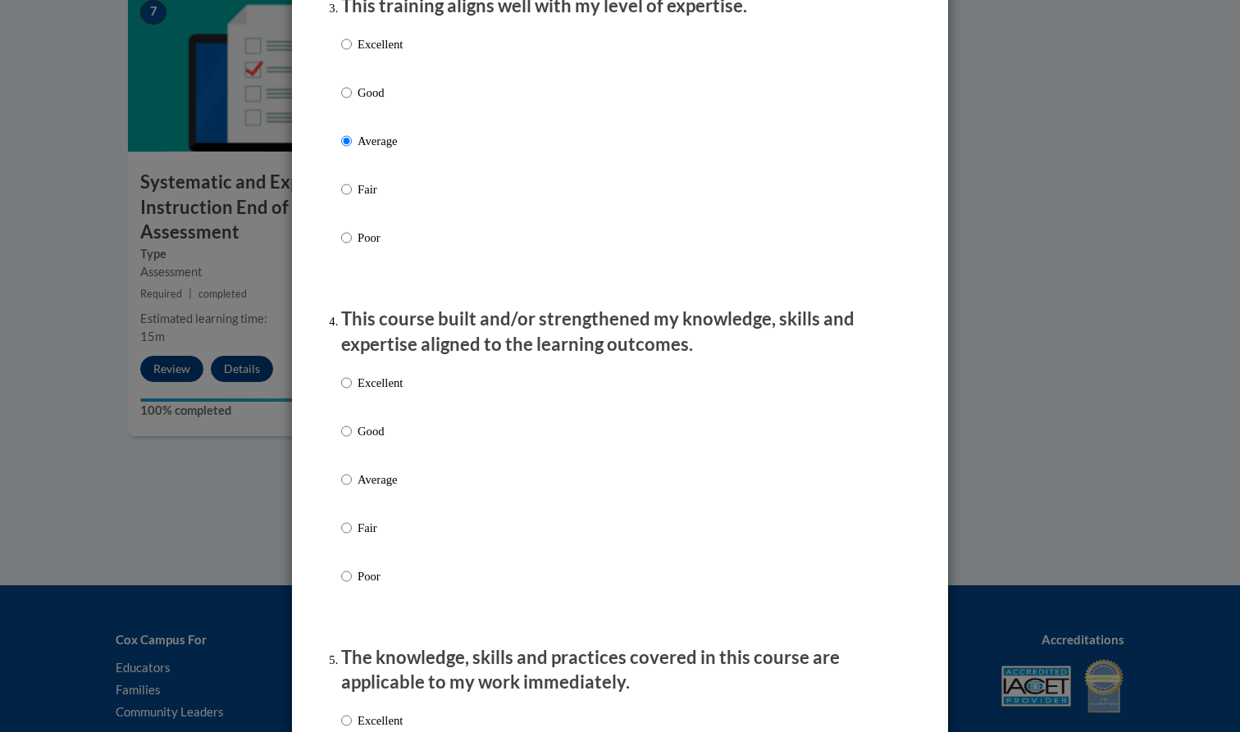
scroll to position [888, 0]
click at [347, 439] on input "Good" at bounding box center [346, 430] width 11 height 18
radio input "true"
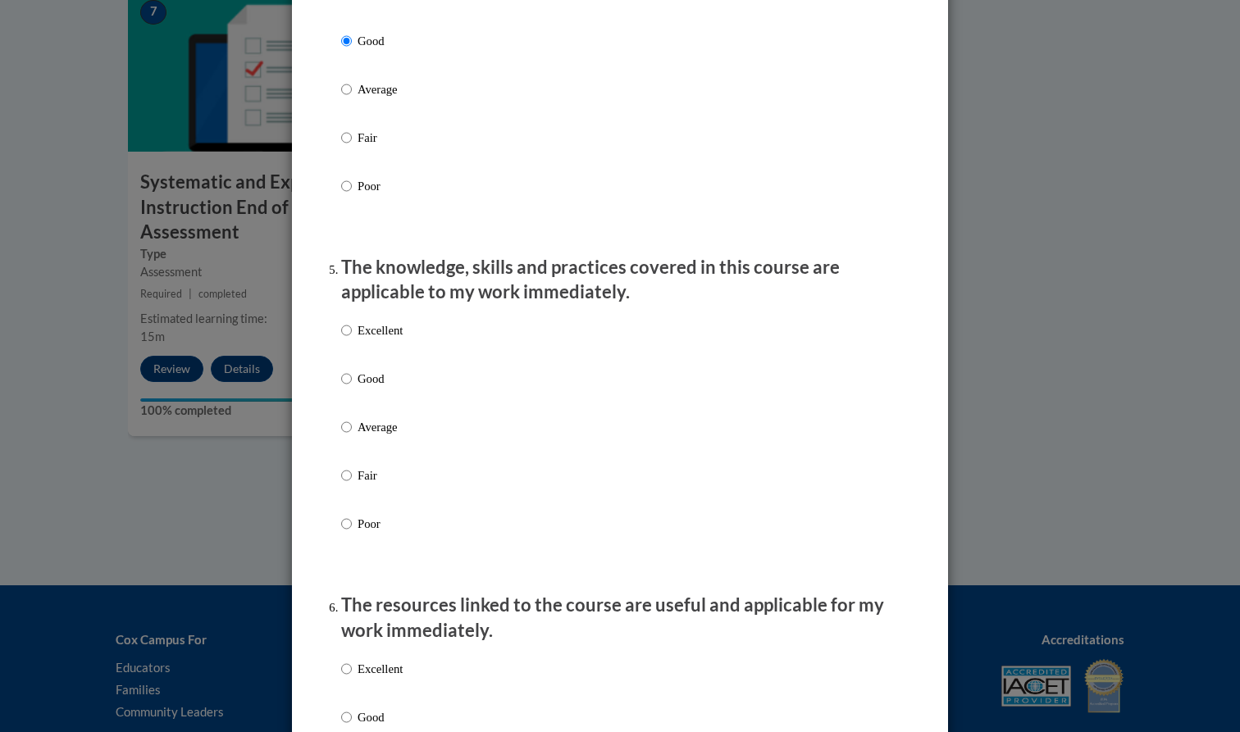
scroll to position [1289, 0]
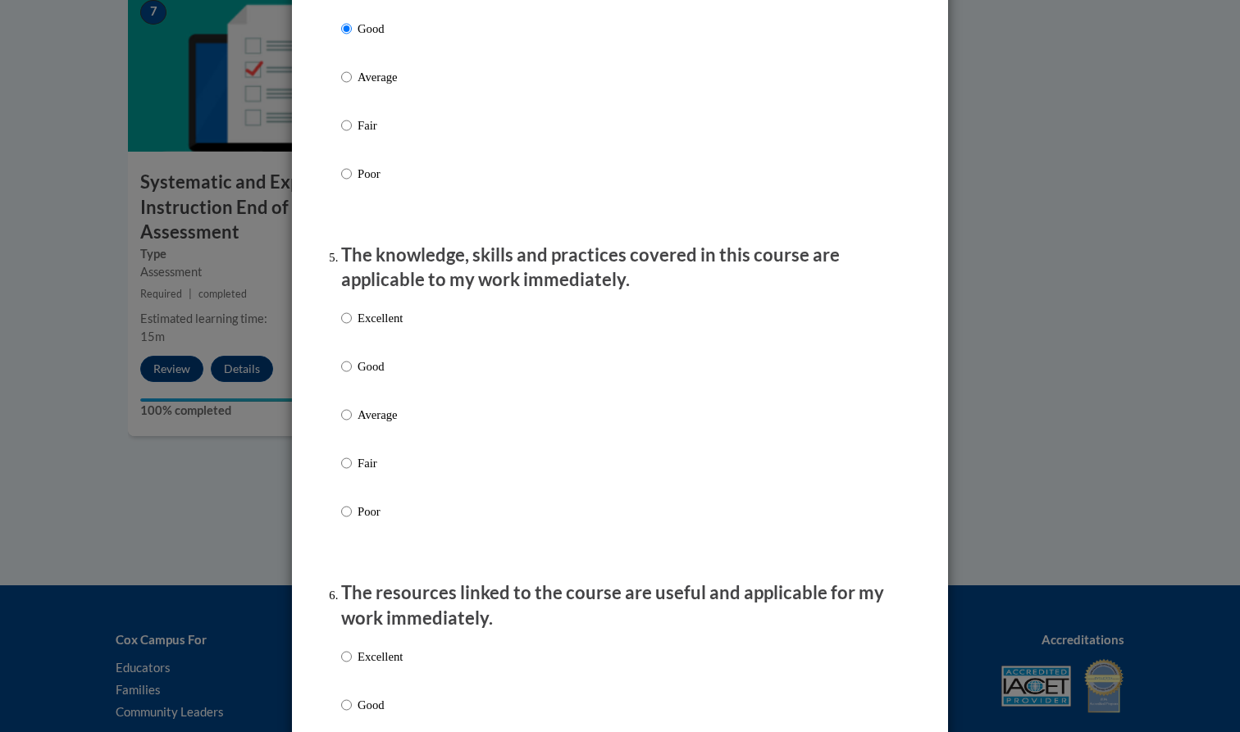
click at [354, 472] on label "Fair" at bounding box center [371, 476] width 61 height 44
click at [352, 472] on input "Fair" at bounding box center [346, 463] width 11 height 18
radio input "true"
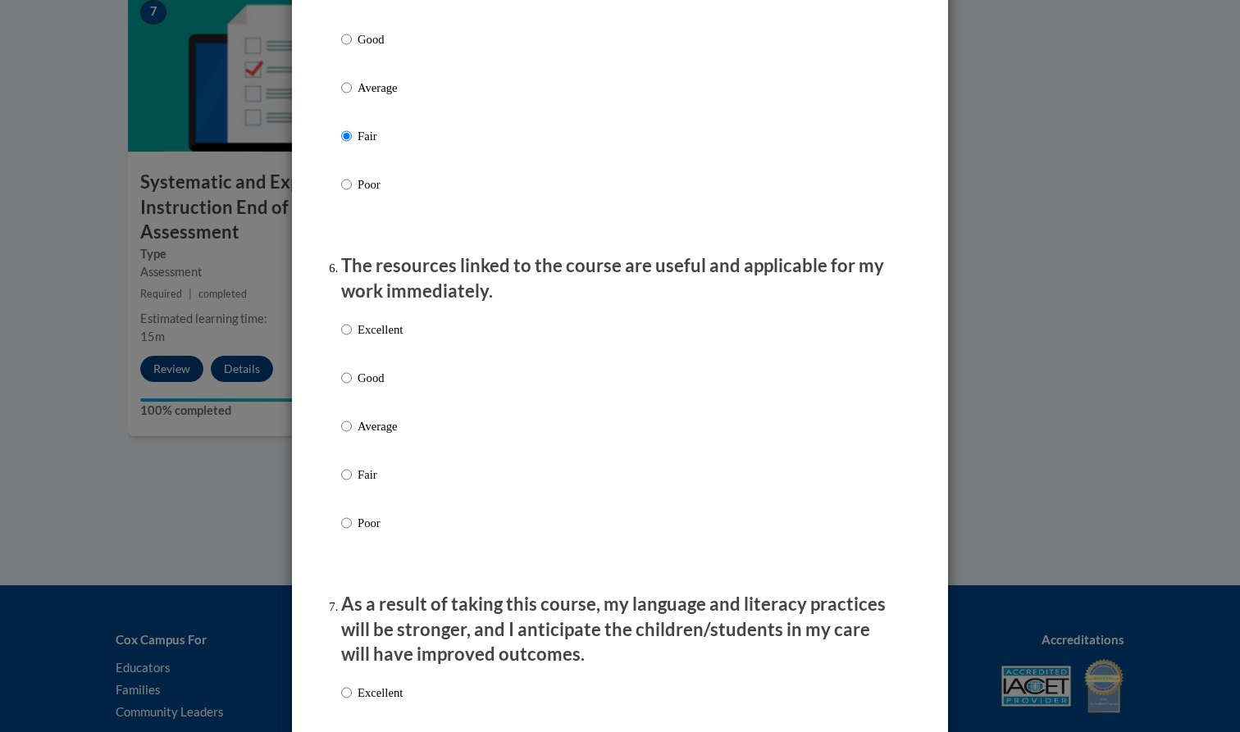
scroll to position [1618, 0]
click at [350, 479] on input "Fair" at bounding box center [346, 473] width 11 height 18
radio input "true"
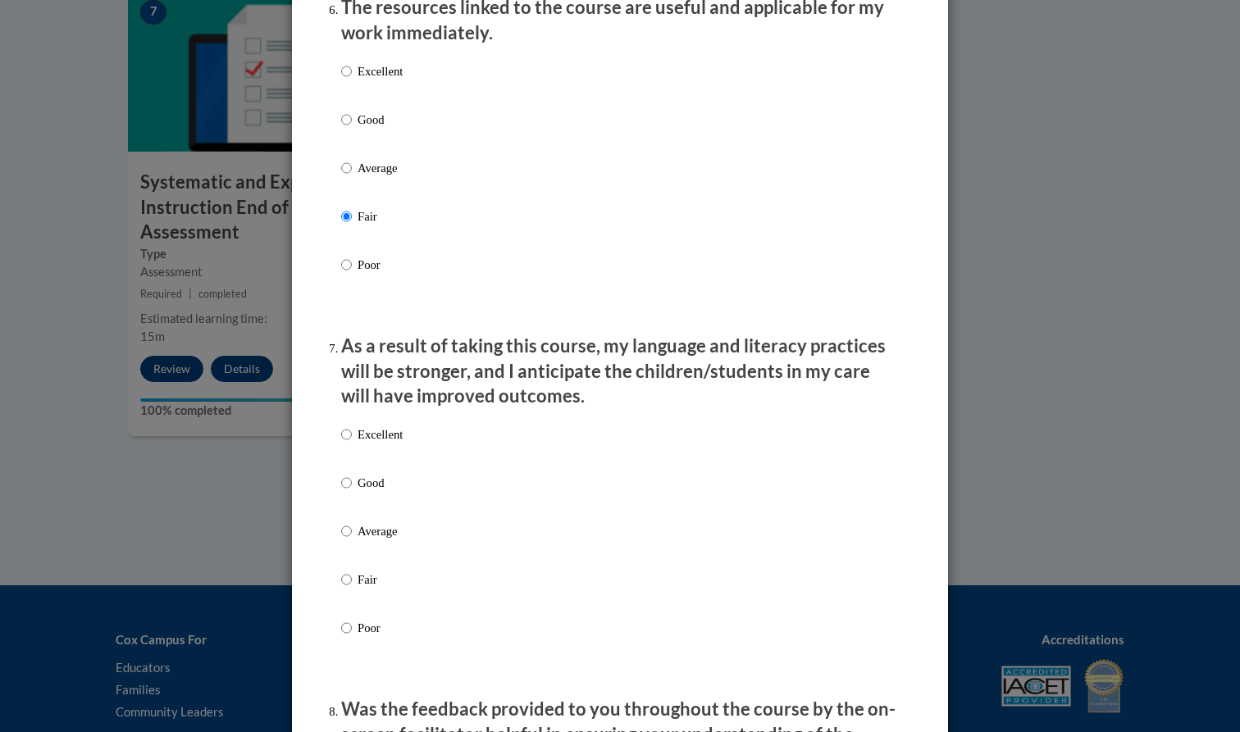
scroll to position [1877, 0]
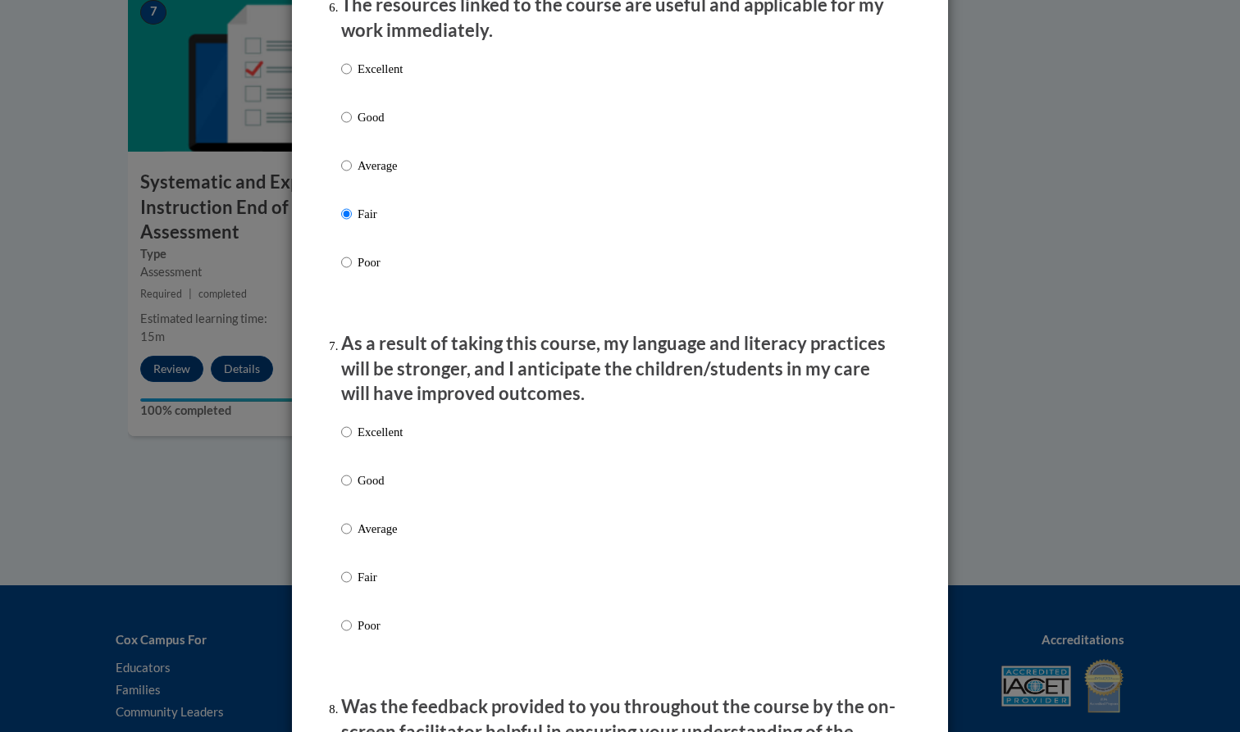
click at [349, 480] on input "Good" at bounding box center [346, 480] width 11 height 18
radio input "true"
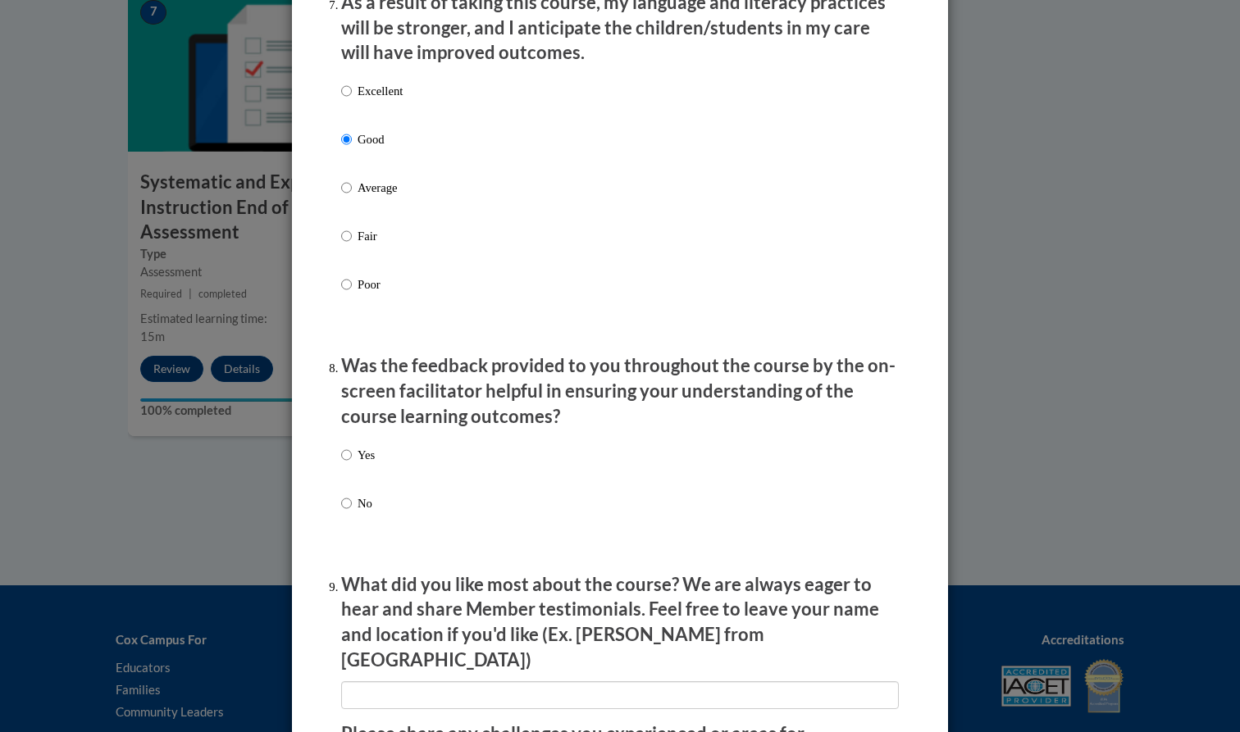
scroll to position [2219, 0]
click at [352, 450] on label "Yes" at bounding box center [358, 467] width 34 height 44
click at [352, 450] on input "Yes" at bounding box center [346, 454] width 11 height 18
radio input "true"
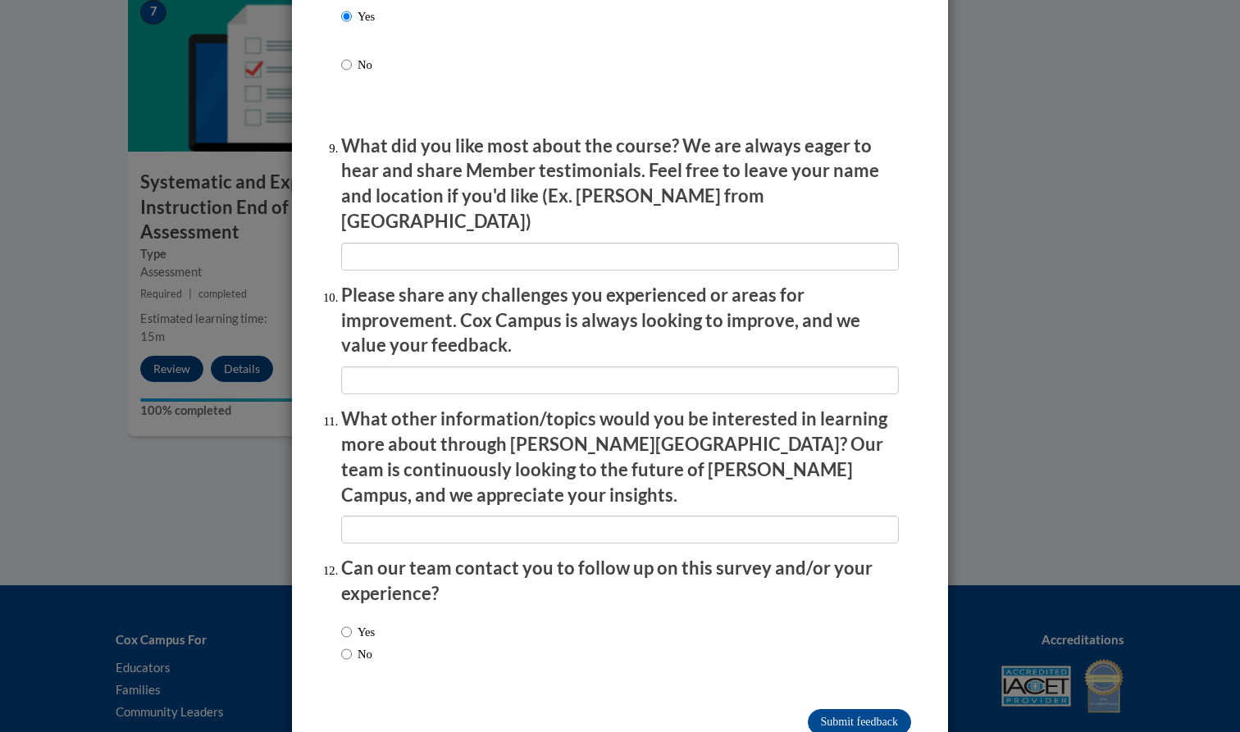
scroll to position [2656, 0]
click at [344, 516] on input "No" at bounding box center [346, 655] width 11 height 18
radio input "true"
click at [699, 516] on input "Submit feedback" at bounding box center [859, 723] width 103 height 26
